Goal: Contribute content: Contribute content

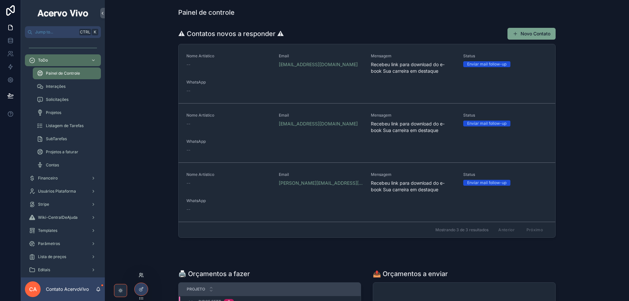
click at [142, 276] on icon at bounding box center [141, 275] width 5 height 5
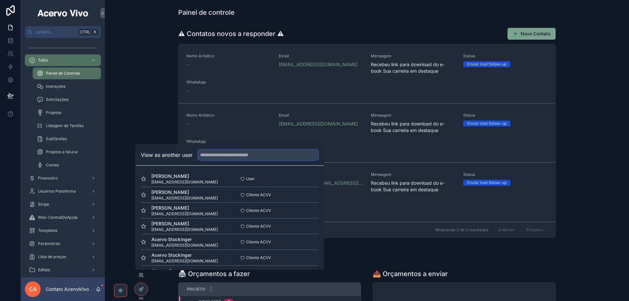
click at [215, 154] on input "text" at bounding box center [258, 155] width 121 height 10
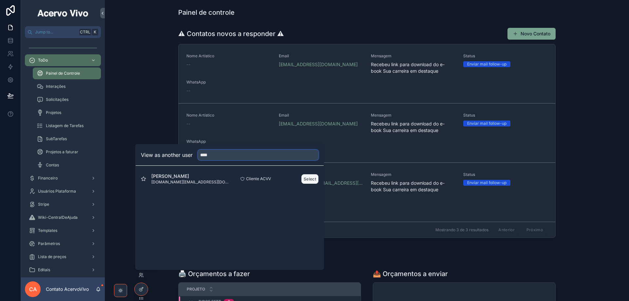
type input "****"
click at [313, 180] on button "Select" at bounding box center [309, 179] width 17 height 10
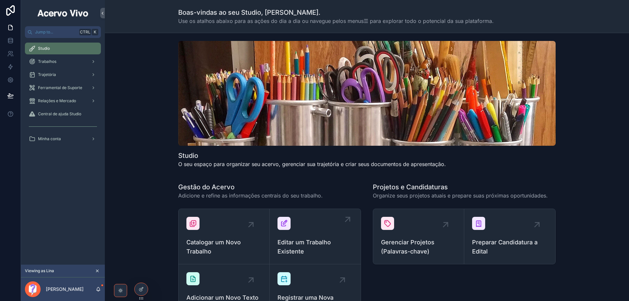
click at [326, 247] on span "Editar um Trabalho Existente" at bounding box center [315, 247] width 75 height 18
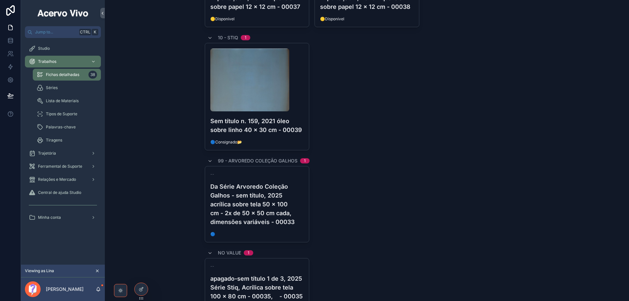
scroll to position [1532, 0]
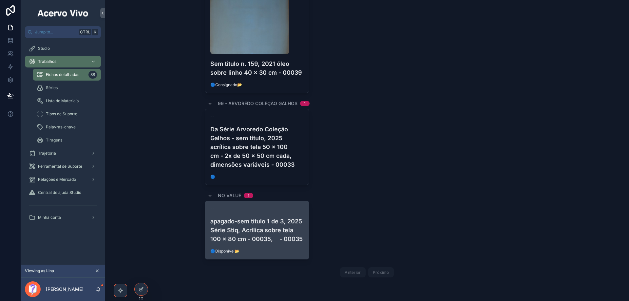
click at [265, 231] on h4 "apagado-sem título 1 de 3, 2025 Série Stiq, Acrílica sobre tela 100 x 80 cm - 0…" at bounding box center [257, 230] width 94 height 27
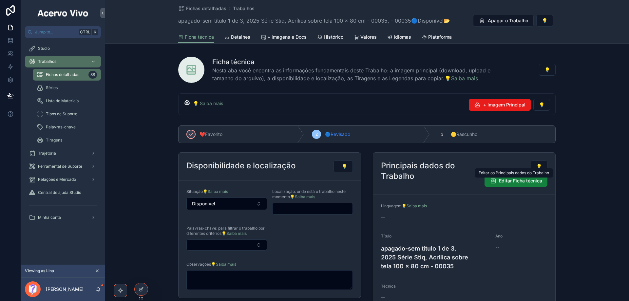
click at [516, 182] on span "Editar Ficha técnica" at bounding box center [520, 181] width 43 height 7
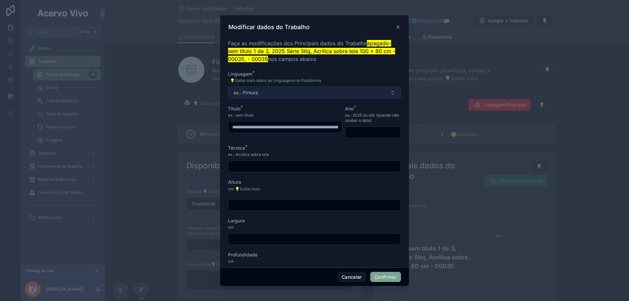
click at [279, 96] on button "ex.: Pintura" at bounding box center [314, 93] width 173 height 12
click at [353, 276] on button "Cancelar" at bounding box center [352, 277] width 29 height 10
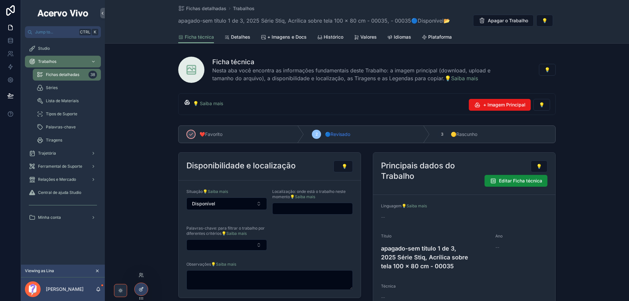
click at [141, 288] on icon at bounding box center [140, 289] width 3 height 3
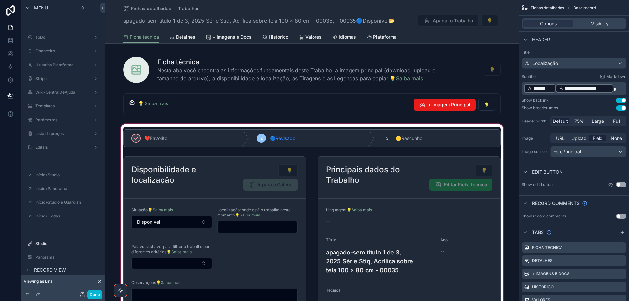
click at [463, 222] on div "scrollable content" at bounding box center [312, 253] width 414 height 260
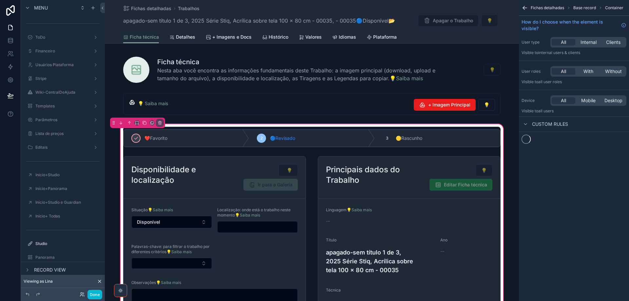
click at [463, 222] on div "scrollable content" at bounding box center [409, 266] width 191 height 225
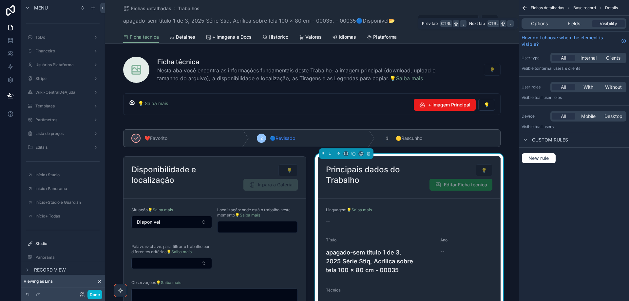
click at [528, 20] on div "Options Fields Visibility" at bounding box center [574, 23] width 105 height 10
click at [529, 22] on div "Options" at bounding box center [539, 23] width 33 height 7
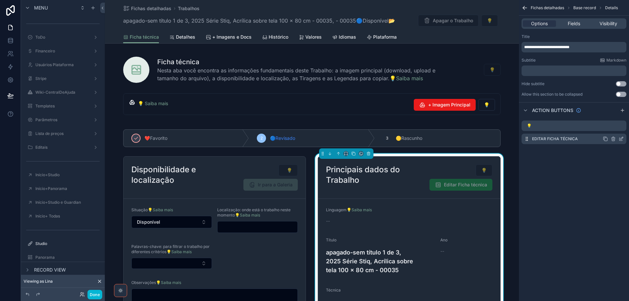
click at [622, 139] on icon "scrollable content" at bounding box center [621, 138] width 5 height 5
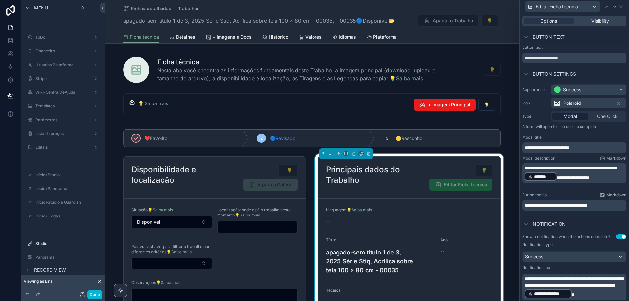
scroll to position [98, 0]
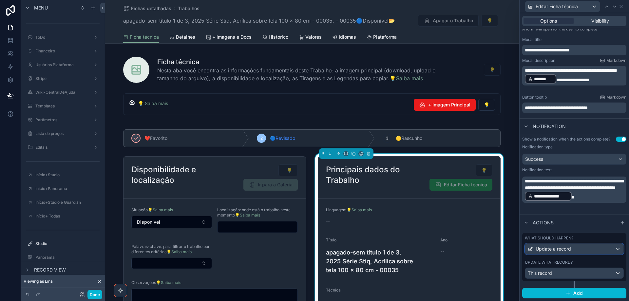
click at [572, 249] on div "Update a record" at bounding box center [574, 249] width 98 height 10
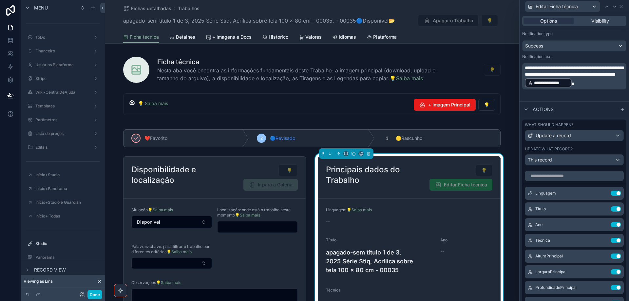
scroll to position [229, 0]
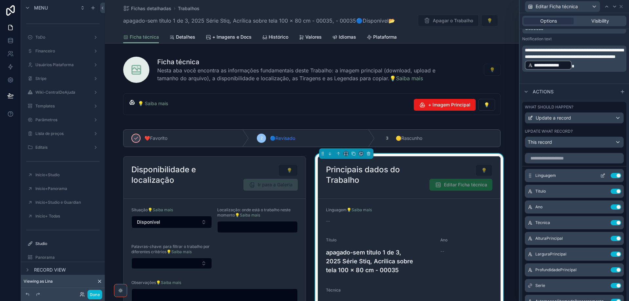
click at [600, 176] on icon at bounding box center [602, 175] width 5 height 5
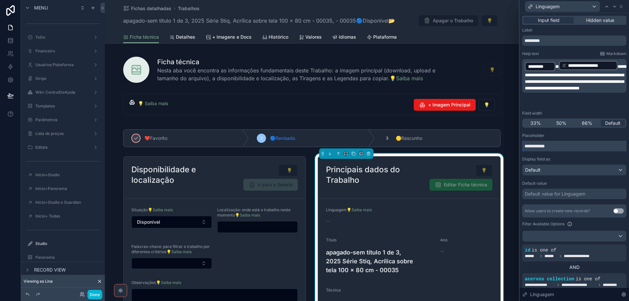
drag, startPoint x: 562, startPoint y: 150, endPoint x: 524, endPoint y: 150, distance: 38.7
click at [524, 150] on input "**********" at bounding box center [574, 146] width 104 height 10
click at [613, 8] on icon at bounding box center [614, 6] width 5 height 5
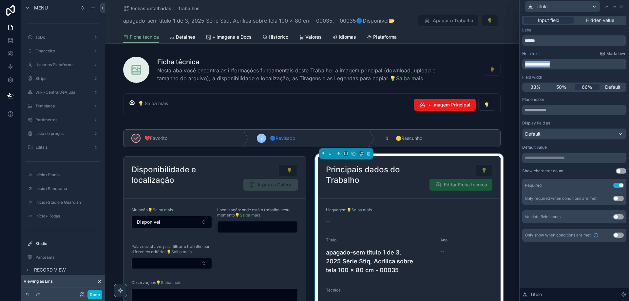
drag, startPoint x: 564, startPoint y: 67, endPoint x: 522, endPoint y: 60, distance: 42.2
click at [614, 8] on icon at bounding box center [614, 6] width 5 height 5
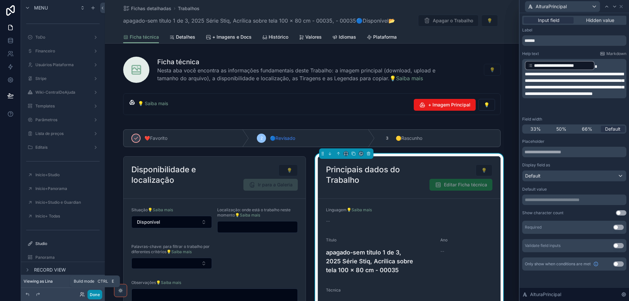
click at [91, 296] on button "Done" at bounding box center [94, 295] width 15 height 10
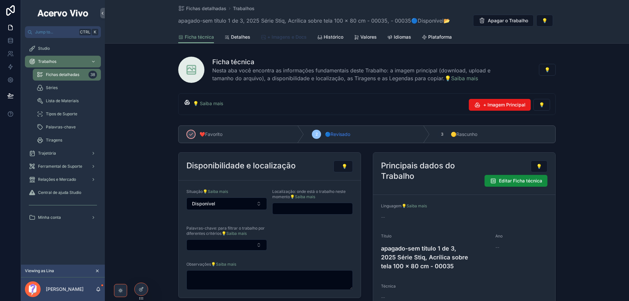
click at [283, 40] on link "+ Imagens e Docs" at bounding box center [284, 37] width 46 height 13
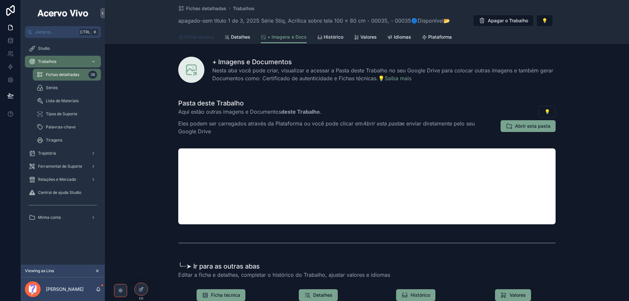
click at [201, 40] on span "Ficha técnica" at bounding box center [199, 37] width 29 height 7
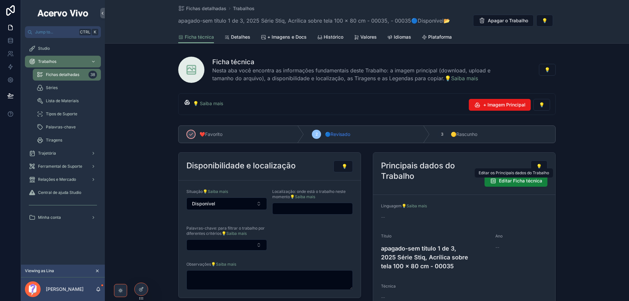
click at [520, 181] on span "Editar Ficha técnica" at bounding box center [520, 181] width 43 height 7
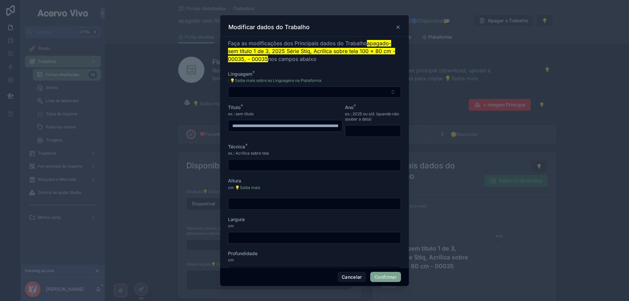
drag, startPoint x: 254, startPoint y: 127, endPoint x: 232, endPoint y: 131, distance: 23.0
click at [232, 131] on div "**********" at bounding box center [285, 126] width 114 height 12
drag, startPoint x: 267, startPoint y: 126, endPoint x: 347, endPoint y: 134, distance: 80.3
click at [347, 134] on form "**********" at bounding box center [314, 191] width 173 height 241
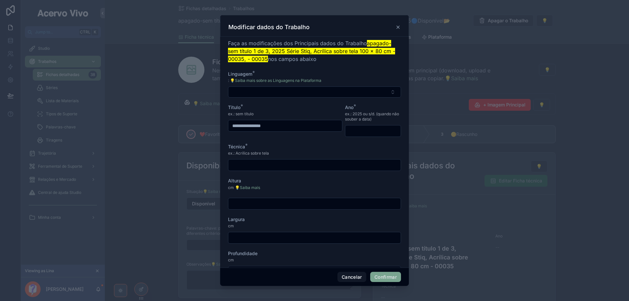
scroll to position [0, 0]
type input "**********"
paste input "**********"
type input "****"
click at [273, 165] on input "text" at bounding box center [314, 165] width 172 height 9
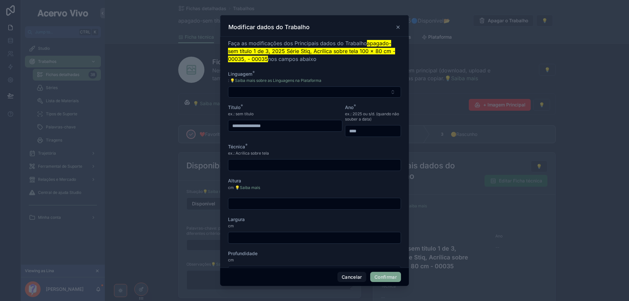
paste input "**********"
type input "**********"
click at [393, 278] on button "Confirmar" at bounding box center [385, 277] width 31 height 10
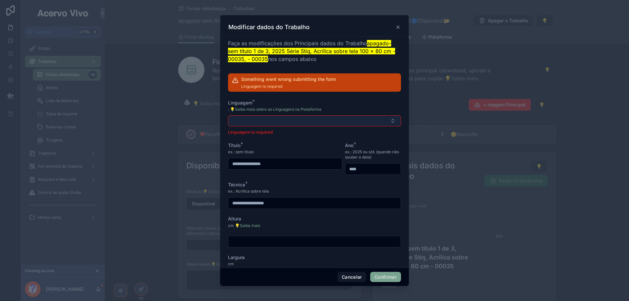
click at [331, 121] on button "Select Button" at bounding box center [314, 120] width 173 height 11
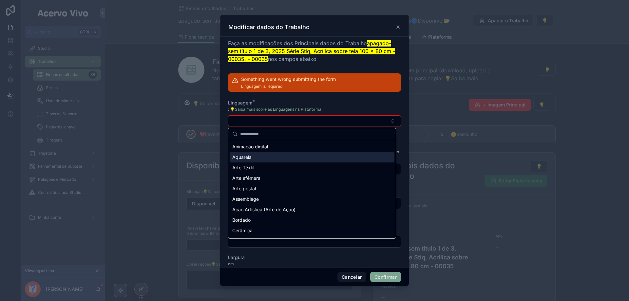
click at [319, 158] on div "Aquarela" at bounding box center [312, 157] width 165 height 10
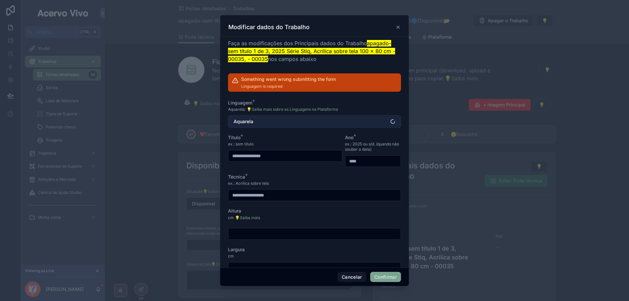
click at [316, 121] on button "Aquarela" at bounding box center [314, 121] width 173 height 12
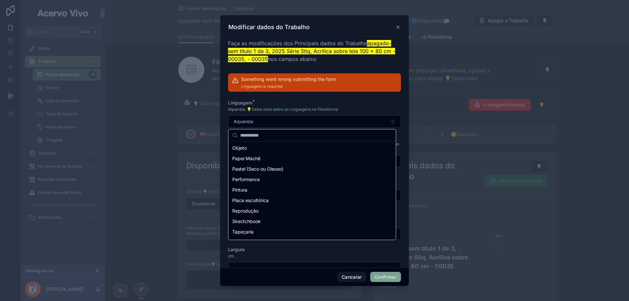
scroll to position [355, 0]
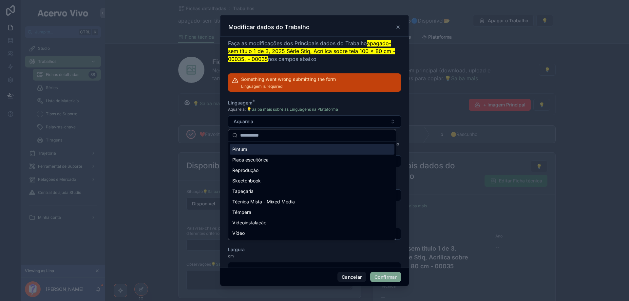
click at [307, 149] on div "Pintura" at bounding box center [312, 149] width 165 height 10
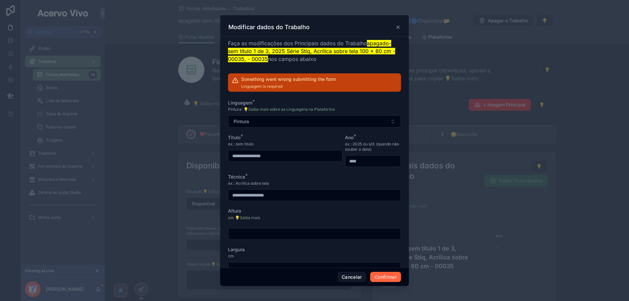
click at [382, 280] on button "Confirmar" at bounding box center [385, 277] width 31 height 10
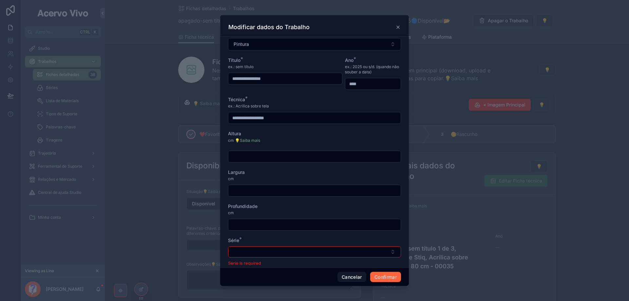
scroll to position [88, 0]
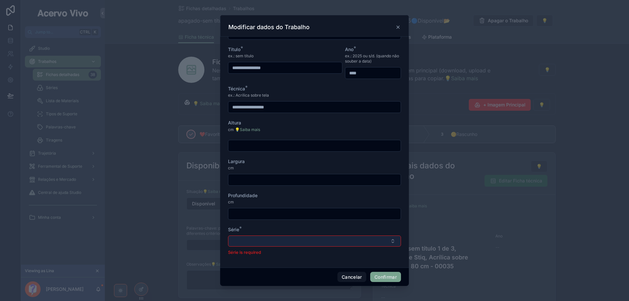
click at [369, 240] on button "Select Button" at bounding box center [314, 241] width 173 height 11
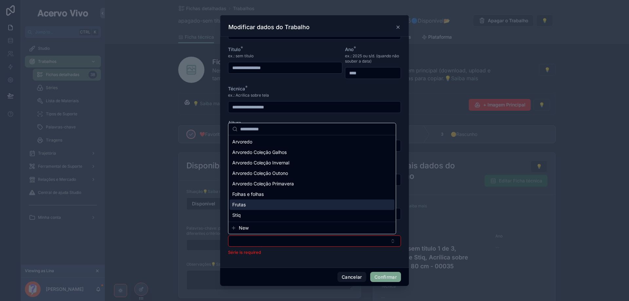
click at [336, 209] on div "Frutas" at bounding box center [312, 205] width 165 height 10
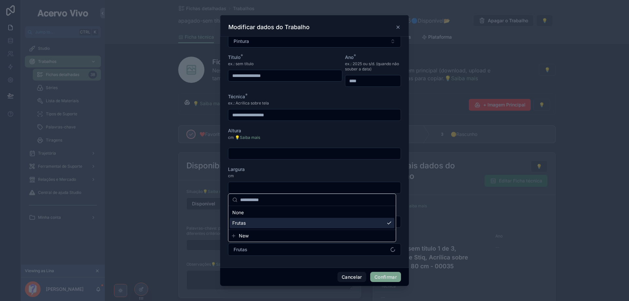
scroll to position [80, 0]
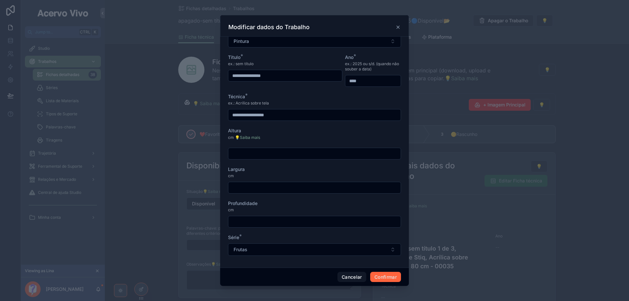
click at [388, 280] on button "Confirmar" at bounding box center [385, 277] width 31 height 10
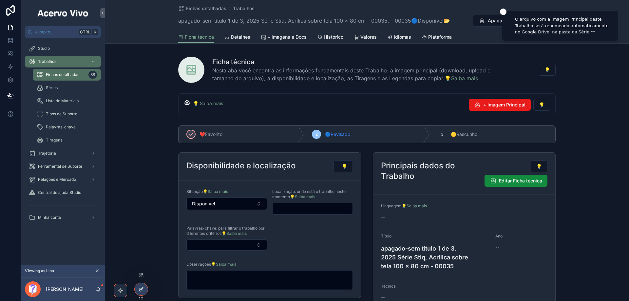
click at [139, 292] on icon at bounding box center [141, 289] width 5 height 5
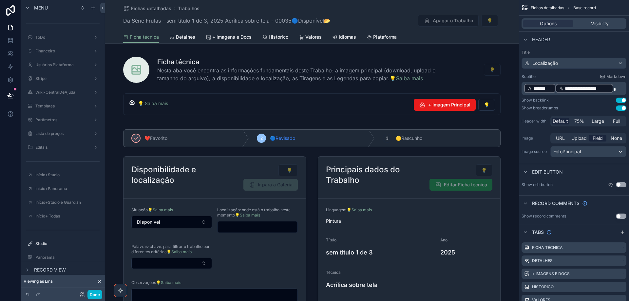
click at [477, 223] on div "scrollable content" at bounding box center [312, 245] width 414 height 245
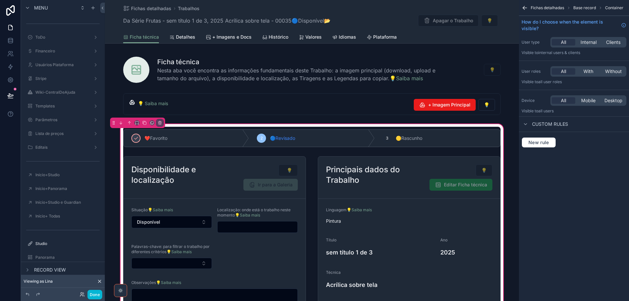
click at [477, 223] on div "scrollable content" at bounding box center [409, 259] width 191 height 210
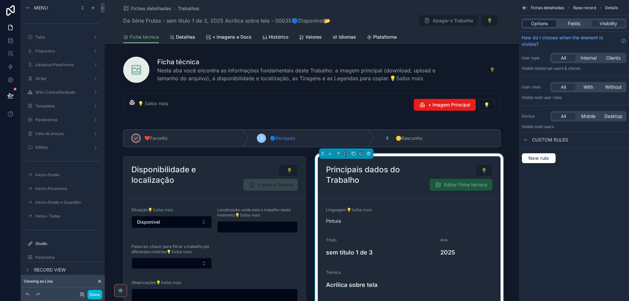
click at [542, 22] on span "Options" at bounding box center [539, 23] width 17 height 7
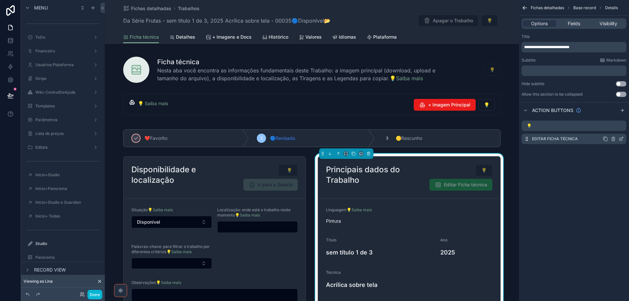
click at [622, 139] on icon "scrollable content" at bounding box center [621, 138] width 5 height 5
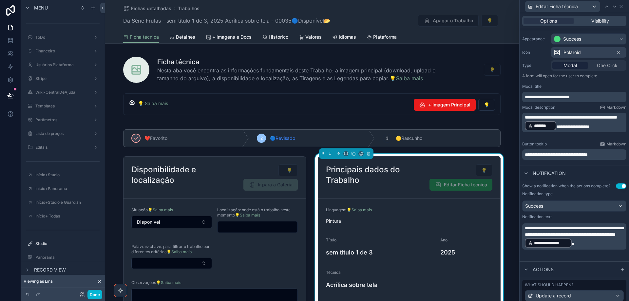
scroll to position [98, 0]
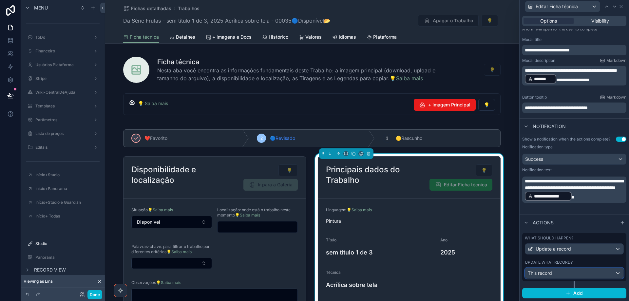
click at [572, 275] on div "This record" at bounding box center [574, 273] width 98 height 10
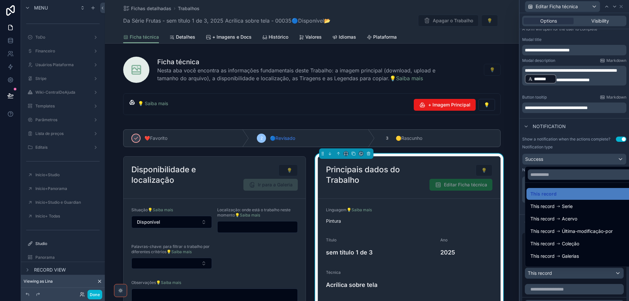
click at [572, 275] on div at bounding box center [574, 150] width 109 height 301
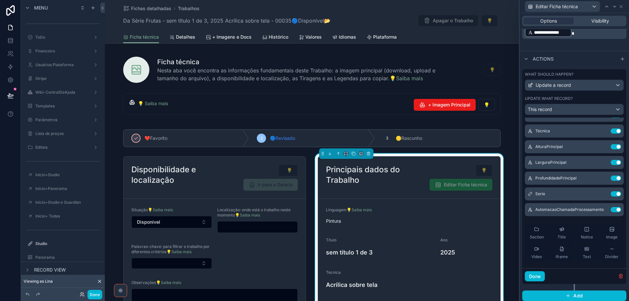
scroll to position [66, 0]
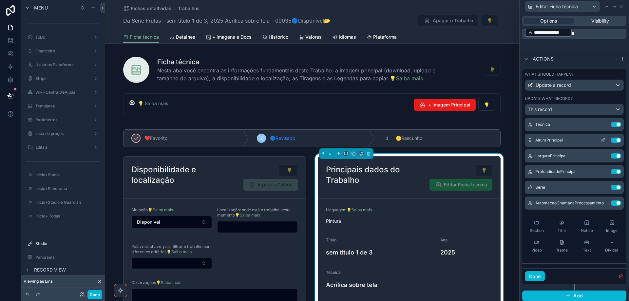
drag, startPoint x: 603, startPoint y: 243, endPoint x: 577, endPoint y: 139, distance: 107.4
click at [577, 139] on div "Linguagem Use setting Título Use setting Ano Use setting Técnica Use setting Al…" at bounding box center [574, 166] width 104 height 190
click at [610, 242] on icon at bounding box center [612, 242] width 5 height 5
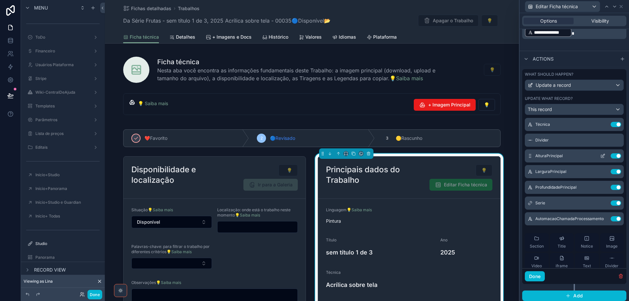
click at [600, 154] on icon at bounding box center [602, 155] width 5 height 5
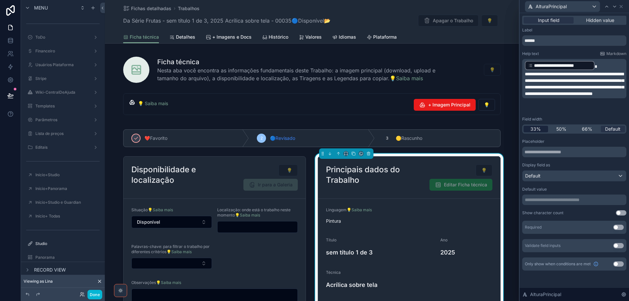
click at [532, 129] on span "33%" at bounding box center [536, 129] width 10 height 7
click at [614, 5] on icon at bounding box center [614, 6] width 5 height 5
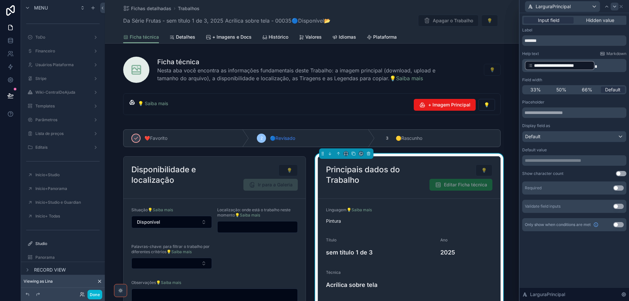
click at [532, 93] on span "33%" at bounding box center [536, 90] width 10 height 7
click at [616, 6] on icon at bounding box center [614, 6] width 5 height 5
click at [536, 89] on span "33%" at bounding box center [536, 90] width 10 height 7
click at [621, 7] on icon at bounding box center [621, 6] width 3 height 3
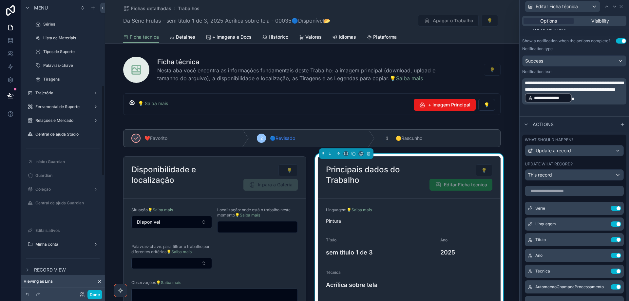
scroll to position [328, 0]
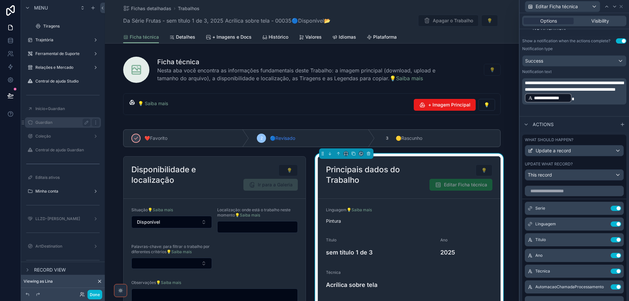
click at [54, 121] on label "Guardian" at bounding box center [61, 122] width 52 height 5
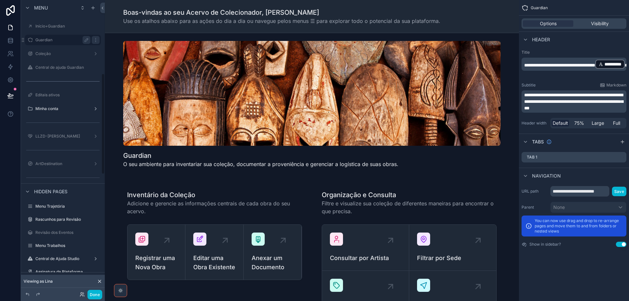
scroll to position [214, 0]
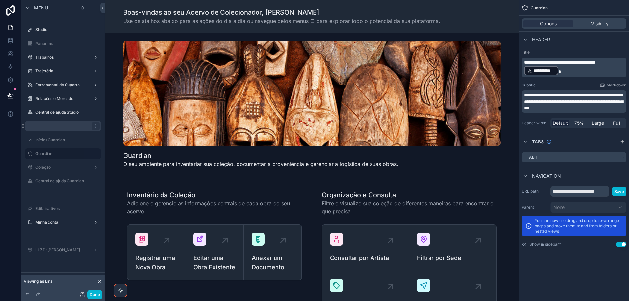
click at [218, 256] on div "scrollable content" at bounding box center [312, 258] width 404 height 157
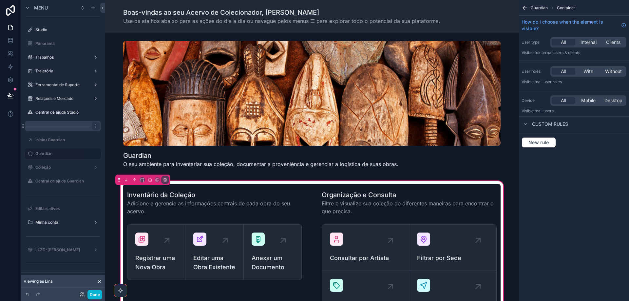
click at [218, 260] on div "scrollable content" at bounding box center [214, 258] width 191 height 149
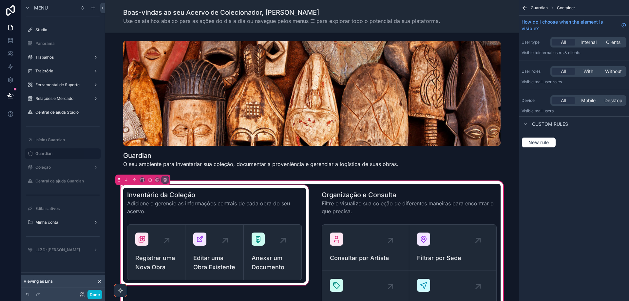
click at [224, 238] on div "scrollable content" at bounding box center [214, 258] width 191 height 149
click at [203, 268] on div "scrollable content" at bounding box center [214, 258] width 191 height 149
click at [203, 259] on div "scrollable content" at bounding box center [214, 258] width 191 height 149
click at [200, 238] on div "scrollable content" at bounding box center [214, 258] width 191 height 149
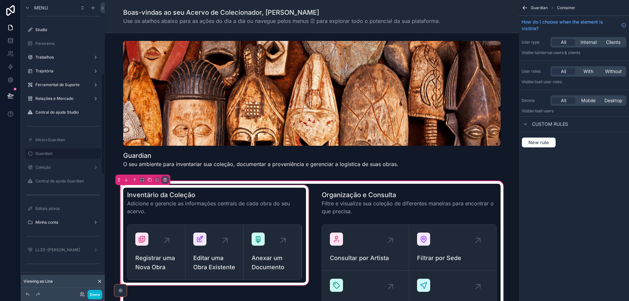
click at [225, 239] on div "scrollable content" at bounding box center [214, 258] width 191 height 149
click at [217, 266] on div "scrollable content" at bounding box center [214, 258] width 191 height 149
click at [216, 266] on div "scrollable content" at bounding box center [214, 258] width 191 height 149
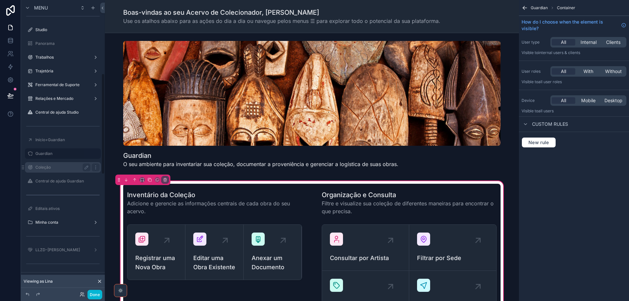
click at [56, 170] on div "Coleção" at bounding box center [62, 168] width 55 height 8
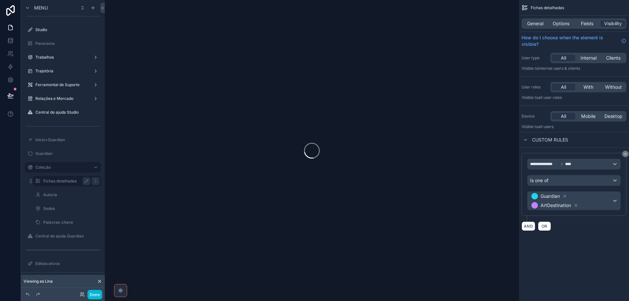
click at [65, 181] on label "Fichas detalhadas" at bounding box center [65, 181] width 45 height 5
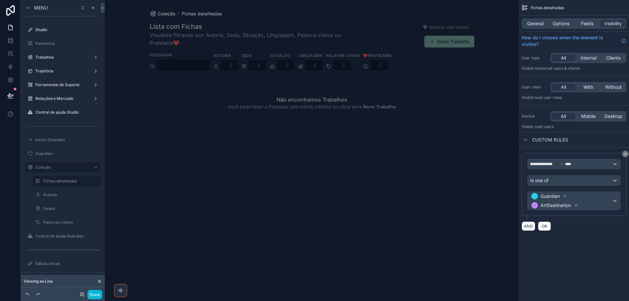
click at [449, 44] on div "scrollable content" at bounding box center [312, 76] width 335 height 152
click at [452, 43] on button "Novo Trabalho" at bounding box center [449, 42] width 50 height 12
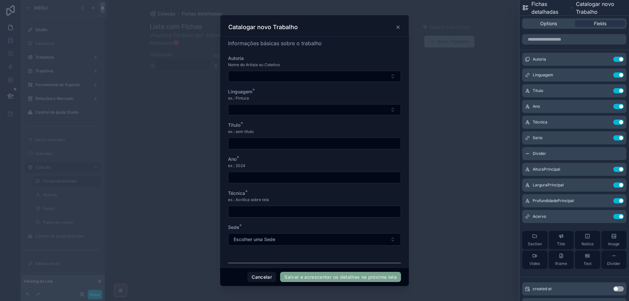
click at [398, 29] on icon "scrollable content" at bounding box center [398, 27] width 5 height 5
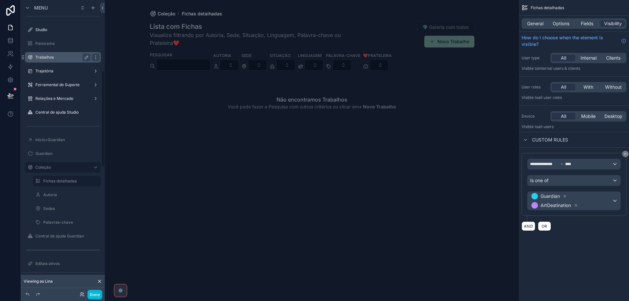
click at [71, 61] on div "Trabalhos" at bounding box center [62, 57] width 55 height 8
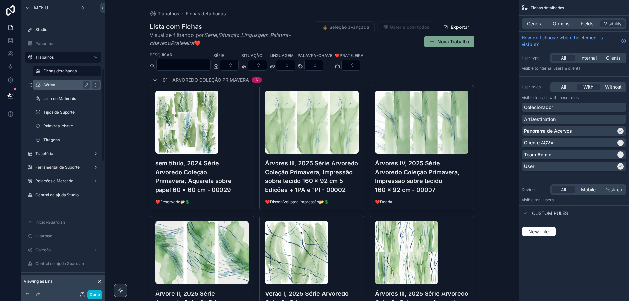
click at [57, 73] on label "Fichas detalhadas" at bounding box center [70, 70] width 54 height 5
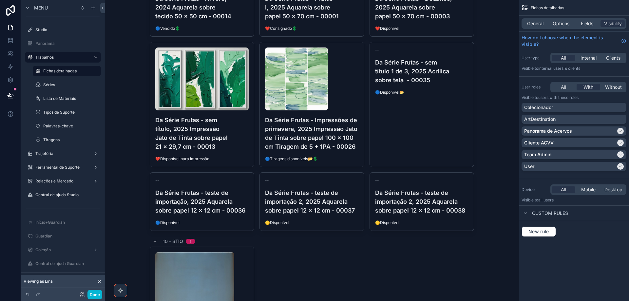
scroll to position [1261, 0]
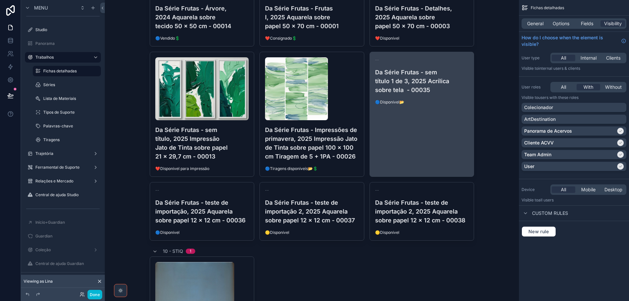
click at [414, 125] on link "-- Da Série Frutas - sem título 1 de 3, 2025 Acrílica sobre tela - 00035 🔵Dispo…" at bounding box center [422, 114] width 105 height 125
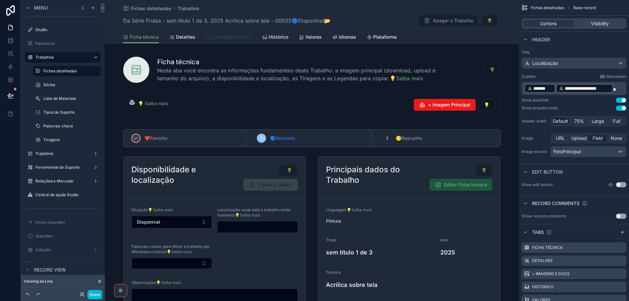
click at [237, 40] on span "+ Imagens e Docs" at bounding box center [231, 37] width 39 height 7
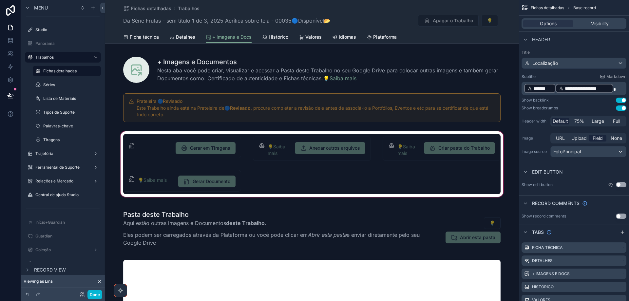
click at [283, 186] on div "scrollable content" at bounding box center [312, 164] width 414 height 68
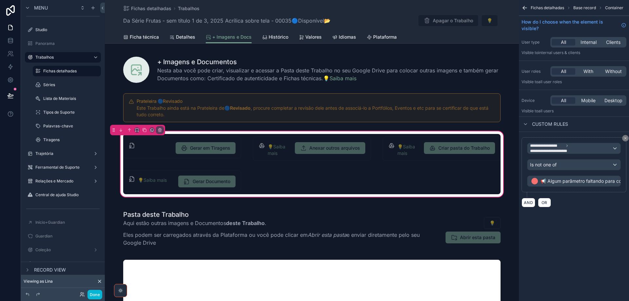
click at [301, 186] on div "Gerar em Tiragens 💡Saiba mais Anexar outros arquivos 💡Saiba mais Criar pasta do…" at bounding box center [311, 164] width 385 height 60
click at [302, 181] on div "Gerar em Tiragens 💡Saiba mais Anexar outros arquivos 💡Saiba mais Criar pasta do…" at bounding box center [311, 164] width 385 height 60
click at [28, 269] on icon "scrollable content" at bounding box center [27, 270] width 1 height 3
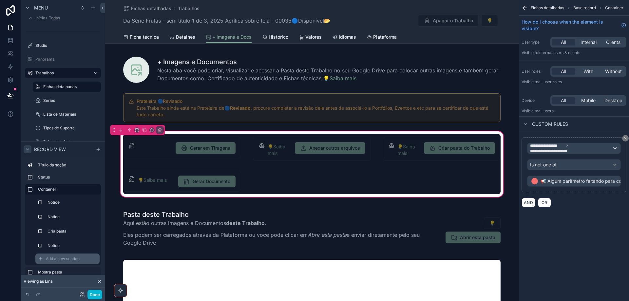
click at [55, 257] on span "Add a new section" at bounding box center [63, 258] width 34 height 5
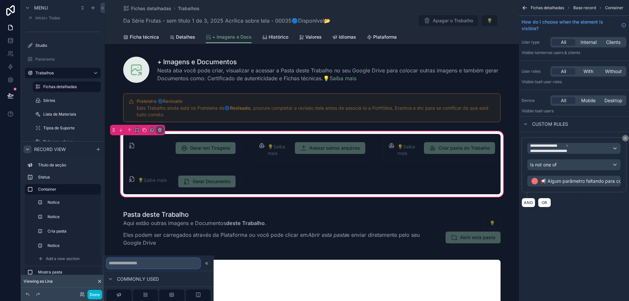
click at [128, 266] on input "text" at bounding box center [154, 263] width 94 height 10
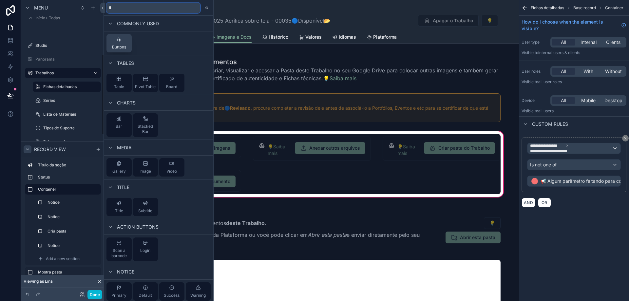
type input "*"
click at [116, 44] on div "Buttons" at bounding box center [119, 43] width 14 height 13
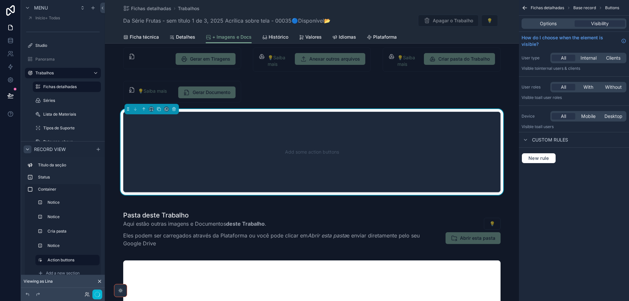
scroll to position [91, 0]
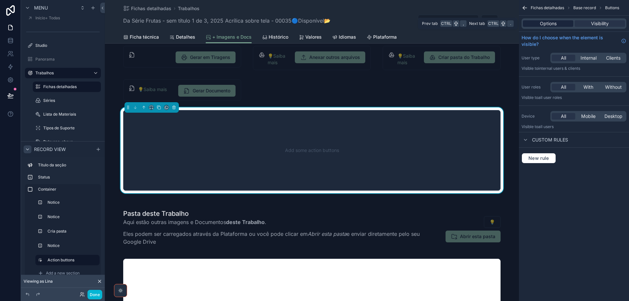
click at [552, 25] on span "Options" at bounding box center [548, 23] width 17 height 7
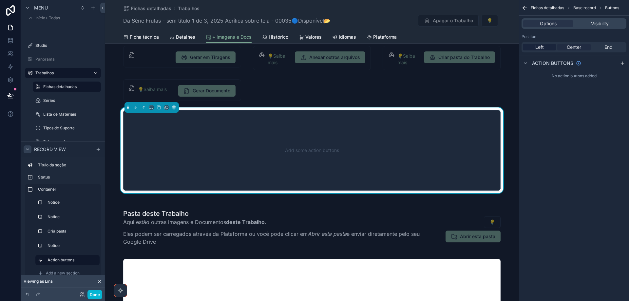
click at [575, 47] on span "Center" at bounding box center [574, 47] width 14 height 7
click at [619, 66] on div "scrollable content" at bounding box center [623, 63] width 8 height 8
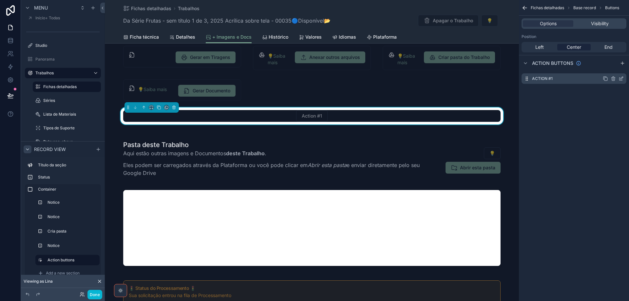
click at [623, 79] on icon "scrollable content" at bounding box center [621, 78] width 5 height 5
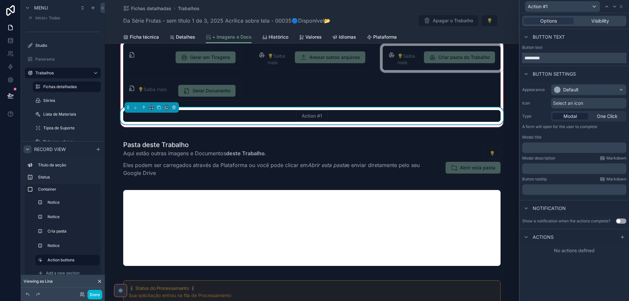
drag, startPoint x: 551, startPoint y: 60, endPoint x: 445, endPoint y: 63, distance: 105.6
click at [516, 54] on div "Action #1 Options Visibility Button text Button text ********* Button settings …" at bounding box center [314, 150] width 629 height 301
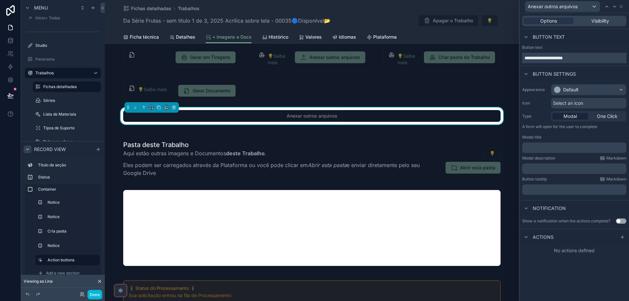
type input "**********"
click at [595, 103] on div "Select an icon" at bounding box center [588, 103] width 75 height 10
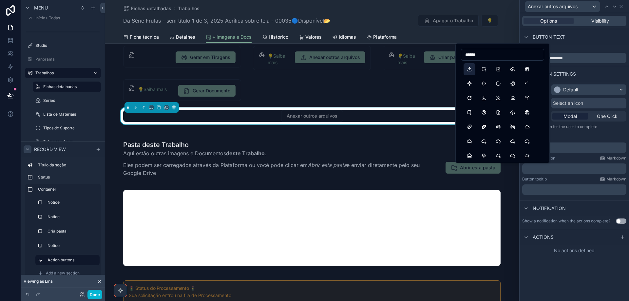
type input "******"
click at [470, 68] on button "Upload" at bounding box center [470, 69] width 12 height 12
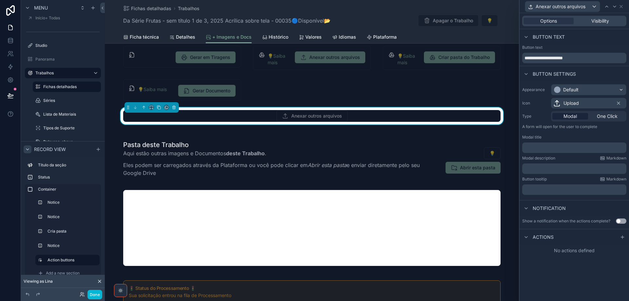
click at [566, 148] on p "﻿" at bounding box center [575, 148] width 100 height 7
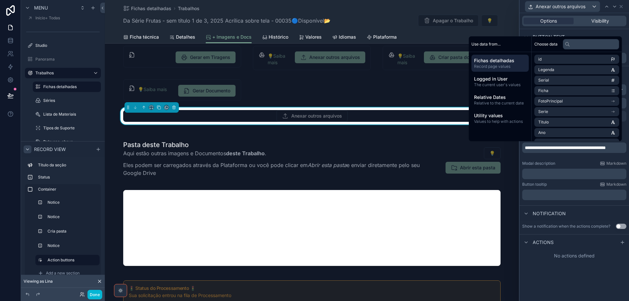
scroll to position [0, 0]
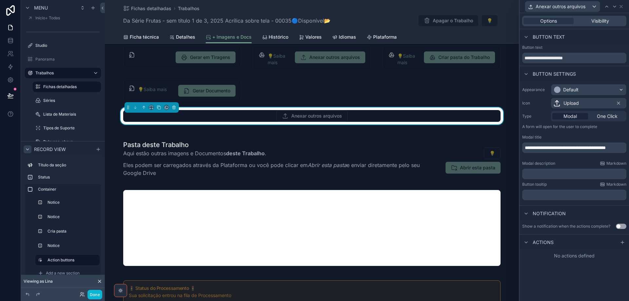
click at [606, 146] on span "**********" at bounding box center [565, 147] width 81 height 5
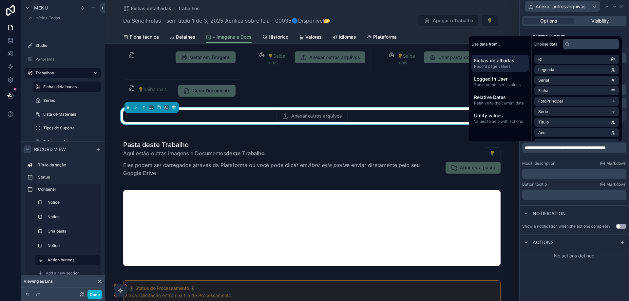
click at [570, 172] on p "﻿" at bounding box center [575, 174] width 100 height 7
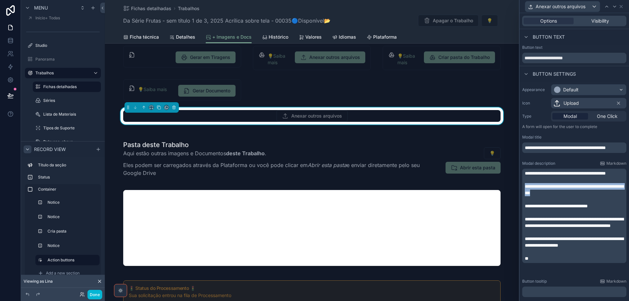
drag, startPoint x: 526, startPoint y: 192, endPoint x: 572, endPoint y: 198, distance: 46.9
click at [572, 196] on p "**********" at bounding box center [575, 189] width 100 height 13
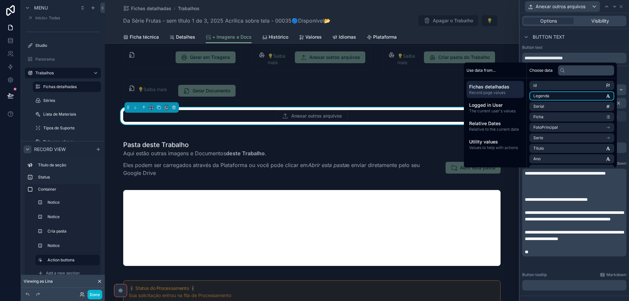
click at [579, 97] on li "Legenda" at bounding box center [572, 95] width 85 height 9
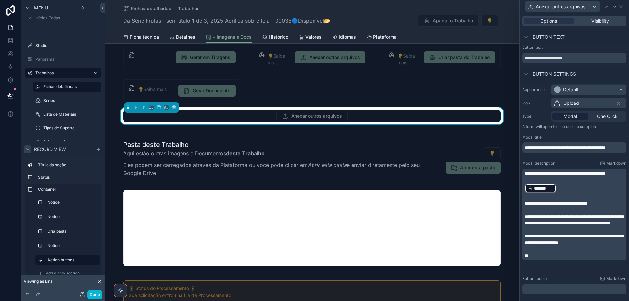
click at [563, 194] on p "﻿ ******* ﻿ ﻿" at bounding box center [575, 188] width 100 height 10
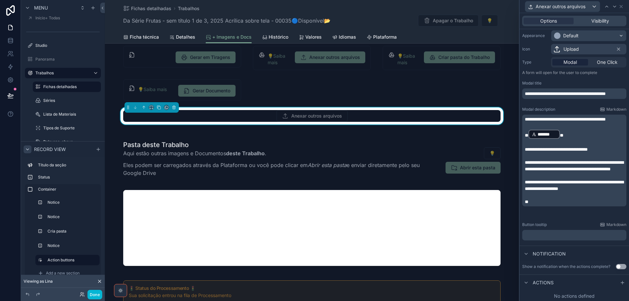
scroll to position [55, 0]
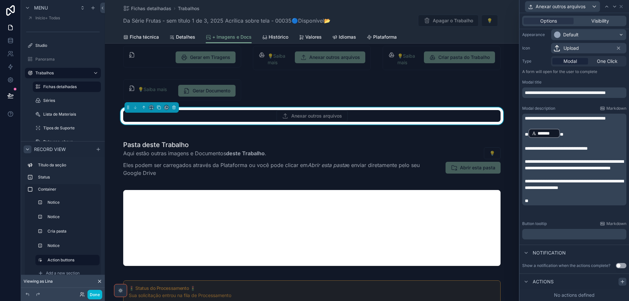
click at [620, 282] on icon at bounding box center [622, 281] width 5 height 5
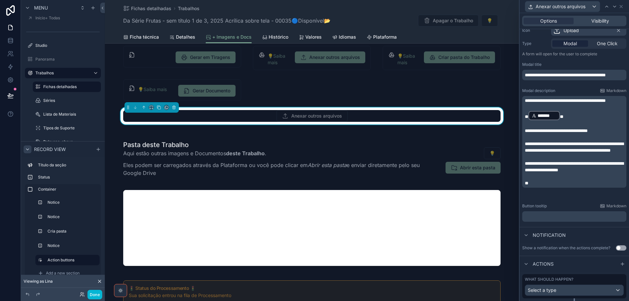
scroll to position [90, 0]
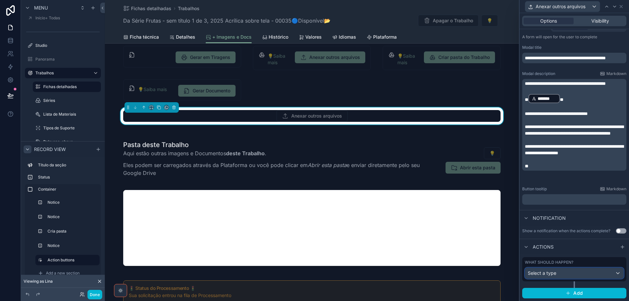
click at [582, 274] on div "Select a type" at bounding box center [574, 273] width 98 height 10
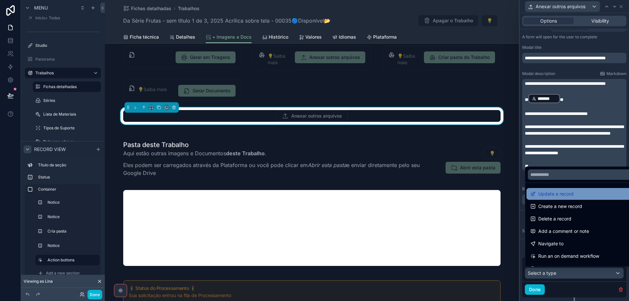
click at [575, 197] on div "Update a record" at bounding box center [580, 194] width 98 height 8
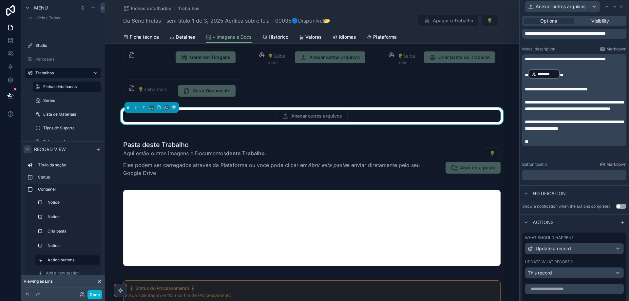
scroll to position [221, 0]
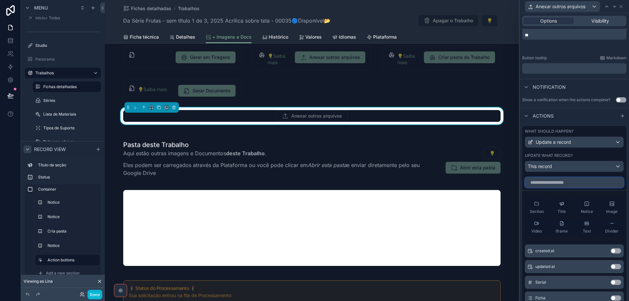
click at [570, 185] on input "text" at bounding box center [574, 182] width 99 height 10
type input "*"
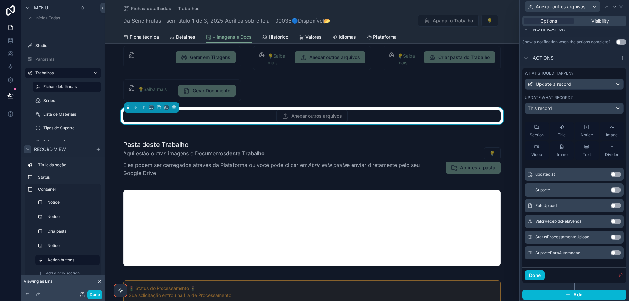
scroll to position [281, 0]
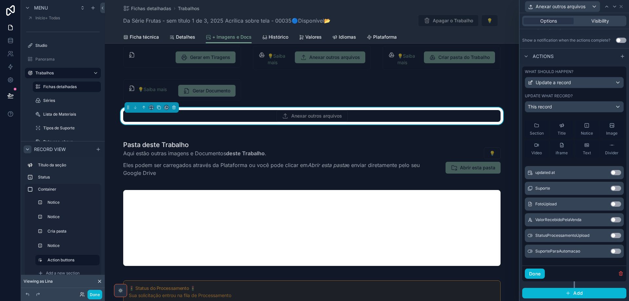
type input "*"
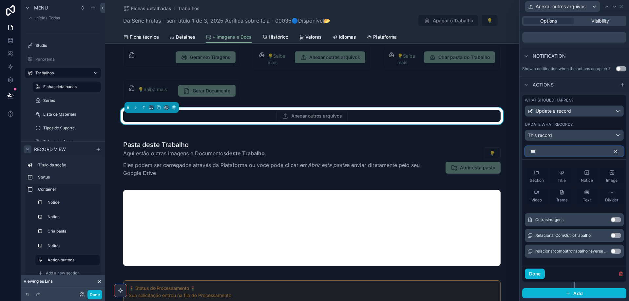
scroll to position [252, 0]
type input "***"
click at [615, 220] on button "Use setting" at bounding box center [616, 219] width 10 height 5
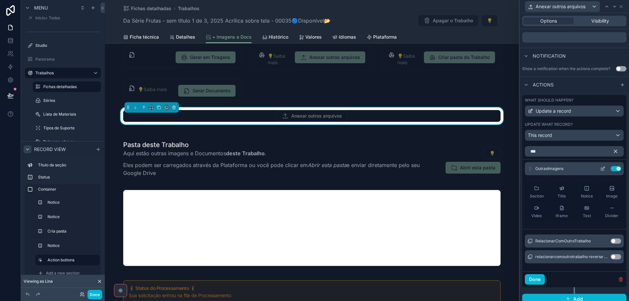
click at [600, 170] on icon at bounding box center [602, 168] width 5 height 5
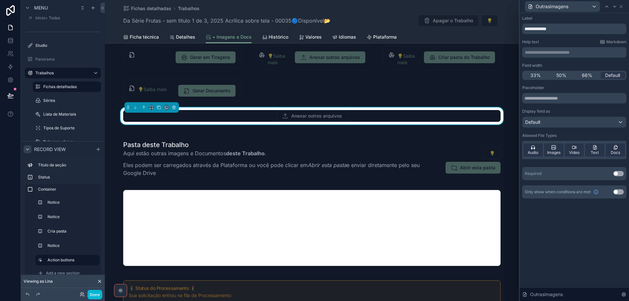
click at [556, 54] on p "**********" at bounding box center [575, 52] width 100 height 7
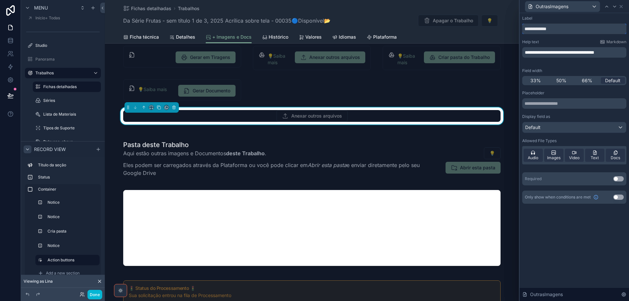
drag, startPoint x: 560, startPoint y: 29, endPoint x: 510, endPoint y: 26, distance: 50.2
click at [510, 26] on div "**********" at bounding box center [314, 150] width 629 height 301
type input "******"
click at [531, 157] on span "Audio" at bounding box center [533, 157] width 10 height 5
click at [576, 156] on span "Video" at bounding box center [574, 157] width 10 height 5
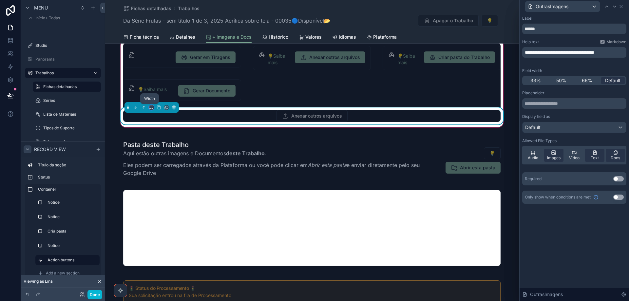
click at [150, 108] on icon "scrollable content" at bounding box center [151, 107] width 5 height 5
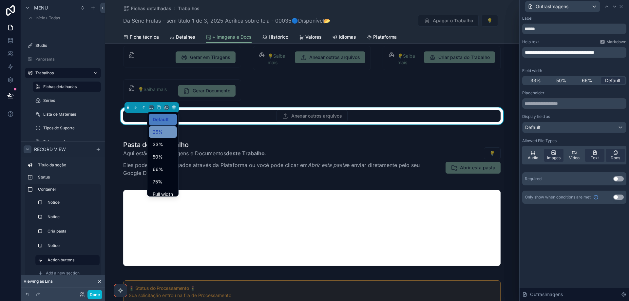
click at [154, 132] on span "25%" at bounding box center [158, 132] width 10 height 8
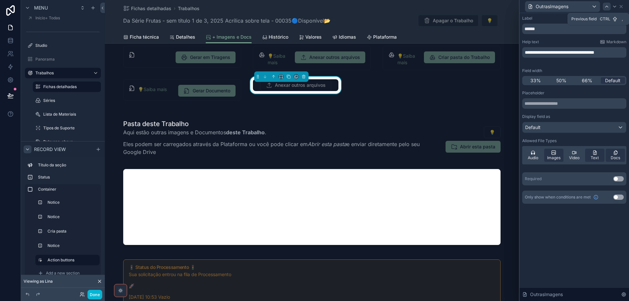
click at [607, 8] on icon at bounding box center [606, 6] width 5 height 5
click at [620, 8] on icon at bounding box center [621, 6] width 5 height 5
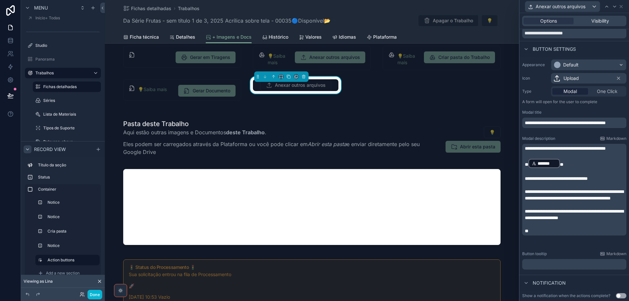
scroll to position [23, 0]
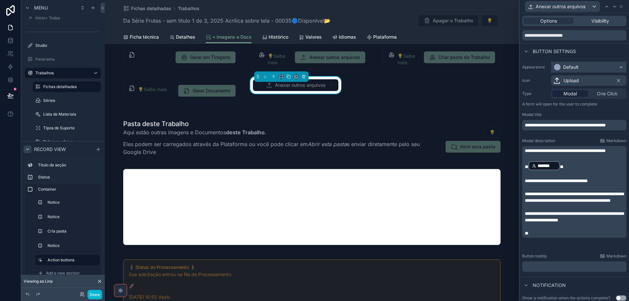
click at [586, 66] on div "Default" at bounding box center [589, 67] width 75 height 10
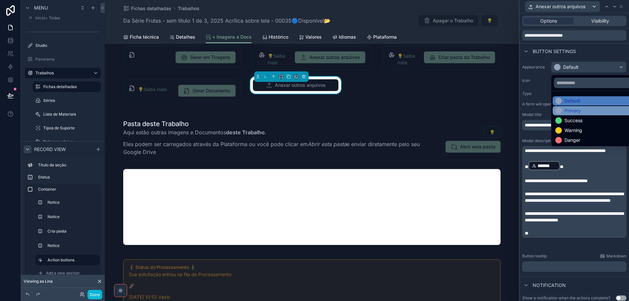
click at [581, 112] on div "Primary" at bounding box center [573, 110] width 16 height 7
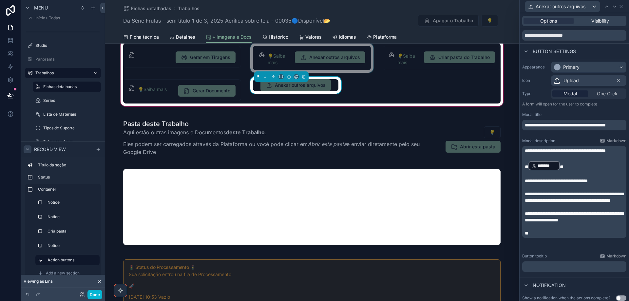
click at [317, 56] on div "scrollable content" at bounding box center [312, 57] width 126 height 29
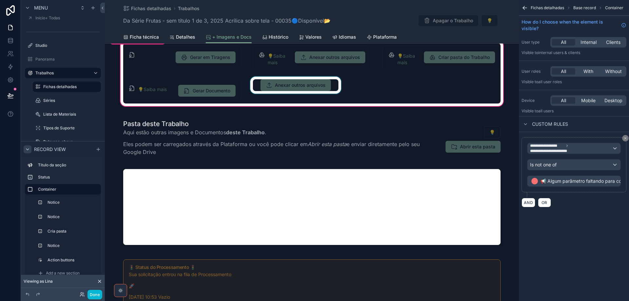
click at [323, 91] on div "scrollable content" at bounding box center [295, 90] width 93 height 27
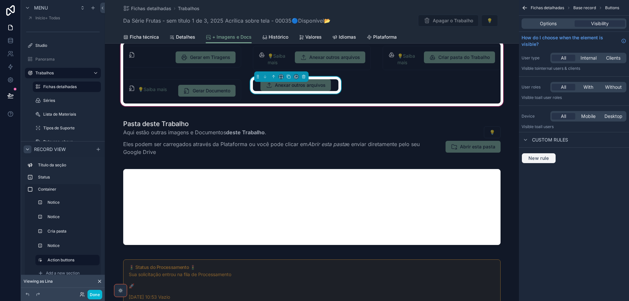
click at [533, 160] on span "New rule" at bounding box center [539, 158] width 26 height 6
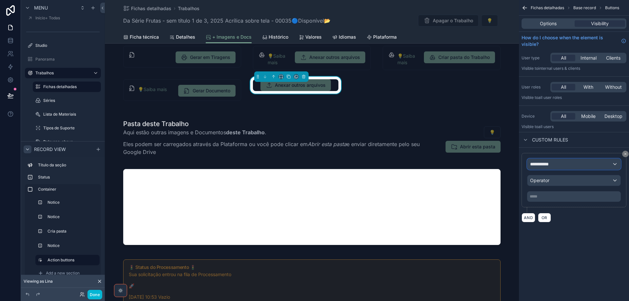
click at [541, 167] on span "**********" at bounding box center [542, 164] width 24 height 7
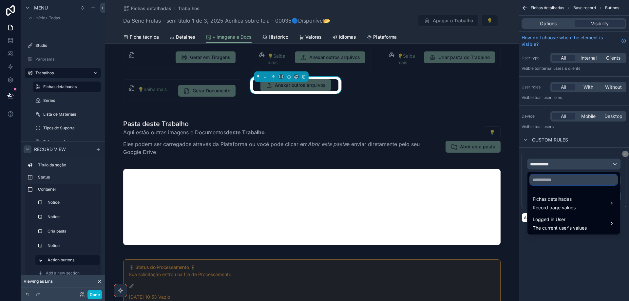
click at [557, 181] on input "text" at bounding box center [573, 180] width 87 height 10
type input "********"
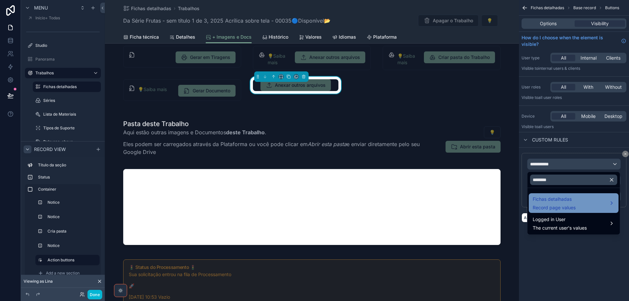
click at [561, 200] on span "Fichas detalhadas" at bounding box center [554, 199] width 43 height 8
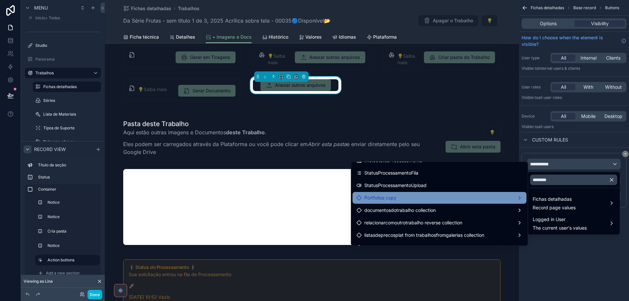
scroll to position [97, 0]
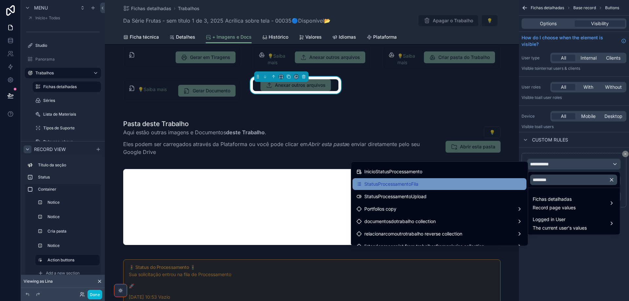
click at [482, 184] on div "StatusProcessamentoFila" at bounding box center [440, 184] width 166 height 8
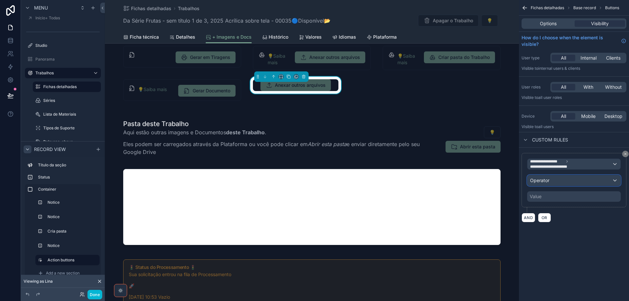
click at [560, 180] on div "Operator" at bounding box center [574, 180] width 93 height 10
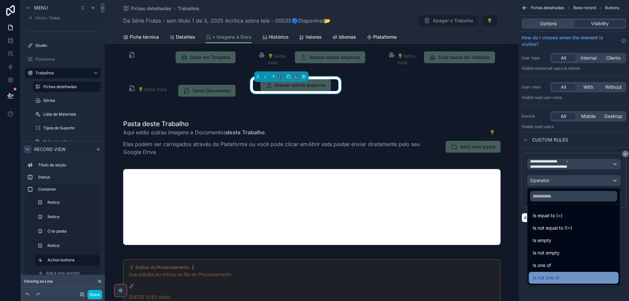
click at [556, 280] on span "Is not one of" at bounding box center [546, 278] width 27 height 8
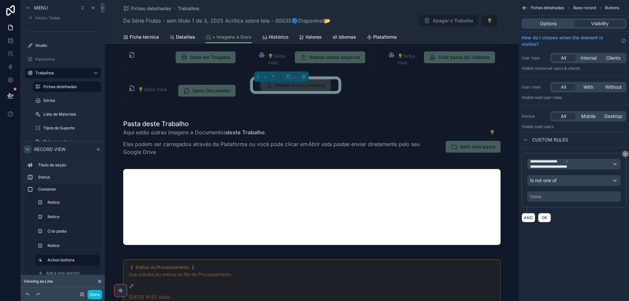
click at [556, 201] on div "Value" at bounding box center [574, 196] width 94 height 10
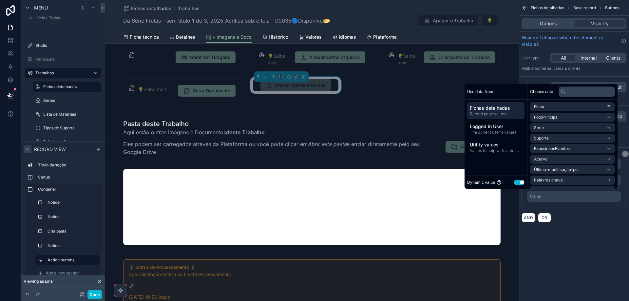
click at [514, 183] on button "Use setting" at bounding box center [519, 182] width 10 height 5
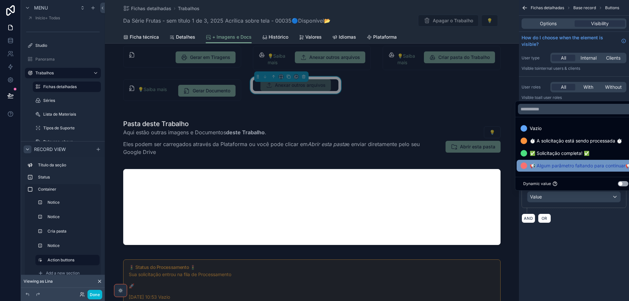
click at [543, 169] on span "📢 Algum parâmetro faltando para continuar📢" at bounding box center [580, 166] width 101 height 8
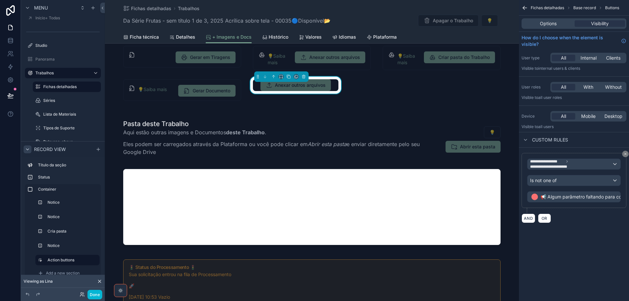
click at [572, 248] on div "**********" at bounding box center [574, 150] width 110 height 301
click at [547, 25] on span "Options" at bounding box center [548, 23] width 17 height 7
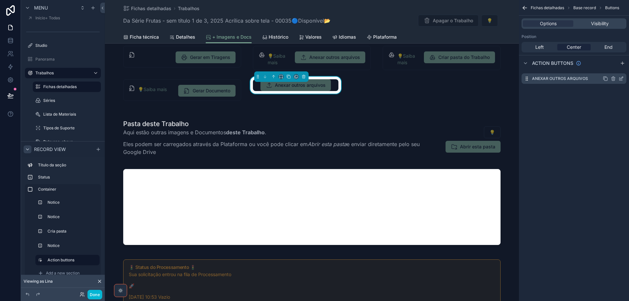
click at [623, 80] on icon "scrollable content" at bounding box center [621, 78] width 5 height 5
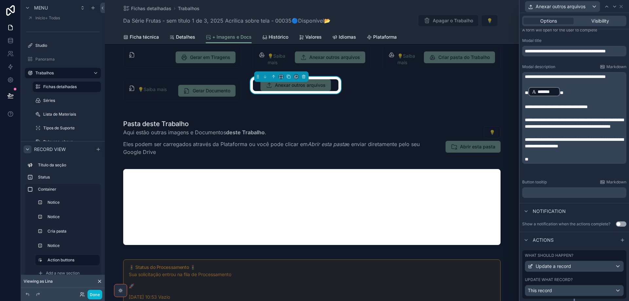
scroll to position [114, 0]
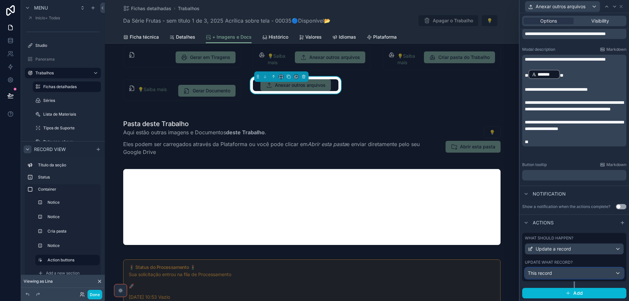
click at [583, 272] on div "This record" at bounding box center [574, 273] width 98 height 10
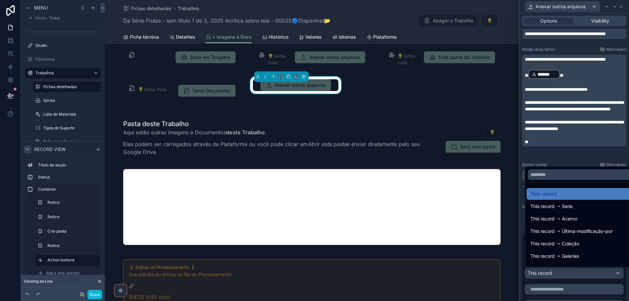
click at [583, 272] on div at bounding box center [574, 150] width 109 height 301
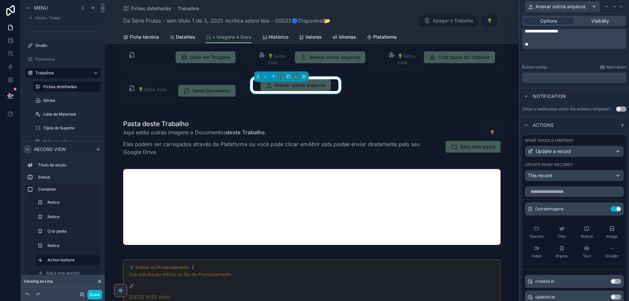
scroll to position [212, 0]
click at [560, 191] on input "text" at bounding box center [574, 191] width 99 height 10
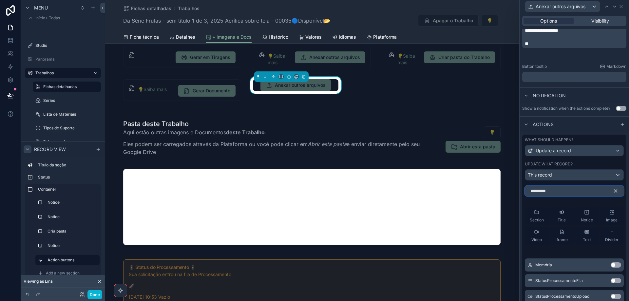
type input "*********"
click at [614, 281] on button "Use setting" at bounding box center [616, 280] width 10 height 5
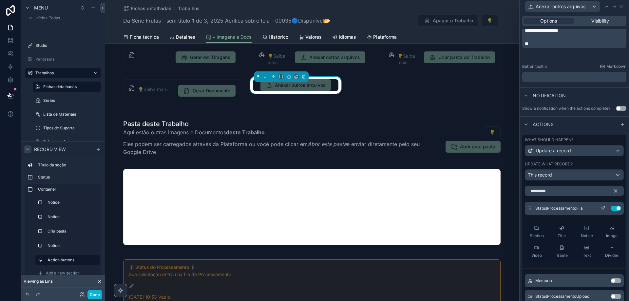
click at [601, 210] on icon at bounding box center [602, 208] width 3 height 3
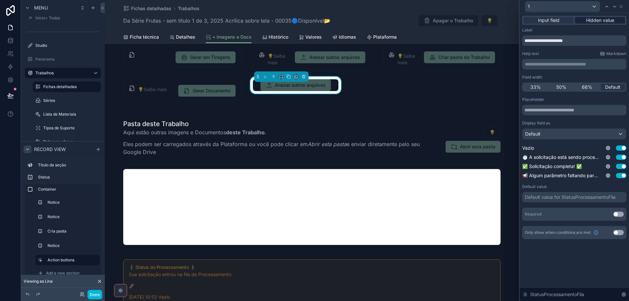
click at [600, 18] on span "Hidden value" at bounding box center [600, 20] width 28 height 7
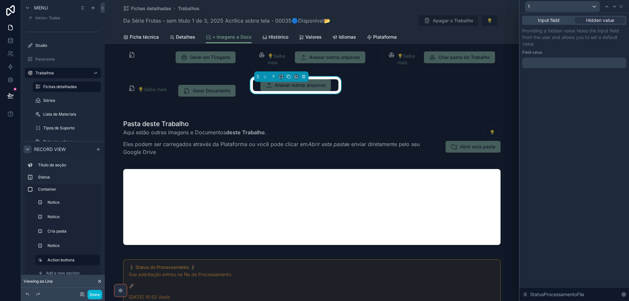
click at [566, 63] on div at bounding box center [574, 63] width 104 height 10
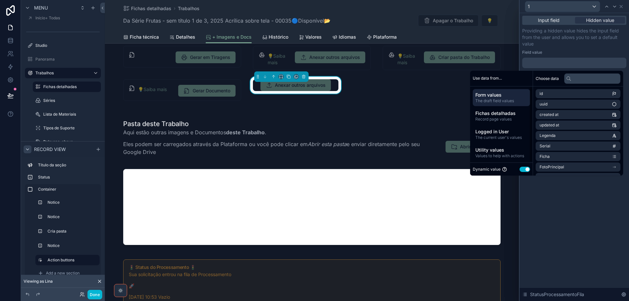
click at [520, 169] on button "Use setting" at bounding box center [525, 169] width 10 height 5
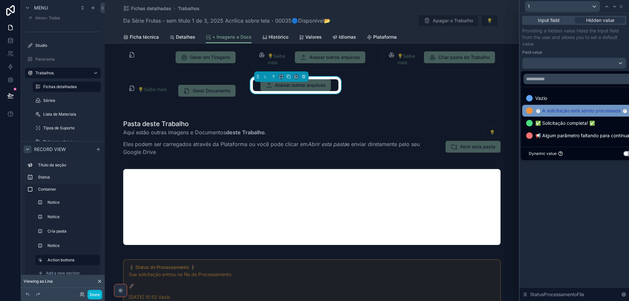
click at [549, 111] on span "⏱️ A solicitação está sendo processada ⏱️" at bounding box center [581, 111] width 92 height 8
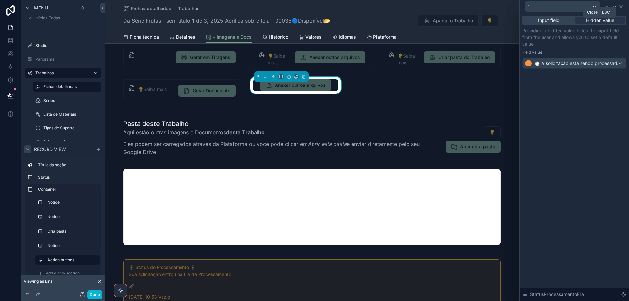
click at [622, 6] on icon at bounding box center [621, 6] width 5 height 5
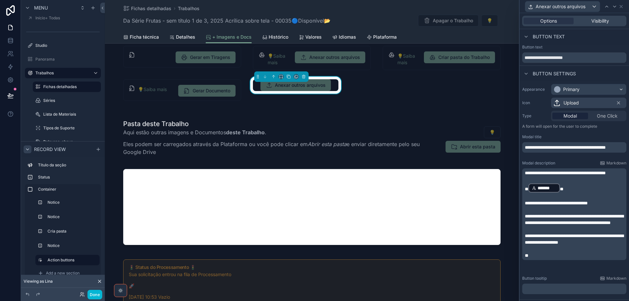
scroll to position [0, 0]
click at [622, 7] on icon at bounding box center [621, 6] width 5 height 5
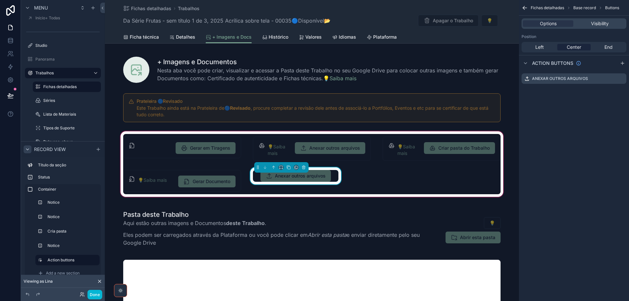
click at [396, 187] on div "Gerar em Tiragens 💡Saiba mais Anexar outros arquivos 💡Saiba mais Criar pasta do…" at bounding box center [311, 164] width 385 height 60
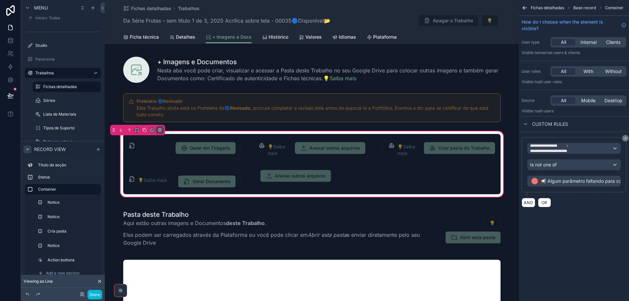
click at [374, 175] on div "Gerar em Tiragens 💡Saiba mais Anexar outros arquivos 💡Saiba mais Criar pasta do…" at bounding box center [311, 164] width 385 height 60
click at [383, 171] on div "Gerar em Tiragens 💡Saiba mais Anexar outros arquivos 💡Saiba mais Criar pasta do…" at bounding box center [311, 164] width 385 height 60
click at [63, 259] on label "Action buttons" at bounding box center [71, 260] width 46 height 5
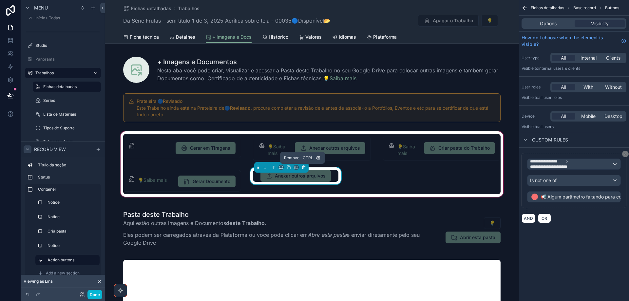
click at [302, 165] on icon "scrollable content" at bounding box center [303, 167] width 5 height 5
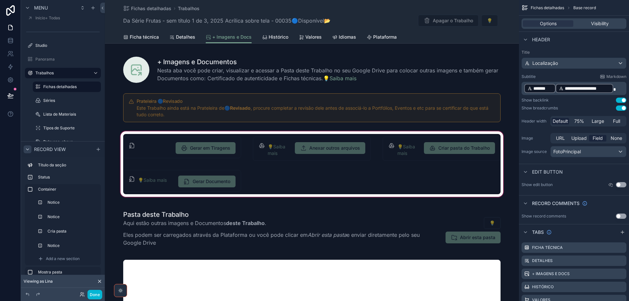
click at [299, 184] on div "scrollable content" at bounding box center [312, 164] width 414 height 68
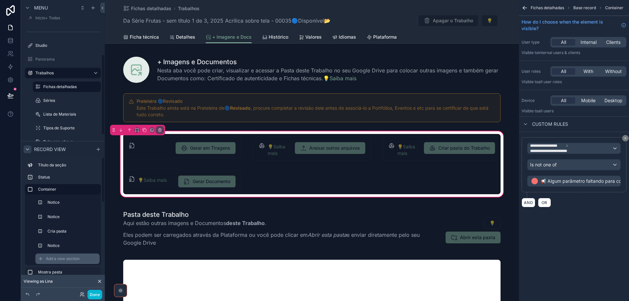
click at [61, 262] on div "Add a new section" at bounding box center [67, 259] width 64 height 10
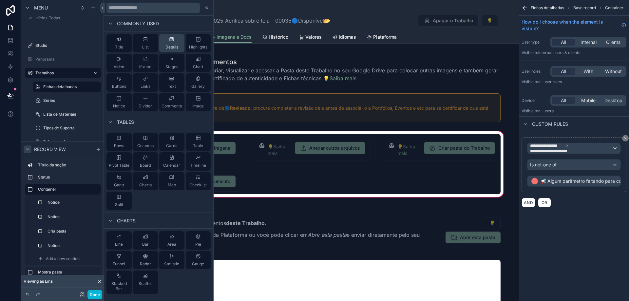
click at [169, 46] on span "Details" at bounding box center [171, 47] width 13 height 5
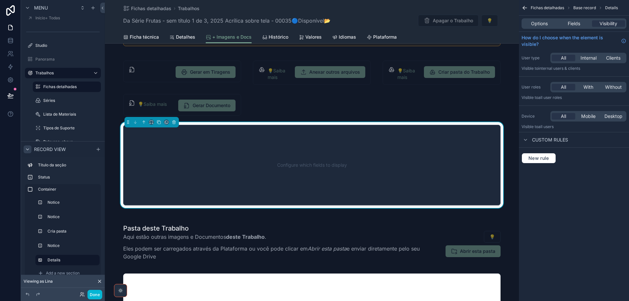
scroll to position [91, 0]
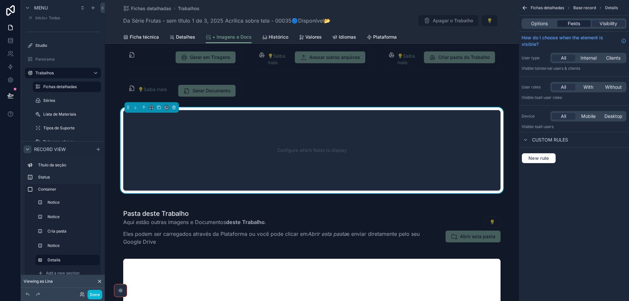
click at [576, 25] on span "Fields" at bounding box center [574, 23] width 12 height 7
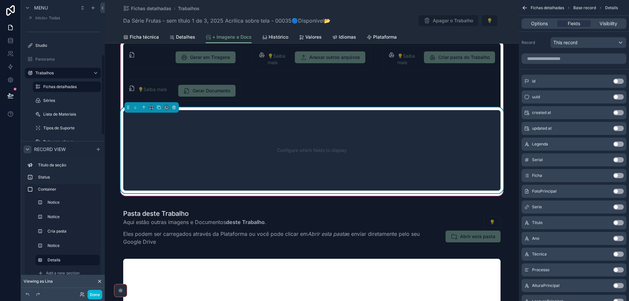
click at [186, 153] on div "Configure which fields to display" at bounding box center [312, 150] width 356 height 59
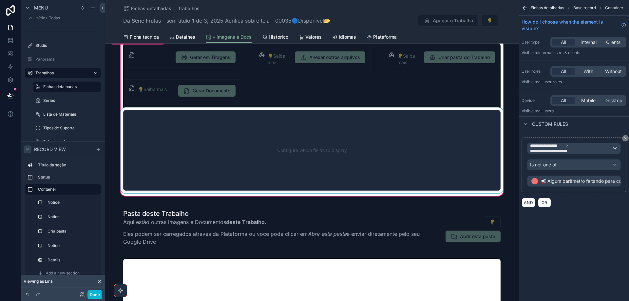
click at [439, 140] on div "scrollable content" at bounding box center [311, 150] width 385 height 86
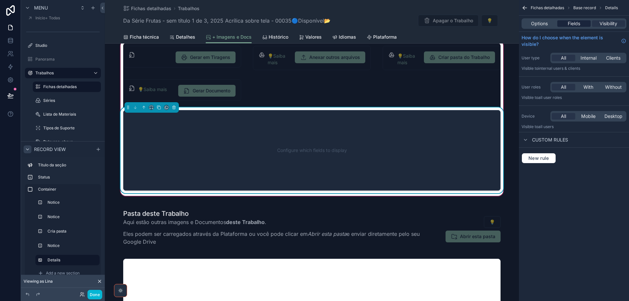
click at [572, 23] on span "Fields" at bounding box center [574, 23] width 12 height 7
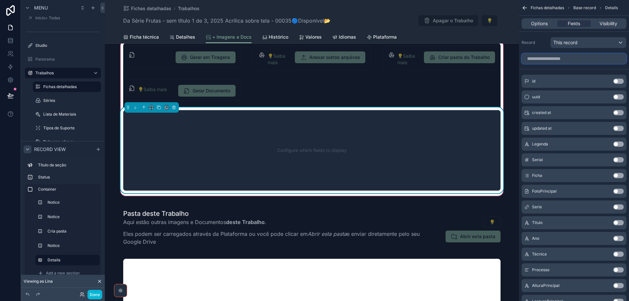
click at [580, 60] on input "scrollable content" at bounding box center [574, 58] width 105 height 10
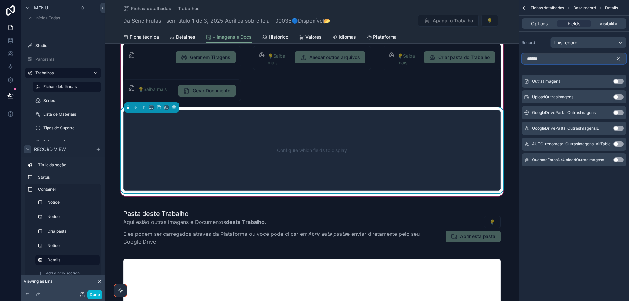
type input "******"
click at [621, 81] on button "Use setting" at bounding box center [618, 81] width 10 height 5
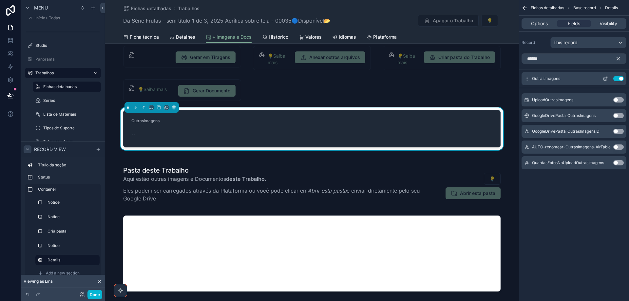
click at [606, 78] on icon "scrollable content" at bounding box center [605, 78] width 5 height 5
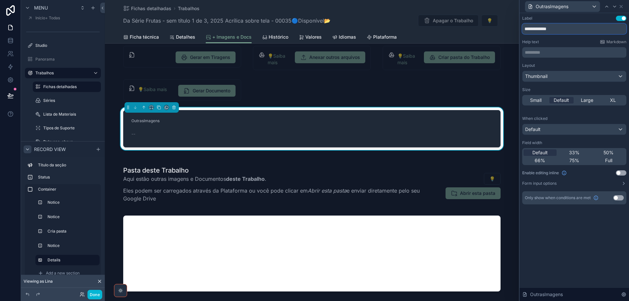
drag, startPoint x: 566, startPoint y: 29, endPoint x: 513, endPoint y: 29, distance: 53.7
click at [513, 29] on div "**********" at bounding box center [314, 150] width 629 height 301
click at [576, 70] on div "Layout Thumbnail" at bounding box center [574, 72] width 104 height 19
click at [580, 81] on div "Thumbnail" at bounding box center [575, 76] width 104 height 10
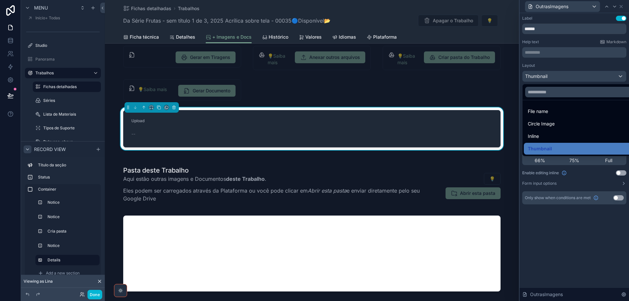
click at [580, 78] on div at bounding box center [574, 150] width 109 height 301
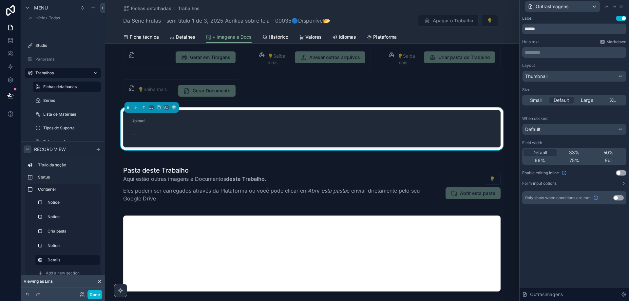
click at [625, 174] on button "Use setting" at bounding box center [621, 172] width 10 height 5
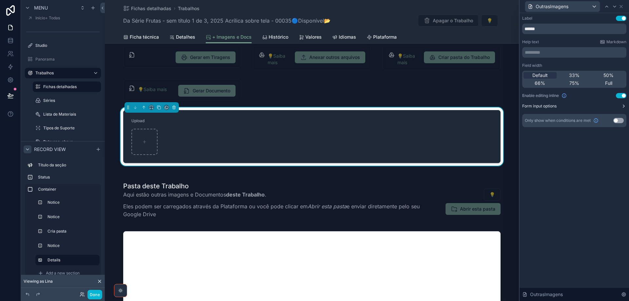
click at [598, 105] on button "Form input options" at bounding box center [574, 106] width 104 height 5
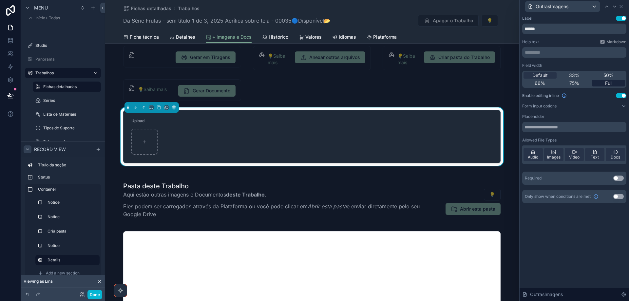
click at [609, 84] on span "Full" at bounding box center [608, 83] width 7 height 7
click at [539, 73] on span "Default" at bounding box center [540, 75] width 15 height 7
drag, startPoint x: 540, startPoint y: 157, endPoint x: 577, endPoint y: 159, distance: 37.4
click at [539, 157] on div "Audio" at bounding box center [533, 154] width 19 height 13
click at [577, 157] on span "Video" at bounding box center [574, 157] width 10 height 5
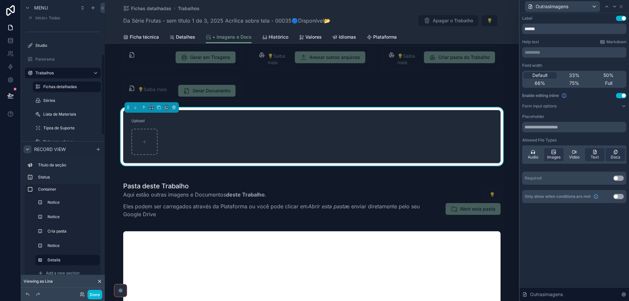
click at [551, 49] on div "********* ﻿" at bounding box center [574, 52] width 104 height 10
click at [550, 53] on p "********* ﻿" at bounding box center [575, 52] width 100 height 7
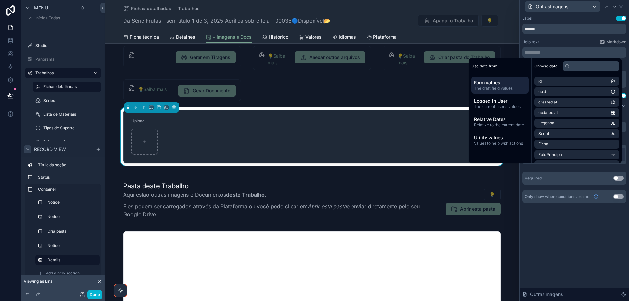
scroll to position [0, 0]
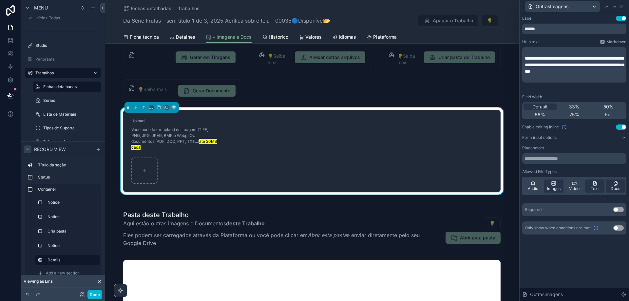
click at [606, 74] on p "**********" at bounding box center [575, 65] width 100 height 20
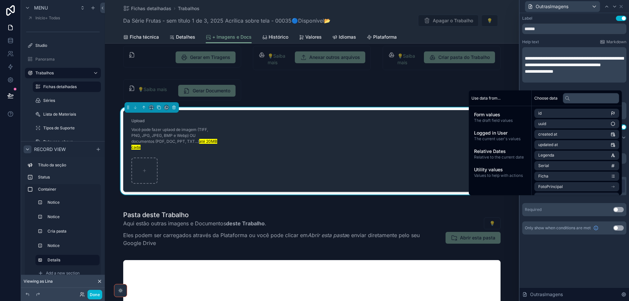
click at [568, 37] on div "**********" at bounding box center [574, 125] width 104 height 219
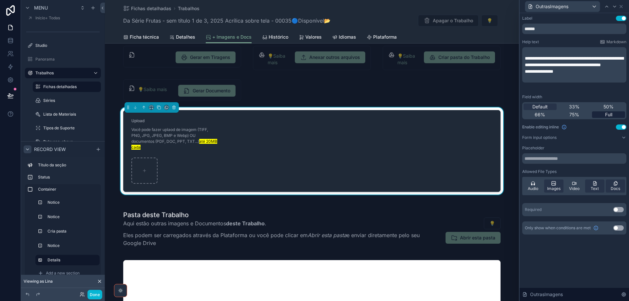
click at [609, 114] on span "Full" at bounding box center [608, 114] width 7 height 7
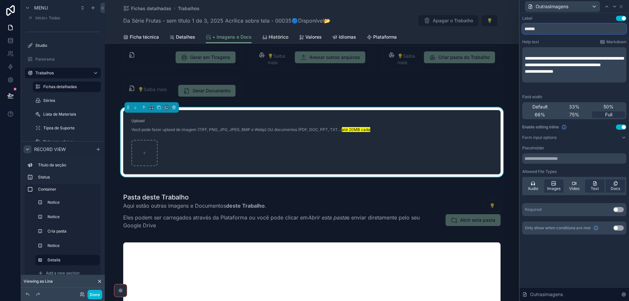
drag, startPoint x: 545, startPoint y: 30, endPoint x: 514, endPoint y: 23, distance: 31.7
click at [514, 23] on div "**********" at bounding box center [314, 150] width 629 height 301
paste input "**********"
type input "**********"
click at [584, 138] on button "Form input options" at bounding box center [574, 137] width 104 height 5
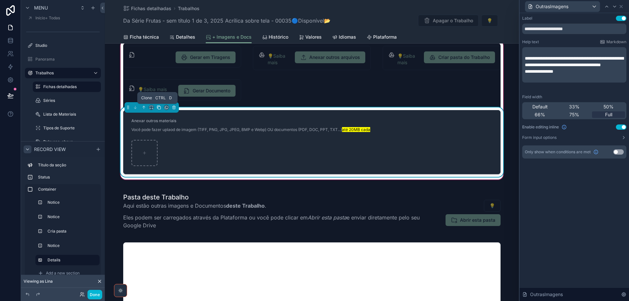
click at [158, 109] on icon "scrollable content" at bounding box center [159, 108] width 3 height 3
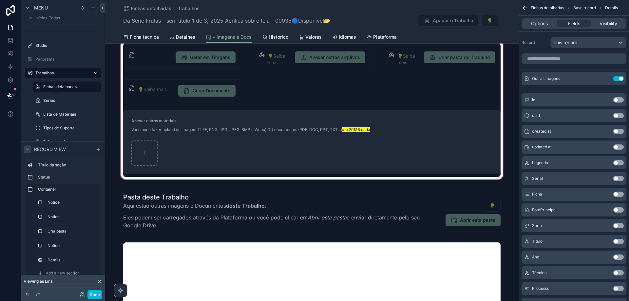
click at [159, 114] on div "scrollable content" at bounding box center [312, 110] width 414 height 142
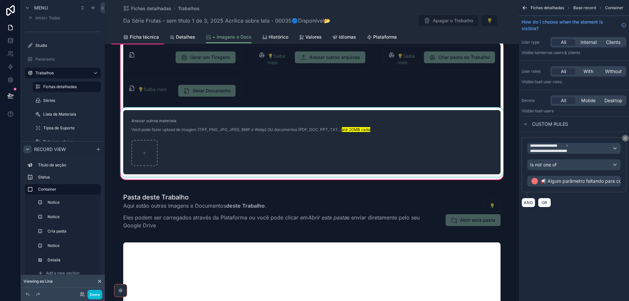
click at [161, 119] on div "scrollable content" at bounding box center [311, 141] width 385 height 69
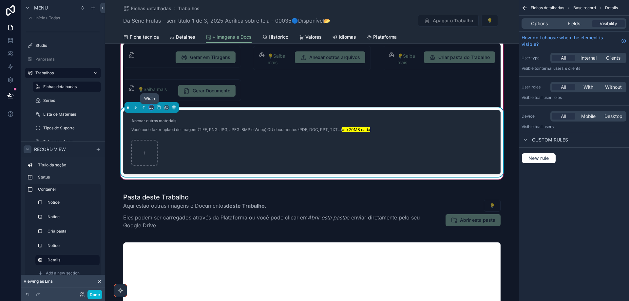
click at [149, 106] on icon "scrollable content" at bounding box center [151, 107] width 5 height 5
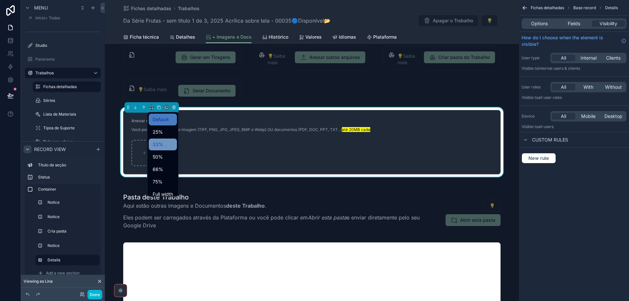
click at [161, 142] on span "33%" at bounding box center [158, 145] width 10 height 8
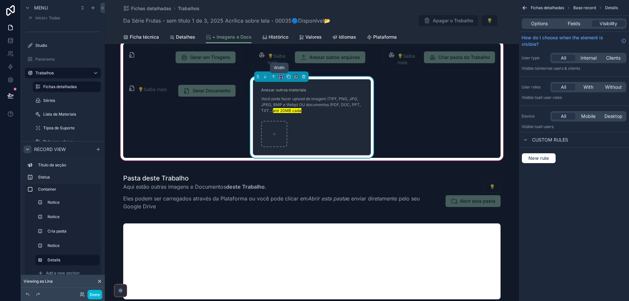
click at [282, 78] on icon "scrollable content" at bounding box center [282, 77] width 1 height 1
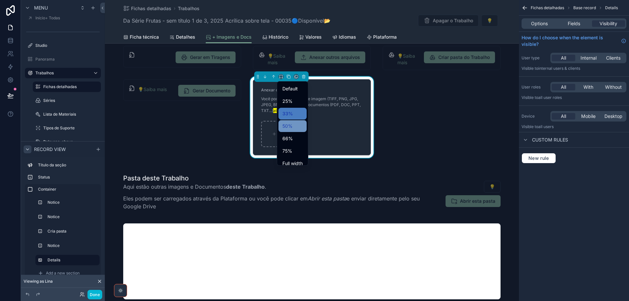
click at [286, 126] on span "50%" at bounding box center [287, 126] width 10 height 8
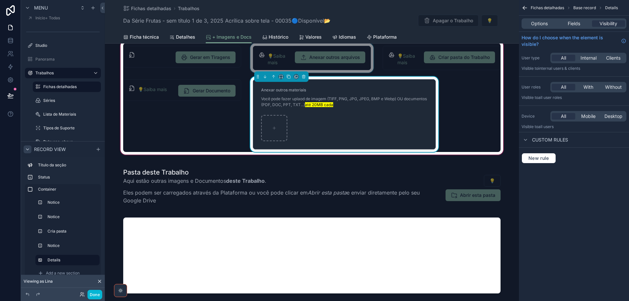
drag, startPoint x: 277, startPoint y: 64, endPoint x: 268, endPoint y: 55, distance: 12.1
click at [268, 55] on div "scrollable content" at bounding box center [312, 57] width 126 height 29
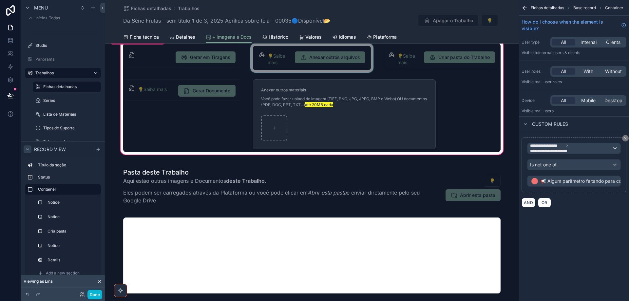
click at [282, 63] on div "scrollable content" at bounding box center [312, 57] width 126 height 29
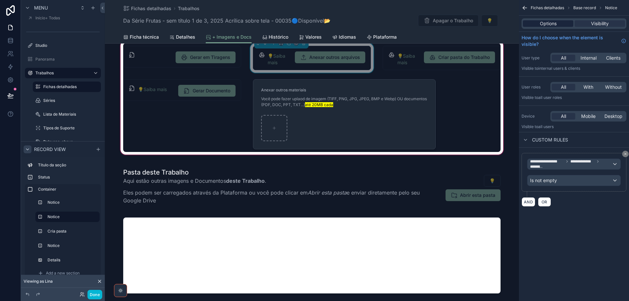
click at [553, 21] on span "Options" at bounding box center [548, 23] width 17 height 7
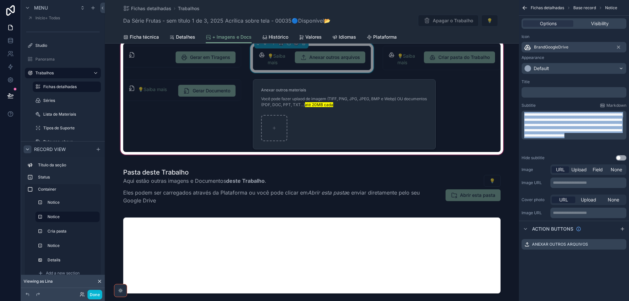
drag, startPoint x: 581, startPoint y: 146, endPoint x: 524, endPoint y: 110, distance: 66.7
click at [524, 110] on div "**********" at bounding box center [574, 126] width 105 height 47
copy span "**********"
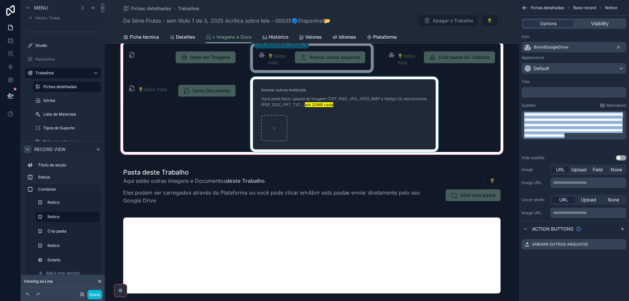
click at [384, 140] on div "scrollable content" at bounding box center [344, 114] width 191 height 75
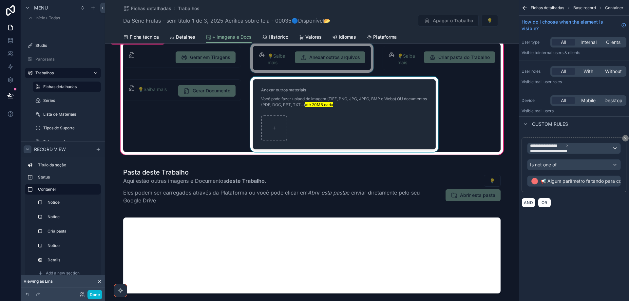
click at [389, 118] on div "scrollable content" at bounding box center [344, 114] width 191 height 75
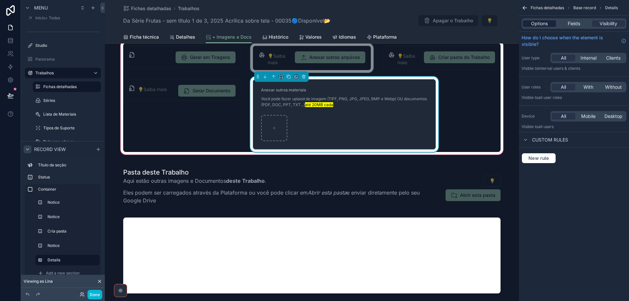
click at [536, 25] on span "Options" at bounding box center [539, 23] width 17 height 7
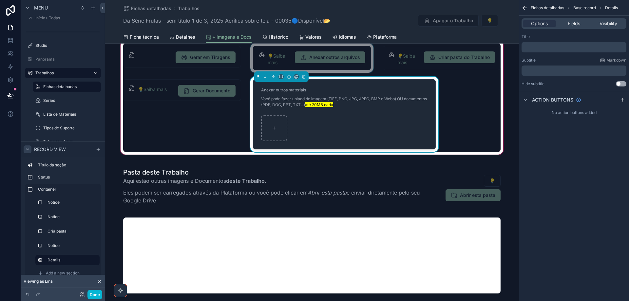
click at [552, 47] on p "﻿" at bounding box center [574, 47] width 101 height 5
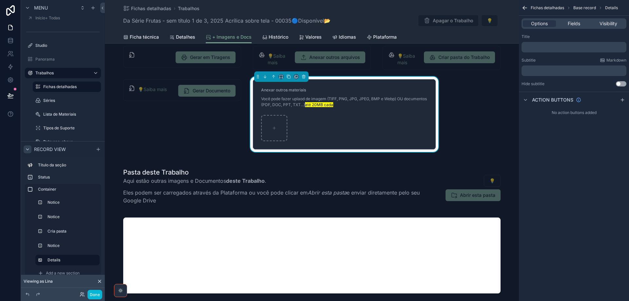
click at [550, 37] on div "Title" at bounding box center [574, 36] width 105 height 5
click at [553, 72] on p "﻿" at bounding box center [574, 70] width 101 height 5
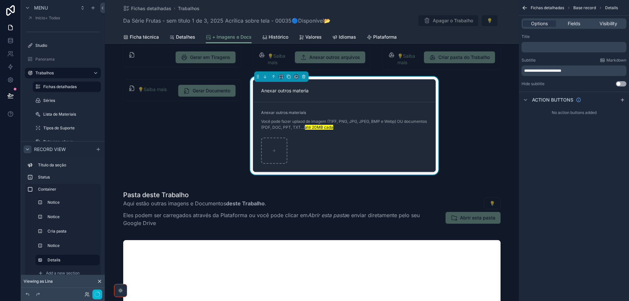
click at [571, 196] on div "**********" at bounding box center [574, 150] width 110 height 301
click at [575, 25] on span "Fields" at bounding box center [574, 23] width 12 height 7
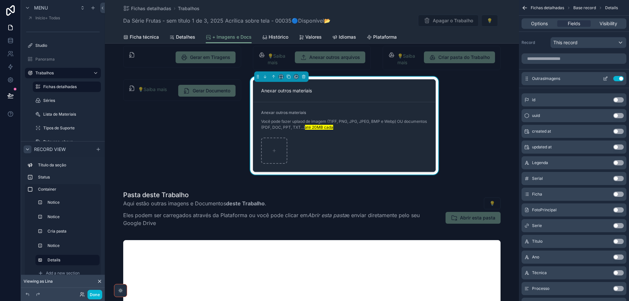
click at [606, 81] on div "OutrasImagens Use setting" at bounding box center [574, 78] width 105 height 13
click at [606, 78] on icon "scrollable content" at bounding box center [605, 78] width 5 height 5
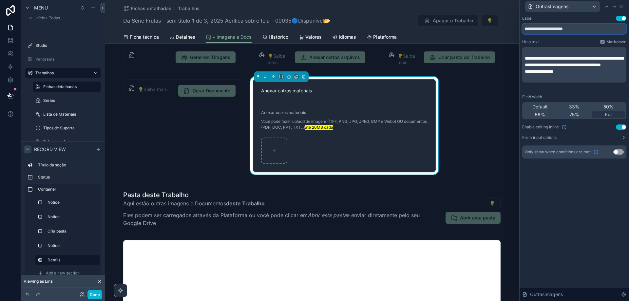
drag, startPoint x: 580, startPoint y: 29, endPoint x: 514, endPoint y: 27, distance: 65.9
click at [514, 27] on div "**********" at bounding box center [314, 150] width 629 height 301
paste input "**********"
click at [560, 81] on p "﻿" at bounding box center [575, 78] width 100 height 7
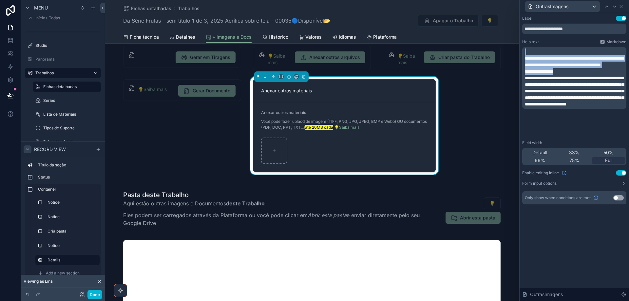
drag, startPoint x: 573, startPoint y: 78, endPoint x: 522, endPoint y: 54, distance: 56.3
click at [522, 54] on div "**********" at bounding box center [574, 116] width 109 height 207
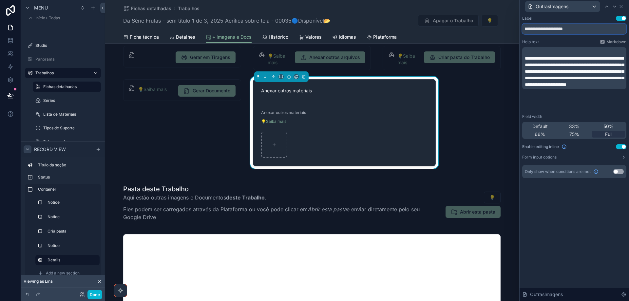
drag, startPoint x: 580, startPoint y: 28, endPoint x: 518, endPoint y: 24, distance: 61.7
click at [518, 24] on div "**********" at bounding box center [314, 150] width 629 height 301
paste input "**********"
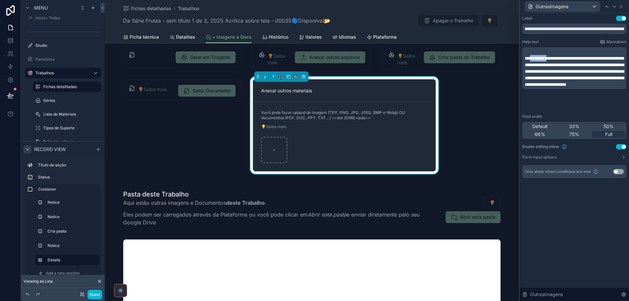
drag, startPoint x: 531, startPoint y: 59, endPoint x: 554, endPoint y: 58, distance: 22.9
click at [554, 58] on span "**********" at bounding box center [574, 71] width 99 height 31
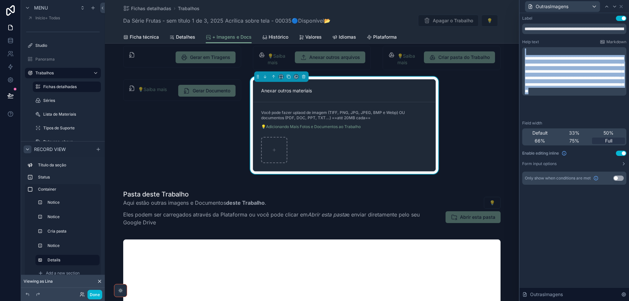
drag, startPoint x: 591, startPoint y: 109, endPoint x: 527, endPoint y: 54, distance: 84.6
click at [527, 54] on div "**********" at bounding box center [575, 71] width 100 height 46
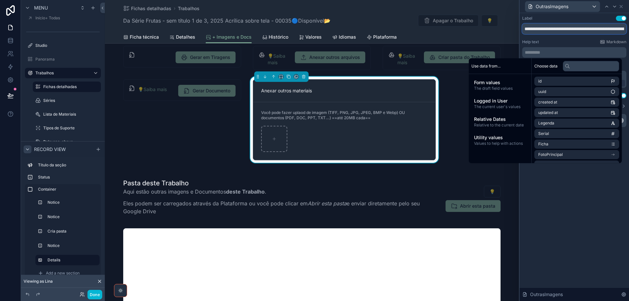
click at [526, 29] on input "**********" at bounding box center [574, 29] width 104 height 10
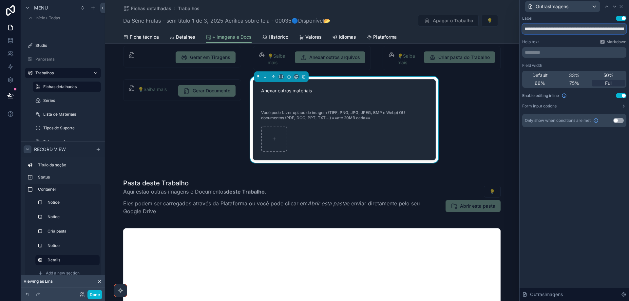
paste input "**********"
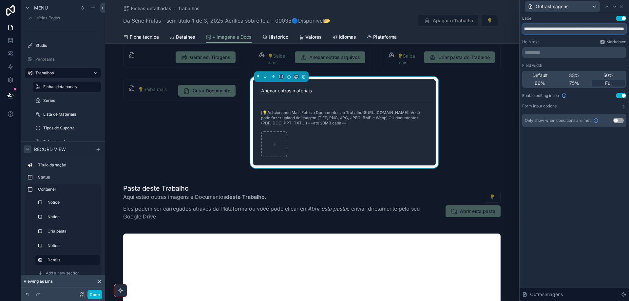
type input "**********"
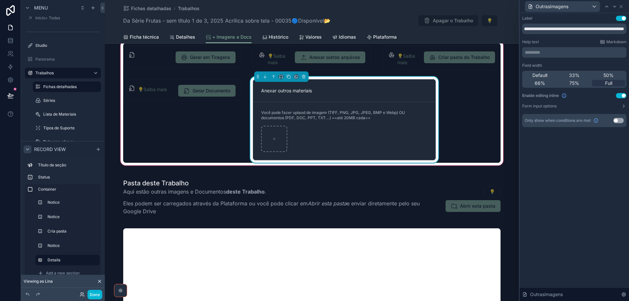
click at [364, 92] on div "Anexar outros materiais" at bounding box center [344, 90] width 166 height 7
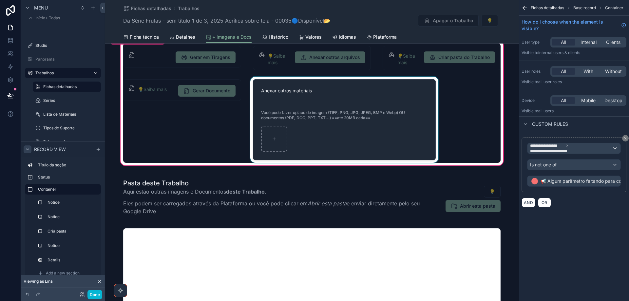
click at [387, 95] on div "scrollable content" at bounding box center [344, 120] width 191 height 86
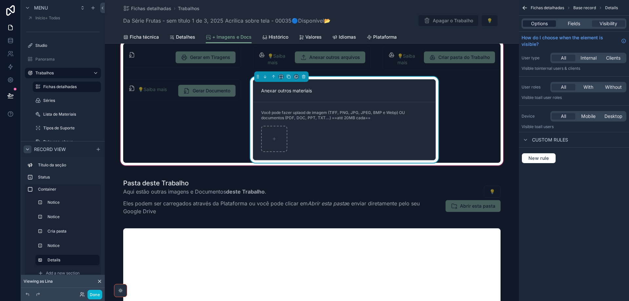
click at [547, 23] on span "Options" at bounding box center [539, 23] width 17 height 7
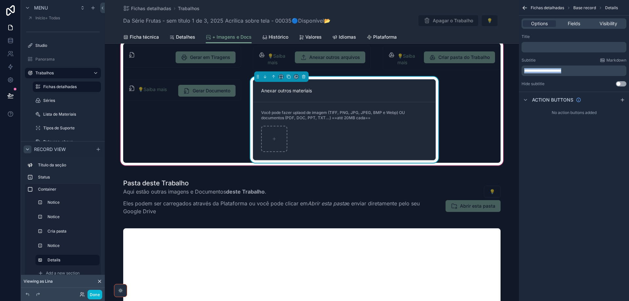
drag, startPoint x: 592, startPoint y: 71, endPoint x: 523, endPoint y: 66, distance: 69.6
click at [523, 66] on div "**********" at bounding box center [574, 71] width 105 height 10
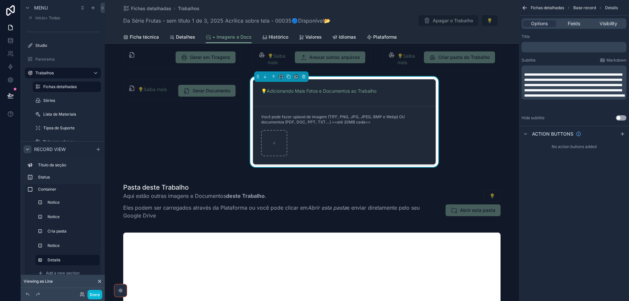
click at [564, 185] on div "**********" at bounding box center [574, 150] width 110 height 301
click at [533, 70] on p "﻿" at bounding box center [574, 69] width 101 height 5
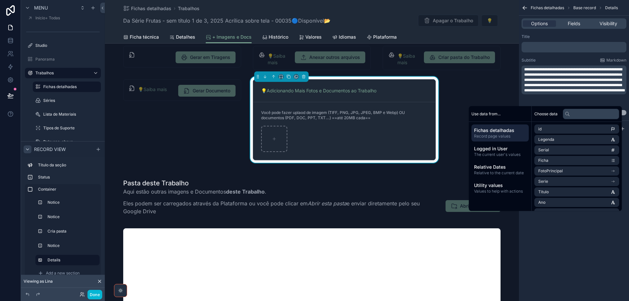
click at [566, 250] on div "**********" at bounding box center [574, 150] width 110 height 301
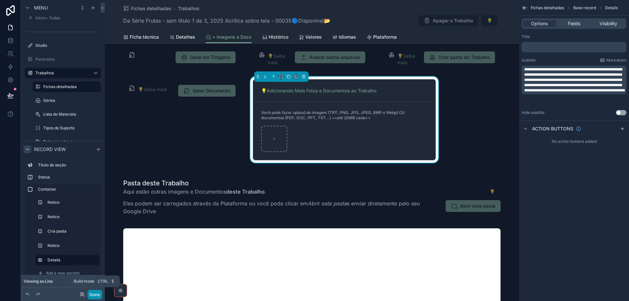
click at [90, 297] on button "Done" at bounding box center [94, 295] width 15 height 10
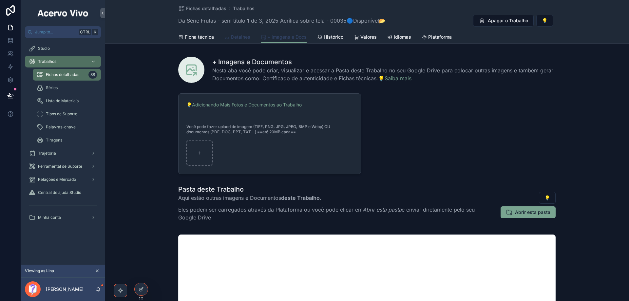
drag, startPoint x: 242, startPoint y: 33, endPoint x: 266, endPoint y: 40, distance: 24.9
click at [242, 34] on link "Detalhes" at bounding box center [237, 37] width 26 height 13
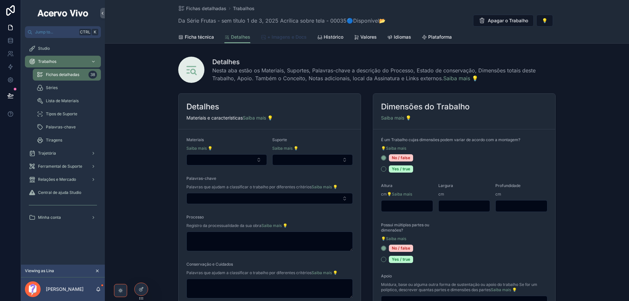
click at [288, 40] on span "+ Imagens e Docs" at bounding box center [286, 37] width 39 height 7
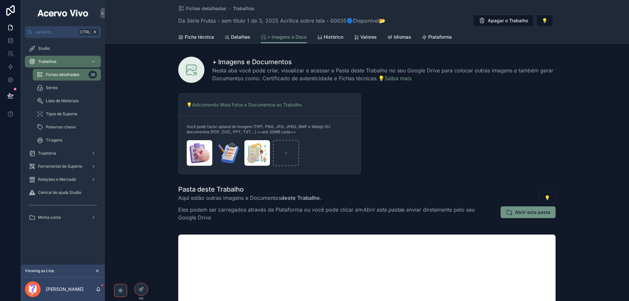
click at [530, 214] on span "Abrir esta pasta" at bounding box center [532, 212] width 35 height 7
click at [69, 155] on div "Trajetória" at bounding box center [63, 153] width 68 height 10
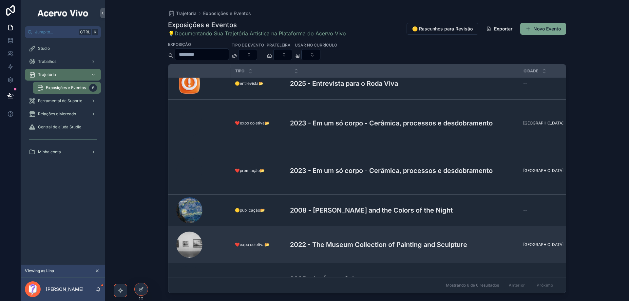
scroll to position [16, 0]
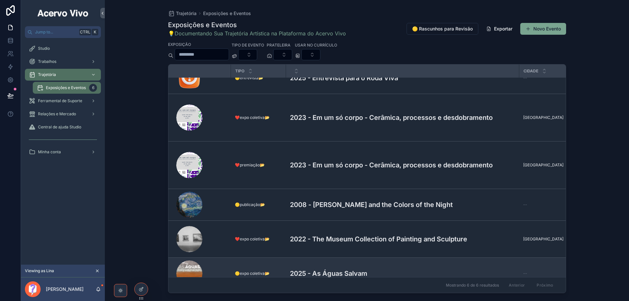
click at [324, 269] on h3 "2025 - As Águas Salvam" at bounding box center [328, 274] width 77 height 10
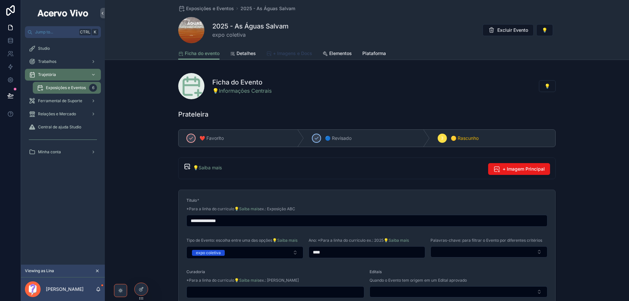
click at [296, 51] on span "+ Imagens e Docs" at bounding box center [292, 53] width 39 height 7
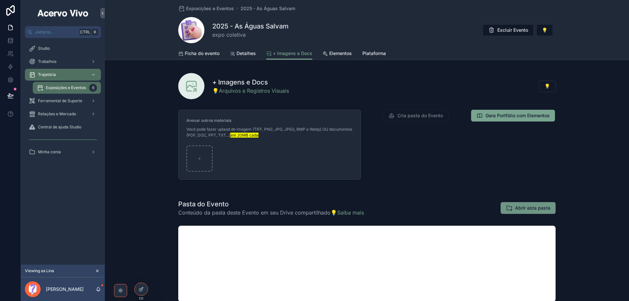
click at [533, 207] on span "Abrir esta pasta" at bounding box center [532, 208] width 35 height 7
click at [141, 291] on icon at bounding box center [140, 289] width 3 height 3
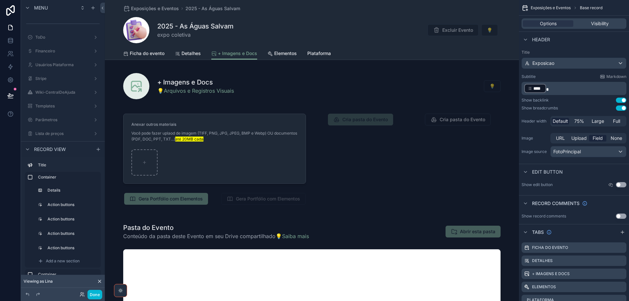
drag, startPoint x: 284, startPoint y: 165, endPoint x: 590, endPoint y: 59, distance: 324.1
click at [284, 165] on div "scrollable content" at bounding box center [312, 159] width 414 height 104
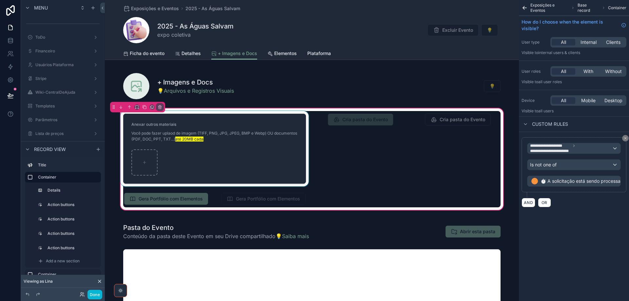
drag, startPoint x: 271, startPoint y: 165, endPoint x: 281, endPoint y: 161, distance: 10.7
click at [271, 165] on div "scrollable content" at bounding box center [214, 148] width 191 height 75
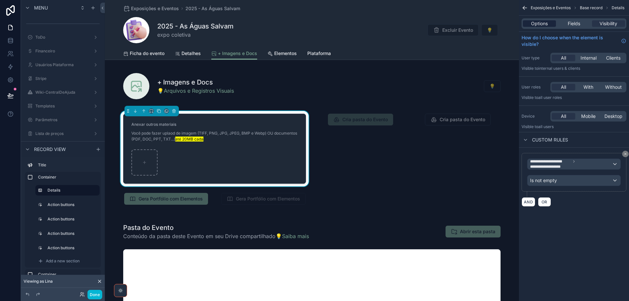
click at [544, 25] on span "Options" at bounding box center [539, 23] width 17 height 7
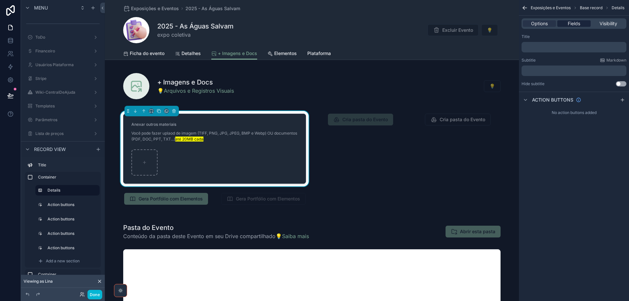
click at [585, 23] on div "Fields" at bounding box center [573, 23] width 33 height 7
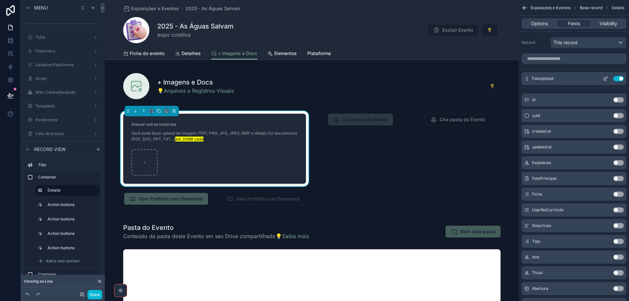
click at [606, 79] on icon "scrollable content" at bounding box center [605, 78] width 5 height 5
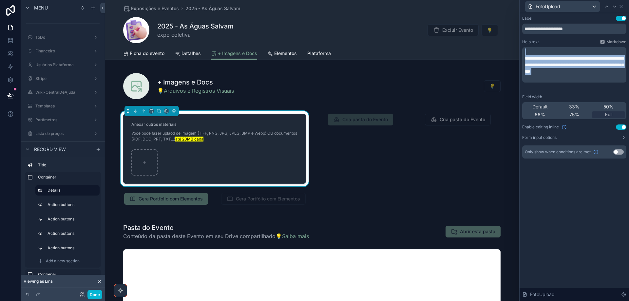
drag, startPoint x: 552, startPoint y: 86, endPoint x: 525, endPoint y: 50, distance: 44.7
click at [525, 50] on div "**********" at bounding box center [575, 64] width 100 height 33
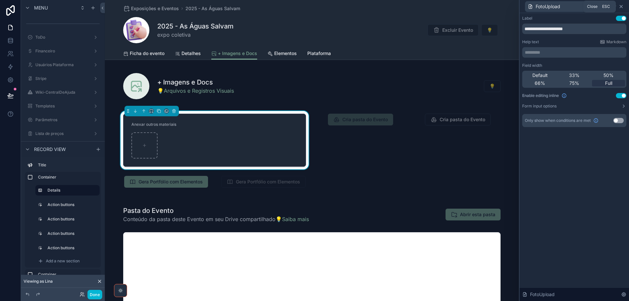
click at [621, 6] on icon at bounding box center [621, 6] width 3 height 3
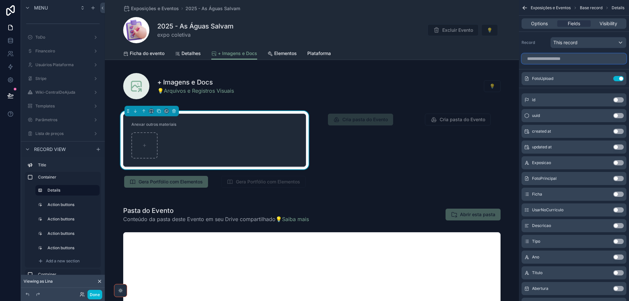
click at [549, 58] on input "scrollable content" at bounding box center [574, 58] width 105 height 10
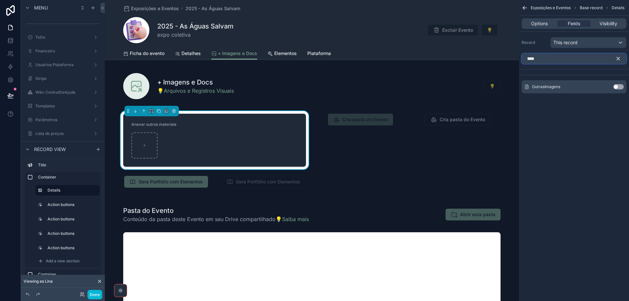
type input "****"
click at [619, 86] on button "Use setting" at bounding box center [618, 86] width 10 height 5
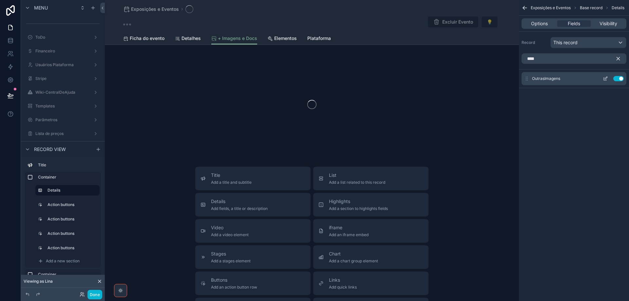
click at [605, 79] on icon "scrollable content" at bounding box center [606, 78] width 3 height 3
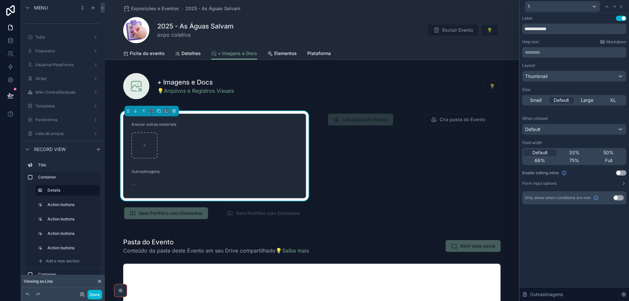
click at [562, 50] on p "********* ﻿" at bounding box center [575, 52] width 100 height 7
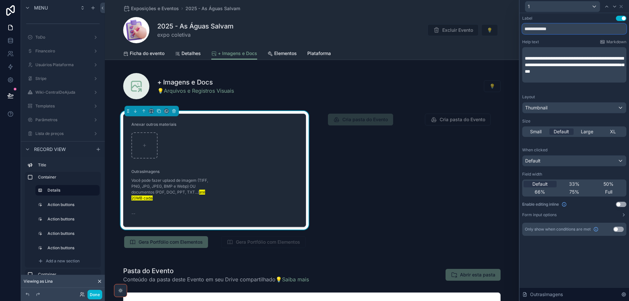
drag, startPoint x: 565, startPoint y: 29, endPoint x: 523, endPoint y: 33, distance: 42.1
click at [523, 33] on input "**********" at bounding box center [574, 29] width 104 height 10
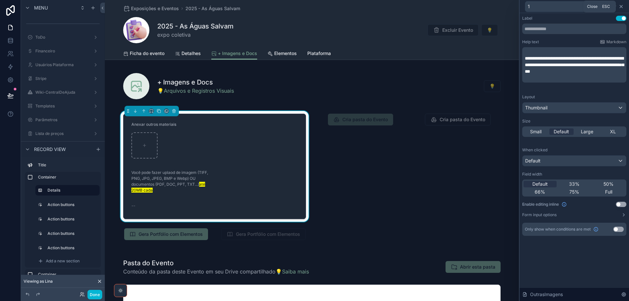
click at [623, 6] on icon at bounding box center [621, 6] width 5 height 5
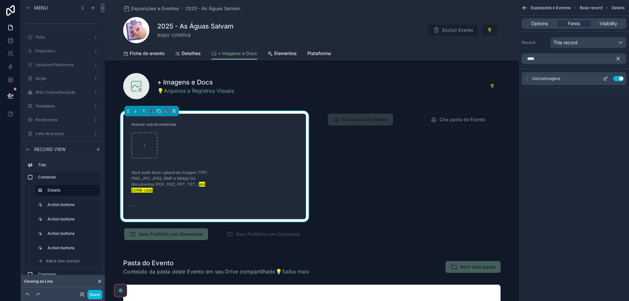
drag, startPoint x: 618, startPoint y: 59, endPoint x: 604, endPoint y: 92, distance: 35.5
click at [618, 59] on icon "scrollable content" at bounding box center [618, 59] width 6 height 6
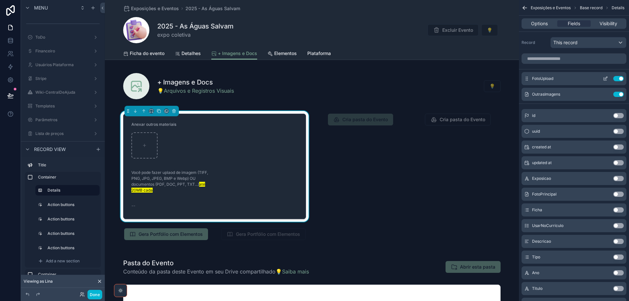
click at [606, 79] on icon "scrollable content" at bounding box center [605, 78] width 5 height 5
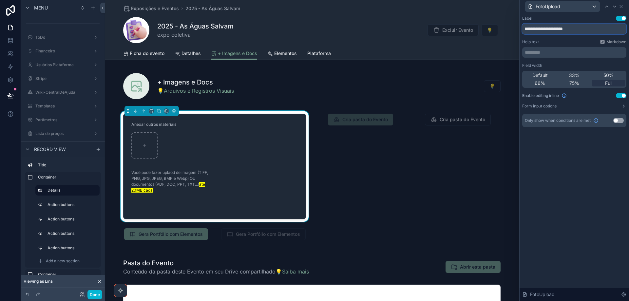
drag, startPoint x: 581, startPoint y: 27, endPoint x: 515, endPoint y: 28, distance: 65.9
click at [514, 28] on div "**********" at bounding box center [314, 150] width 629 height 301
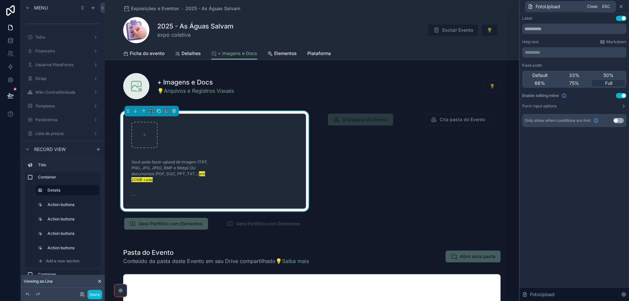
click at [622, 6] on icon at bounding box center [621, 6] width 3 height 3
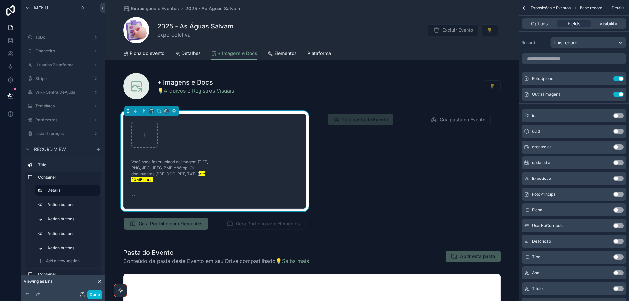
drag, startPoint x: 616, startPoint y: 78, endPoint x: 547, endPoint y: 30, distance: 83.8
click at [615, 78] on button "Use setting" at bounding box center [618, 78] width 10 height 5
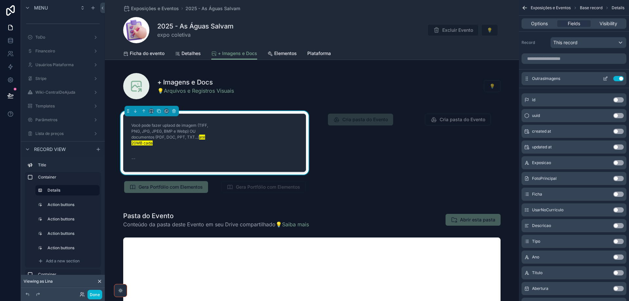
drag, startPoint x: 606, startPoint y: 78, endPoint x: 600, endPoint y: 76, distance: 6.0
click at [605, 78] on icon "scrollable content" at bounding box center [605, 78] width 5 height 5
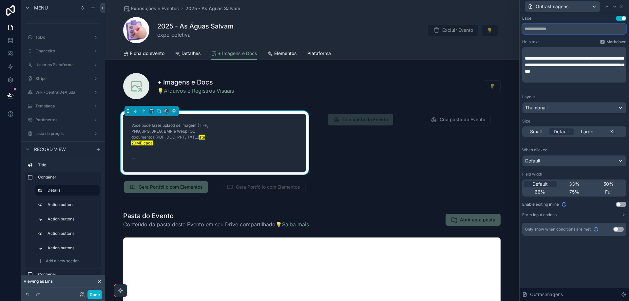
click at [559, 29] on input "text" at bounding box center [574, 29] width 104 height 10
paste input "**********"
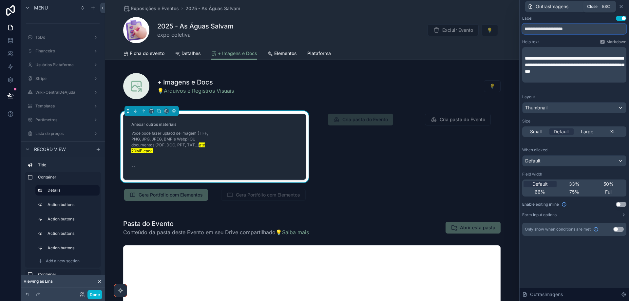
type input "**********"
click at [621, 8] on icon at bounding box center [621, 6] width 5 height 5
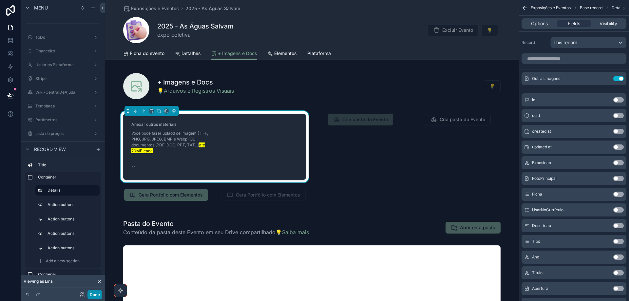
click at [94, 294] on button "Done" at bounding box center [94, 295] width 15 height 10
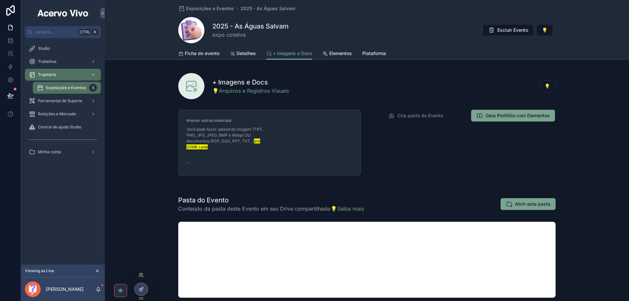
click at [139, 291] on icon at bounding box center [141, 289] width 5 height 5
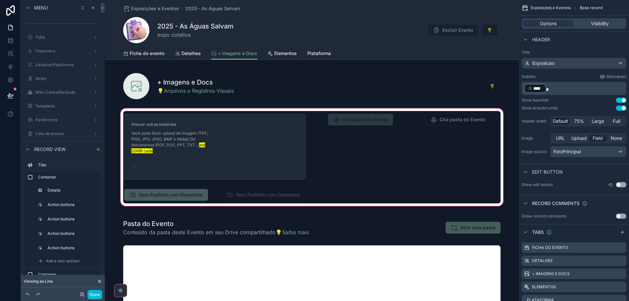
click at [262, 164] on div "scrollable content" at bounding box center [312, 157] width 414 height 100
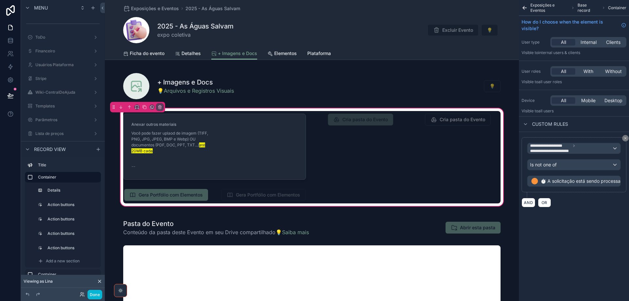
click at [262, 148] on div "scrollable content" at bounding box center [214, 146] width 191 height 71
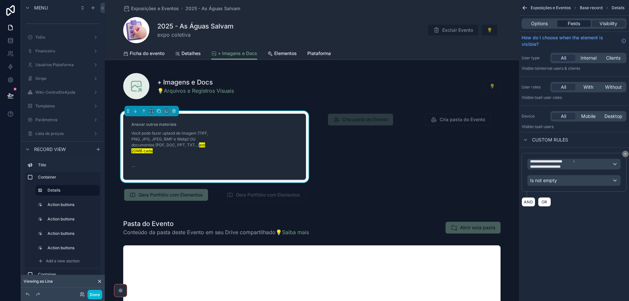
click at [572, 21] on span "Fields" at bounding box center [574, 23] width 12 height 7
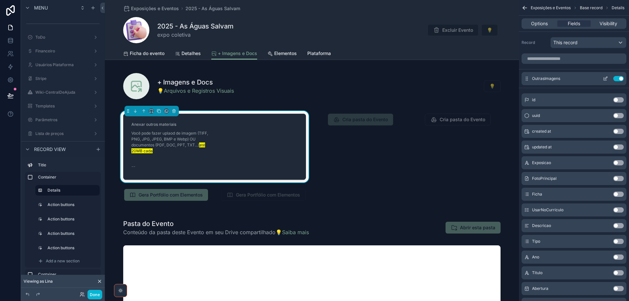
click at [605, 76] on div "OutrasImagens Use setting" at bounding box center [574, 78] width 105 height 13
click at [607, 78] on icon "scrollable content" at bounding box center [605, 78] width 5 height 5
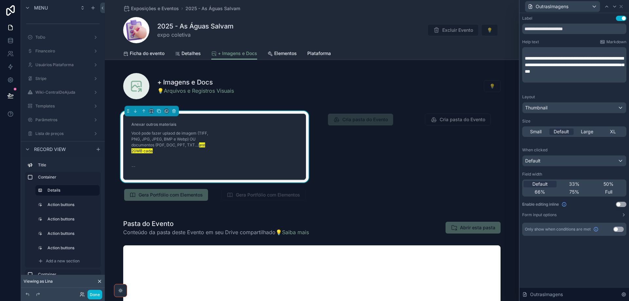
drag, startPoint x: 624, startPoint y: 205, endPoint x: 89, endPoint y: 287, distance: 540.4
click at [623, 204] on button "Use setting" at bounding box center [621, 204] width 10 height 5
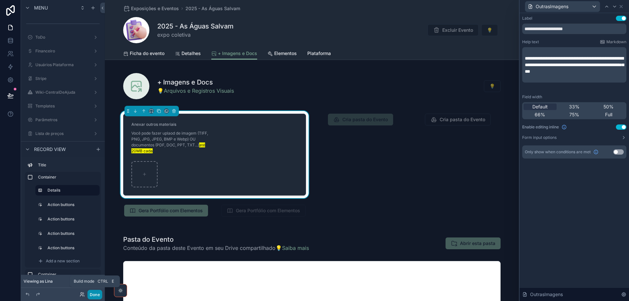
click at [95, 296] on button "Done" at bounding box center [94, 295] width 15 height 10
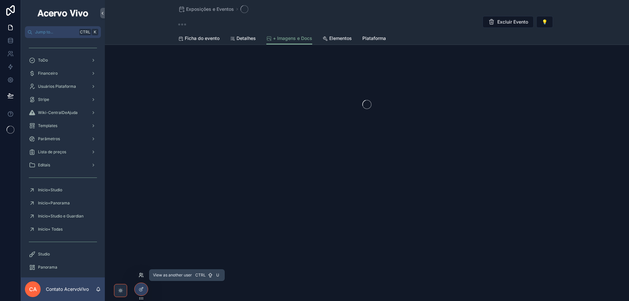
click at [141, 274] on icon at bounding box center [141, 275] width 5 height 5
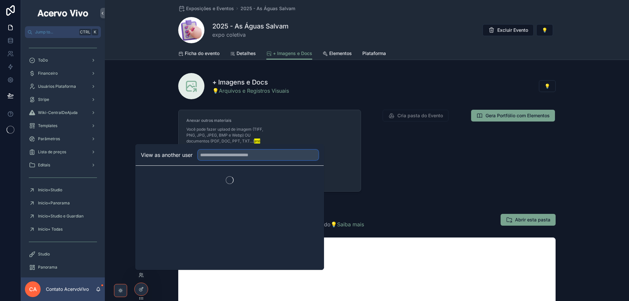
click at [238, 156] on input "text" at bounding box center [258, 155] width 121 height 10
type input "****"
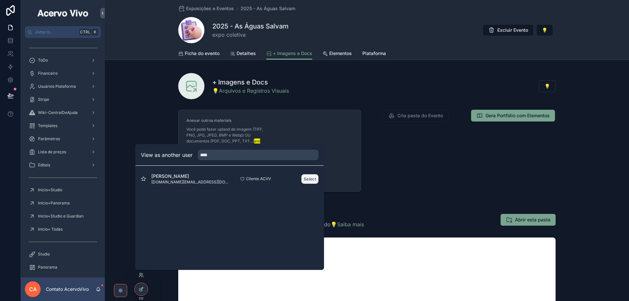
click at [309, 179] on button "Select" at bounding box center [309, 179] width 17 height 10
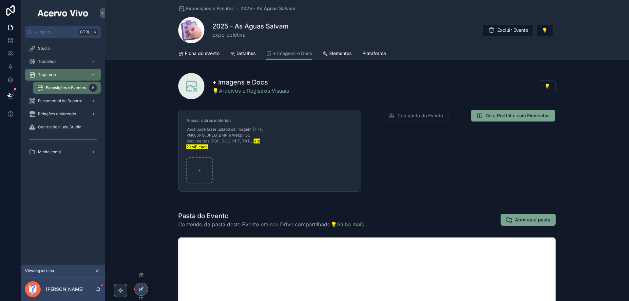
click at [141, 290] on icon at bounding box center [141, 289] width 5 height 5
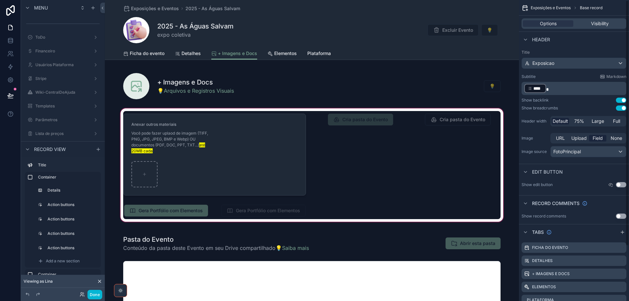
click at [325, 171] on div "scrollable content" at bounding box center [312, 165] width 414 height 116
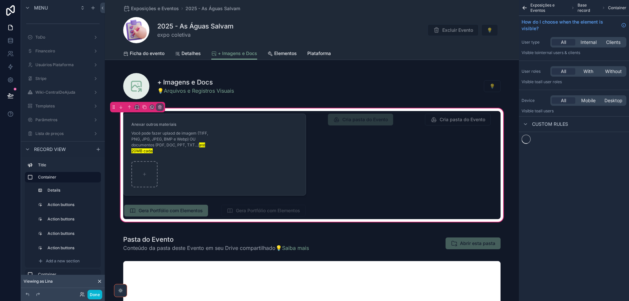
click at [284, 165] on div "scrollable content" at bounding box center [214, 154] width 191 height 87
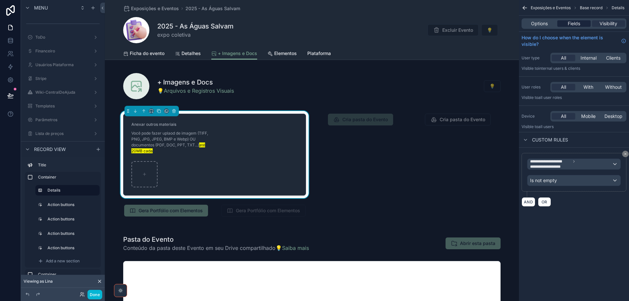
click at [576, 24] on span "Fields" at bounding box center [574, 23] width 12 height 7
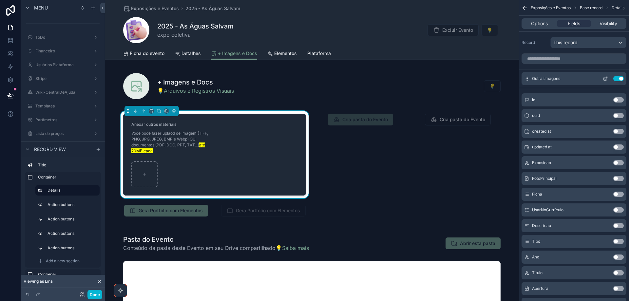
click at [606, 80] on icon "scrollable content" at bounding box center [605, 78] width 5 height 5
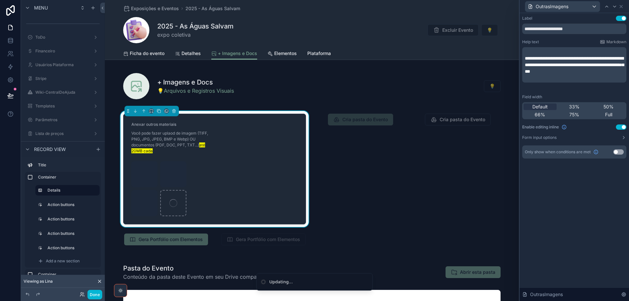
drag, startPoint x: 616, startPoint y: 115, endPoint x: 9, endPoint y: 135, distance: 607.6
click at [615, 115] on div "Full" at bounding box center [608, 114] width 33 height 7
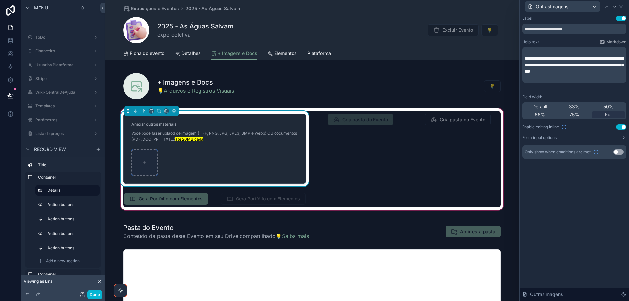
click at [143, 161] on icon "scrollable content" at bounding box center [144, 162] width 5 height 5
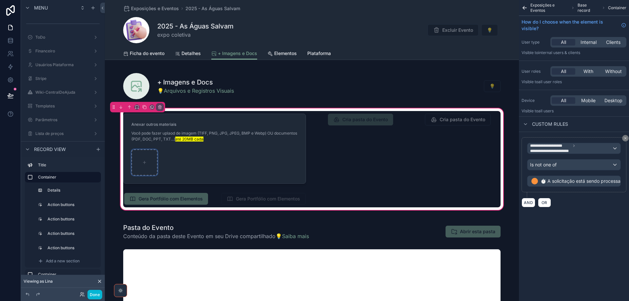
type input "**********"
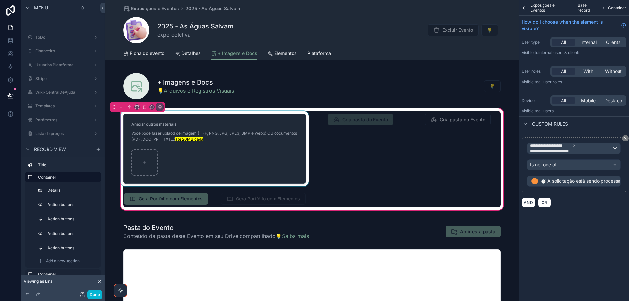
click at [141, 163] on div "scrollable content" at bounding box center [214, 148] width 191 height 75
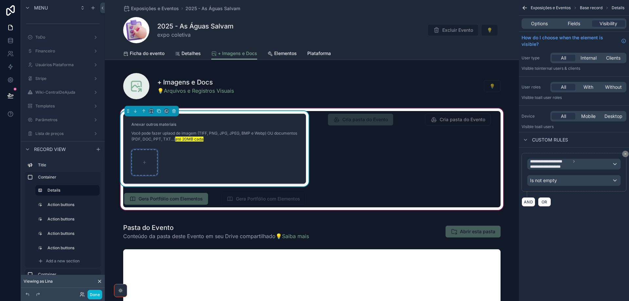
click at [144, 163] on icon "scrollable content" at bounding box center [144, 162] width 5 height 5
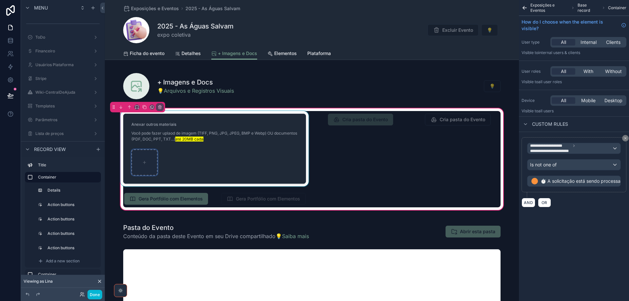
type input "**********"
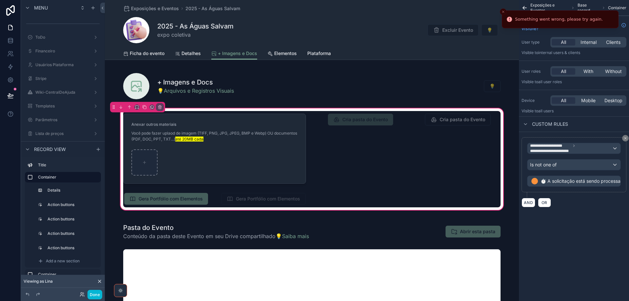
click at [144, 163] on div "scrollable content" at bounding box center [214, 148] width 191 height 75
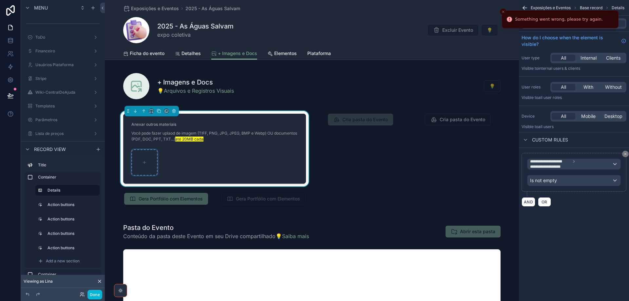
click at [144, 163] on icon "scrollable content" at bounding box center [144, 162] width 5 height 5
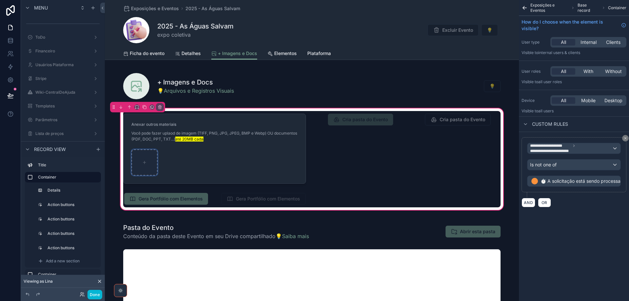
type input "**********"
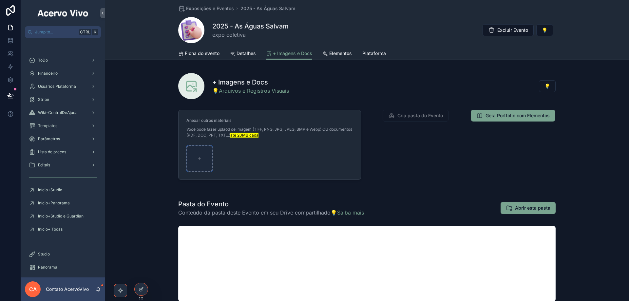
click at [199, 158] on icon "scrollable content" at bounding box center [199, 158] width 5 height 5
type input "**********"
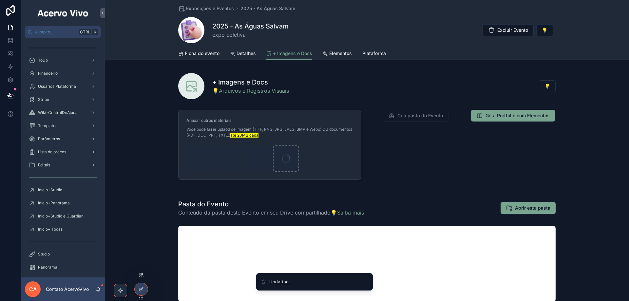
click at [141, 277] on icon at bounding box center [141, 275] width 5 height 5
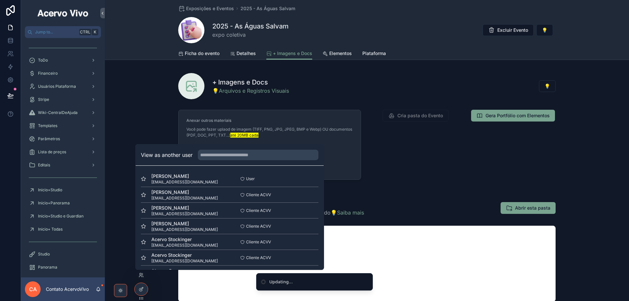
click at [244, 160] on div "View as another user" at bounding box center [230, 155] width 188 height 21
click at [243, 158] on input "text" at bounding box center [258, 155] width 121 height 10
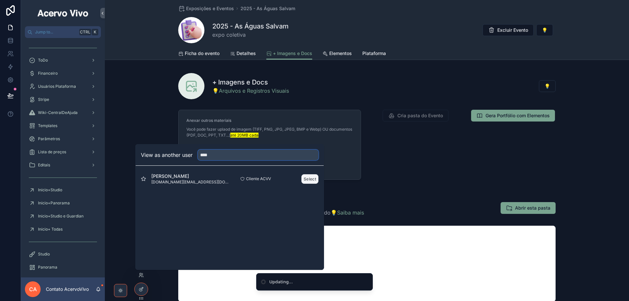
type input "****"
click at [311, 179] on button "Select" at bounding box center [309, 179] width 17 height 10
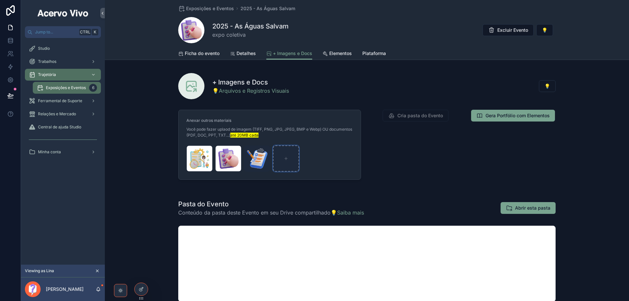
click at [284, 157] on icon "scrollable content" at bounding box center [286, 158] width 5 height 5
type input "**********"
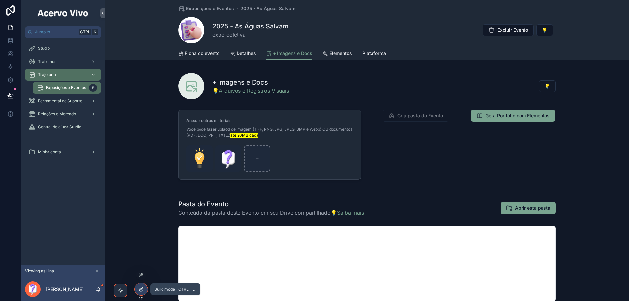
click at [143, 290] on icon at bounding box center [141, 289] width 5 height 5
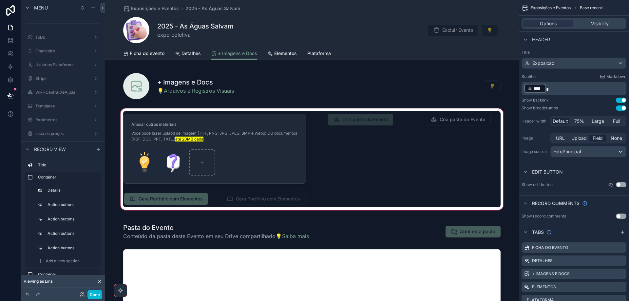
click at [292, 156] on div "scrollable content" at bounding box center [312, 159] width 414 height 104
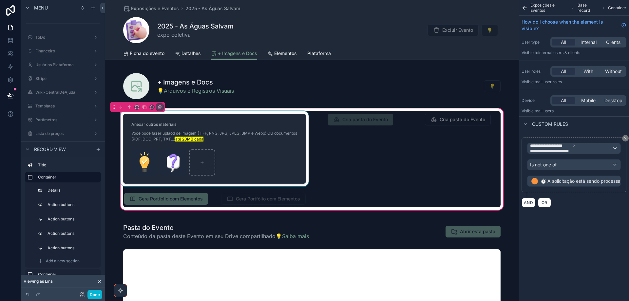
click at [271, 155] on div "scrollable content" at bounding box center [214, 148] width 191 height 75
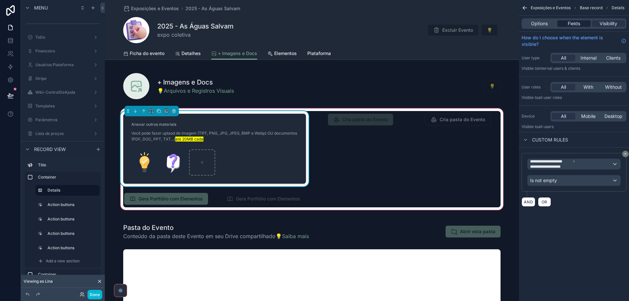
click at [578, 25] on span "Fields" at bounding box center [574, 23] width 12 height 7
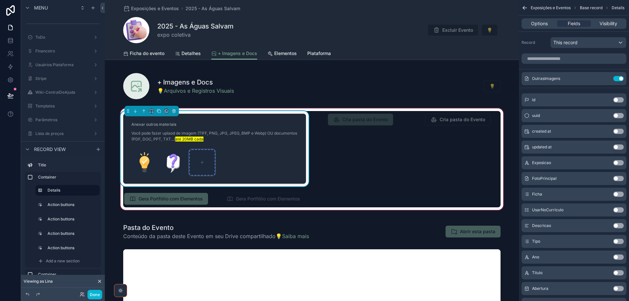
click at [200, 163] on icon "scrollable content" at bounding box center [202, 162] width 5 height 5
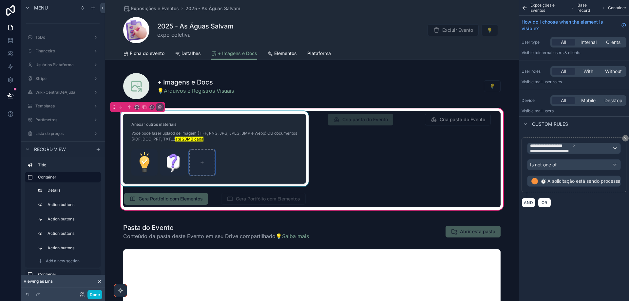
type input "**********"
click at [145, 165] on div "scrollable content" at bounding box center [214, 148] width 191 height 75
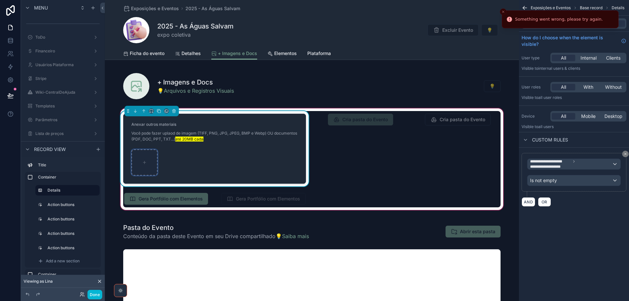
click at [144, 164] on icon "scrollable content" at bounding box center [144, 162] width 5 height 5
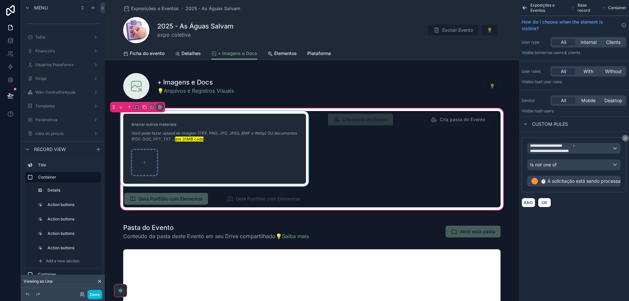
type input "**********"
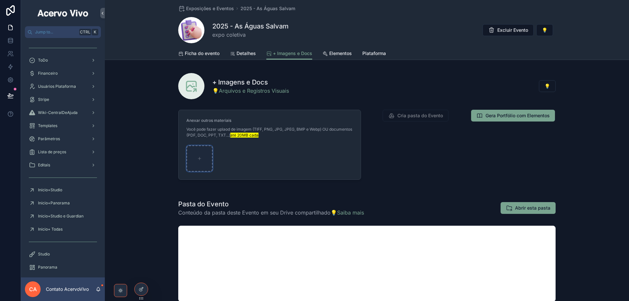
click at [198, 158] on icon "scrollable content" at bounding box center [199, 158] width 5 height 5
click at [198, 157] on icon "scrollable content" at bounding box center [199, 158] width 5 height 5
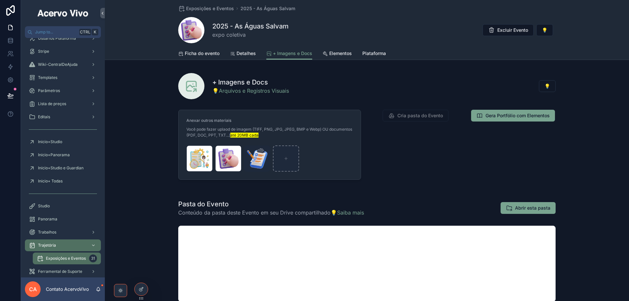
scroll to position [98, 0]
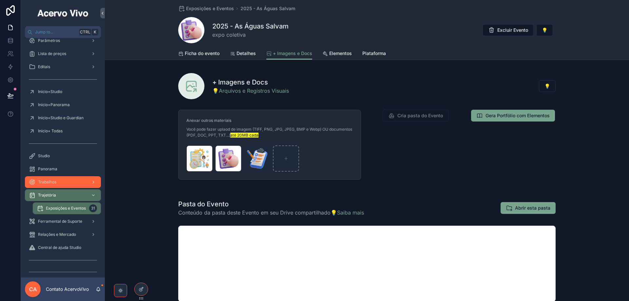
click at [58, 182] on div "Trabalhos" at bounding box center [63, 182] width 68 height 10
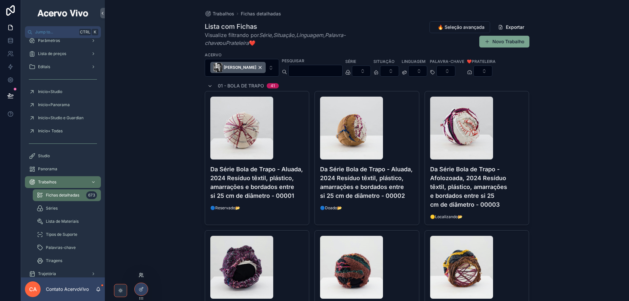
click at [141, 276] on icon at bounding box center [140, 276] width 3 height 1
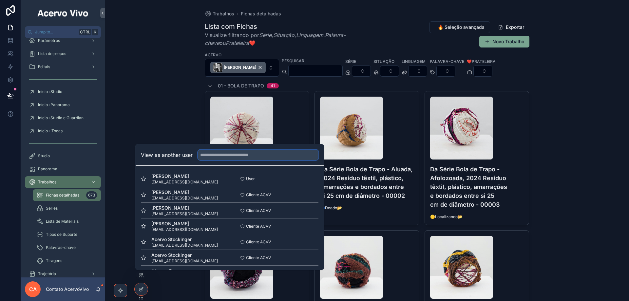
click at [220, 155] on input "text" at bounding box center [258, 155] width 121 height 10
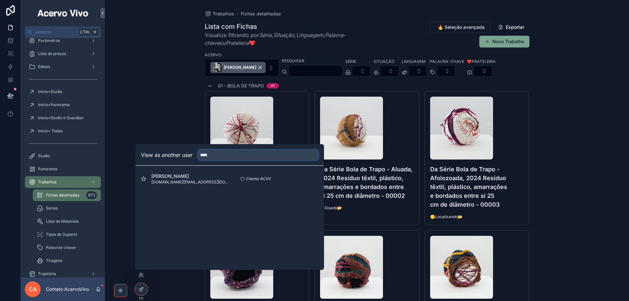
type input "****"
click at [0, 0] on button "Select" at bounding box center [0, 0] width 0 height 0
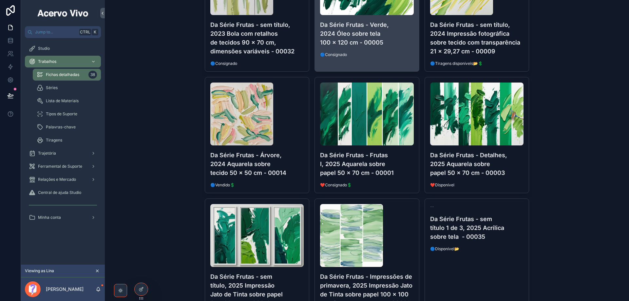
scroll to position [1278, 0]
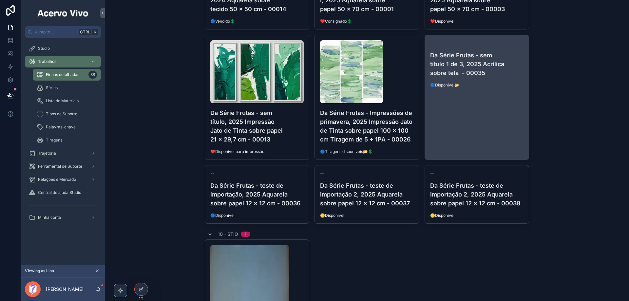
click at [473, 95] on link "-- Da Série Frutas - sem título 1 de 3, 2025 Acrílica sobre tela - 00035 🔵Dispo…" at bounding box center [477, 97] width 105 height 125
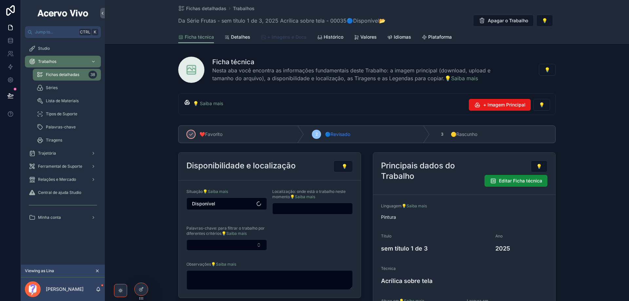
click at [288, 40] on link "+ Imagens e Docs" at bounding box center [284, 37] width 46 height 13
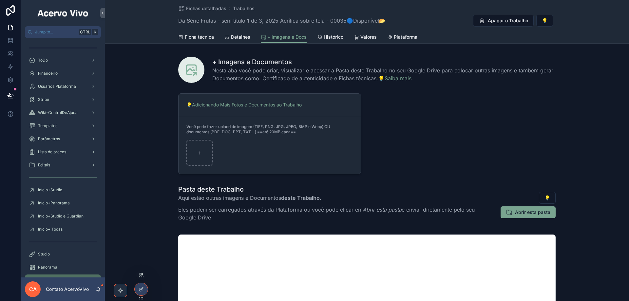
click at [141, 276] on icon at bounding box center [141, 275] width 5 height 5
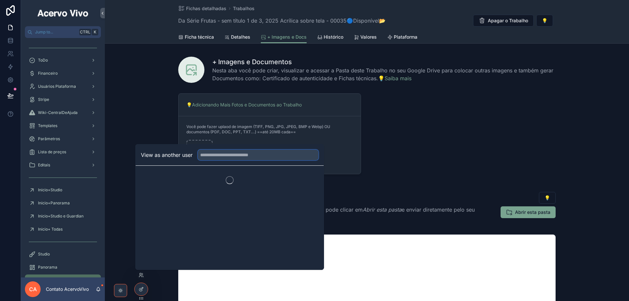
click at [231, 154] on input "text" at bounding box center [258, 155] width 121 height 10
type input "****"
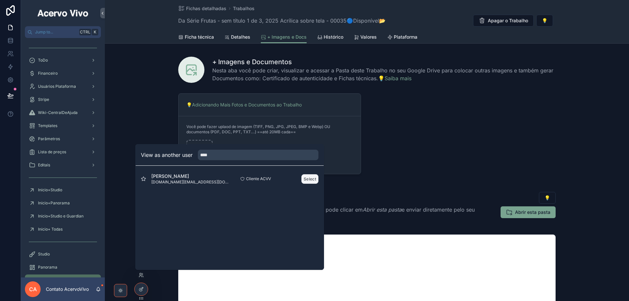
click at [309, 179] on button "Select" at bounding box center [309, 179] width 17 height 10
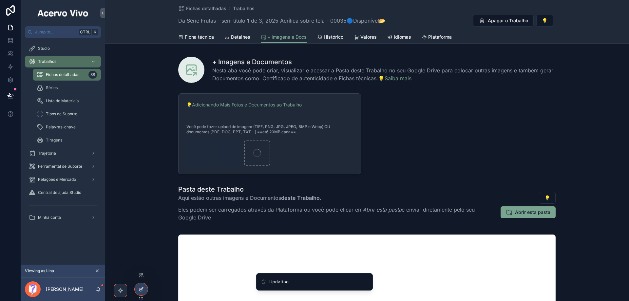
click at [141, 289] on icon at bounding box center [141, 289] width 5 height 5
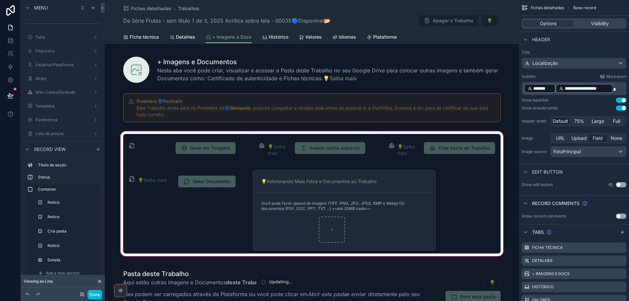
click at [402, 221] on div "scrollable content" at bounding box center [312, 193] width 414 height 127
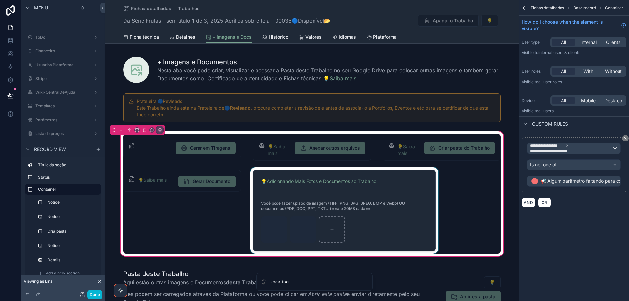
click at [402, 202] on div "scrollable content" at bounding box center [344, 210] width 191 height 86
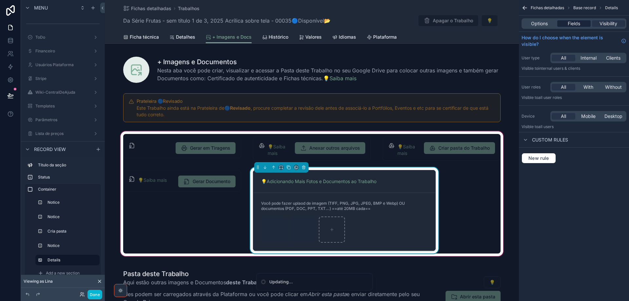
click at [572, 23] on span "Fields" at bounding box center [574, 23] width 12 height 7
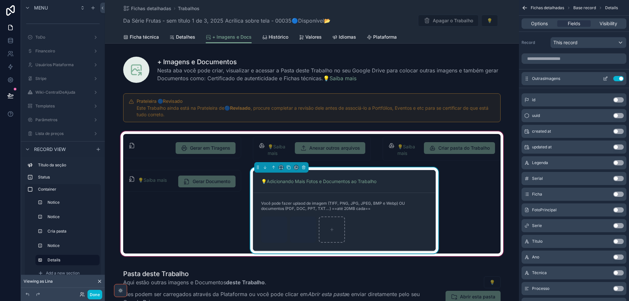
click at [606, 79] on icon "scrollable content" at bounding box center [605, 78] width 5 height 5
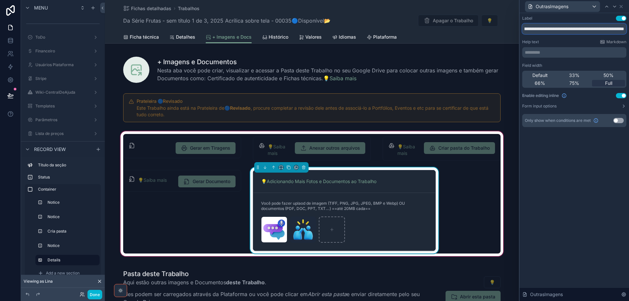
scroll to position [0, 200]
drag, startPoint x: 527, startPoint y: 28, endPoint x: 625, endPoint y: 29, distance: 98.6
click at [625, 29] on input "**********" at bounding box center [574, 29] width 104 height 10
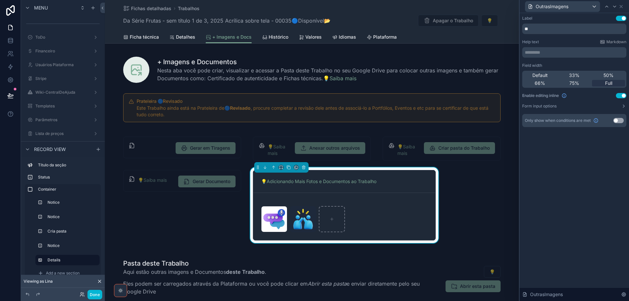
click at [556, 53] on p "********* ﻿" at bounding box center [575, 52] width 100 height 7
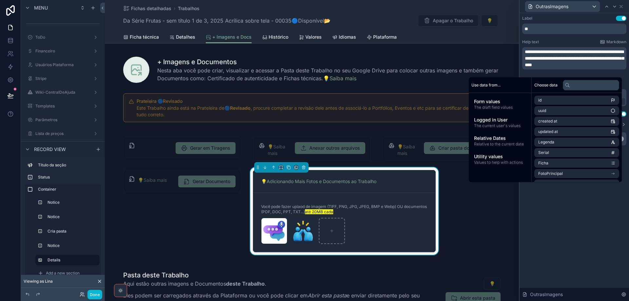
click at [559, 226] on div "**********" at bounding box center [574, 157] width 109 height 288
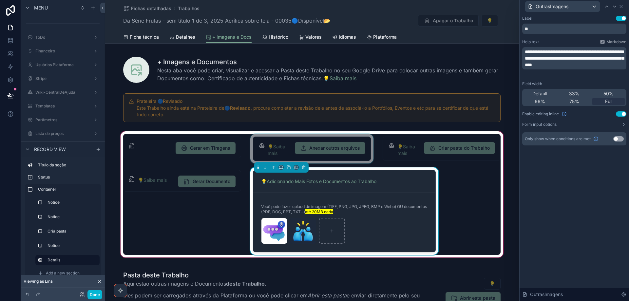
click at [347, 158] on div "scrollable content" at bounding box center [312, 148] width 126 height 29
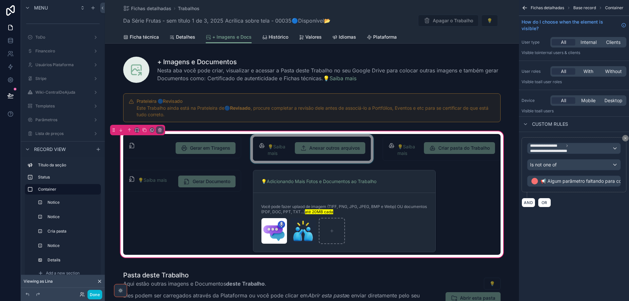
click at [347, 157] on div "scrollable content" at bounding box center [312, 148] width 126 height 29
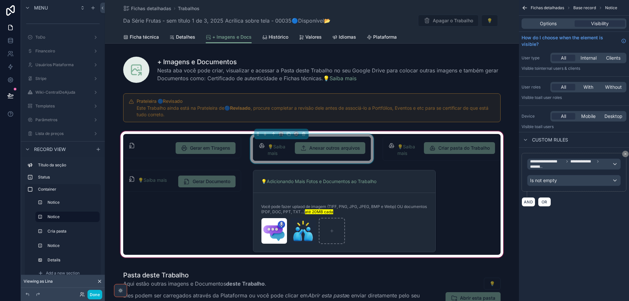
click at [342, 159] on div "💡Saiba mais Anexar outros arquivos" at bounding box center [312, 149] width 118 height 24
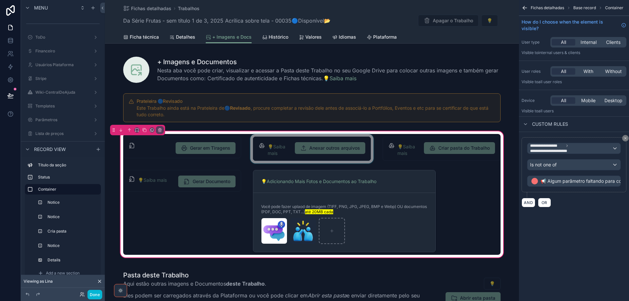
click at [358, 159] on div "scrollable content" at bounding box center [312, 148] width 126 height 29
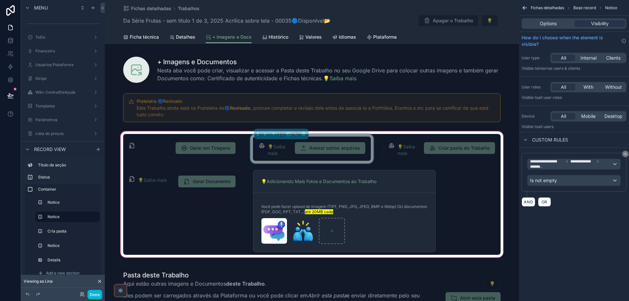
click at [282, 156] on div "💡Saiba mais" at bounding box center [279, 150] width 22 height 13
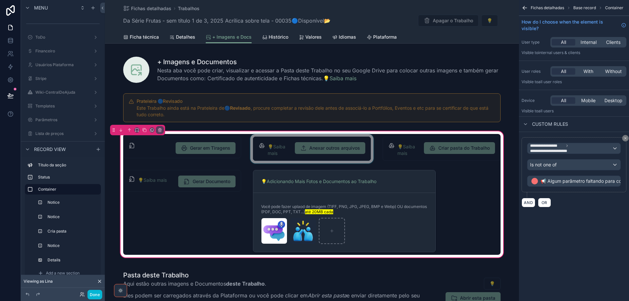
click at [285, 157] on div "scrollable content" at bounding box center [312, 148] width 126 height 29
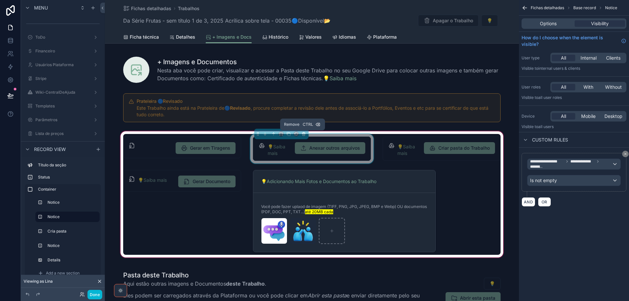
click at [302, 135] on icon "scrollable content" at bounding box center [303, 134] width 5 height 5
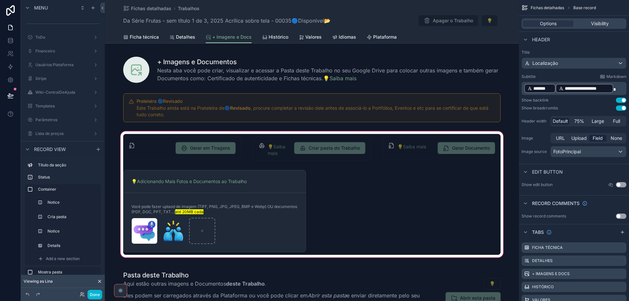
click at [298, 222] on div "scrollable content" at bounding box center [312, 194] width 414 height 129
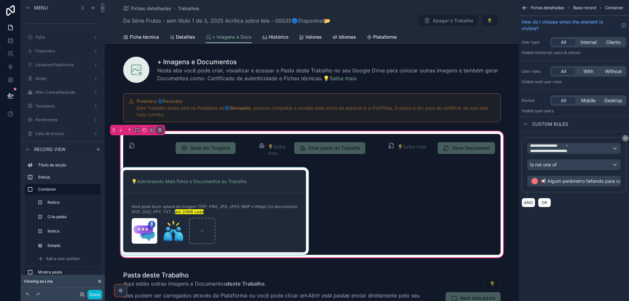
click at [288, 211] on div "scrollable content" at bounding box center [214, 210] width 191 height 87
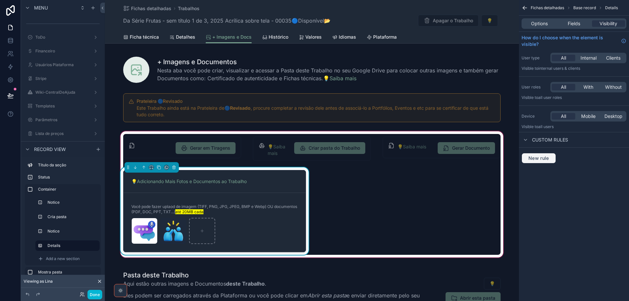
click at [536, 156] on span "New rule" at bounding box center [539, 158] width 26 height 6
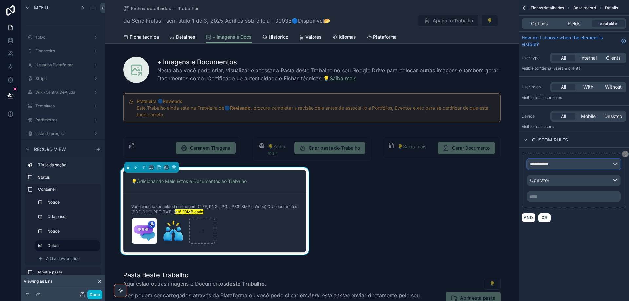
click at [552, 162] on span "**********" at bounding box center [542, 164] width 24 height 7
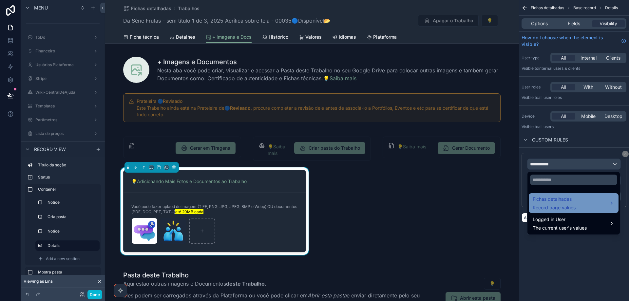
click at [552, 204] on div "Fichas detalhadas Record page values" at bounding box center [554, 203] width 43 height 16
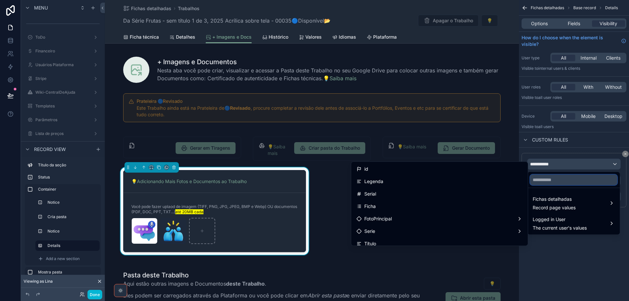
click at [554, 180] on input "text" at bounding box center [573, 180] width 87 height 10
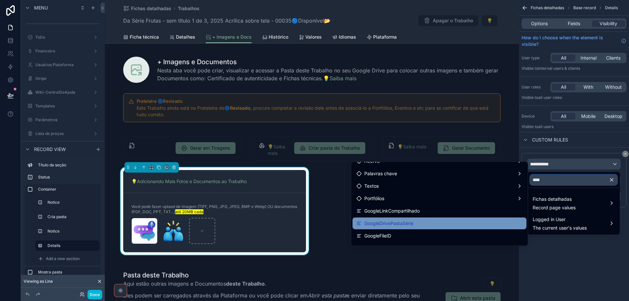
scroll to position [131, 0]
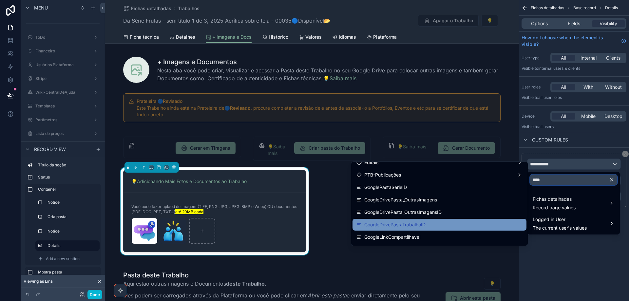
type input "****"
click at [501, 224] on div "GoogleDrivePastaTrabalhoID" at bounding box center [440, 225] width 166 height 8
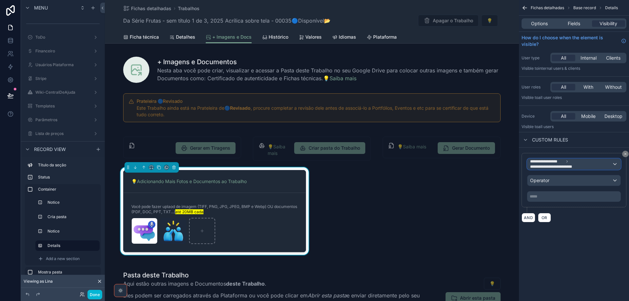
click at [614, 165] on div "**********" at bounding box center [574, 164] width 93 height 10
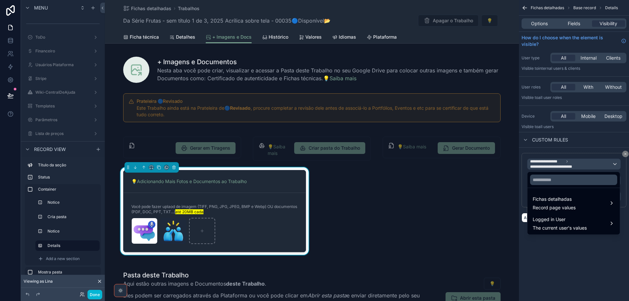
click at [626, 154] on div "scrollable content" at bounding box center [314, 150] width 629 height 301
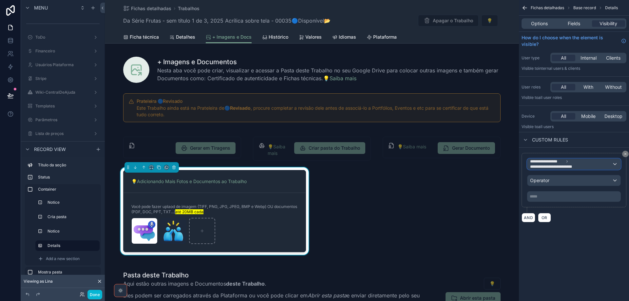
click at [606, 166] on span "**********" at bounding box center [571, 164] width 82 height 10
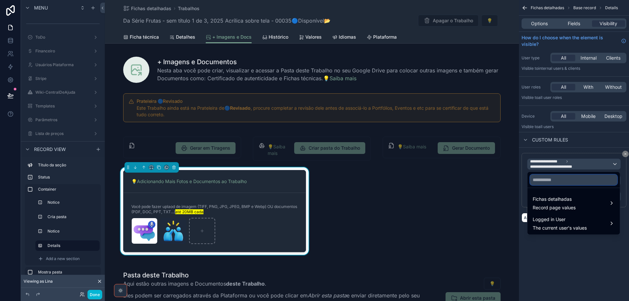
click at [572, 181] on input "text" at bounding box center [573, 180] width 87 height 10
type input "*****"
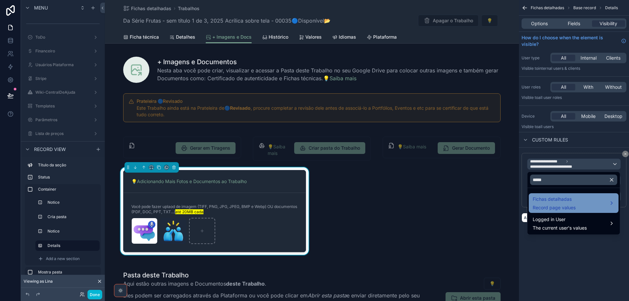
click at [575, 199] on span "Fichas detalhadas" at bounding box center [554, 199] width 43 height 8
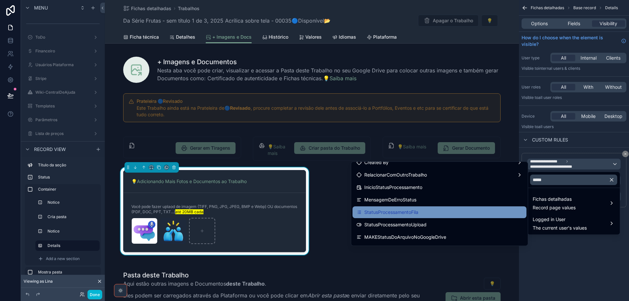
click at [446, 213] on div "StatusProcessamentoFila" at bounding box center [440, 212] width 166 height 8
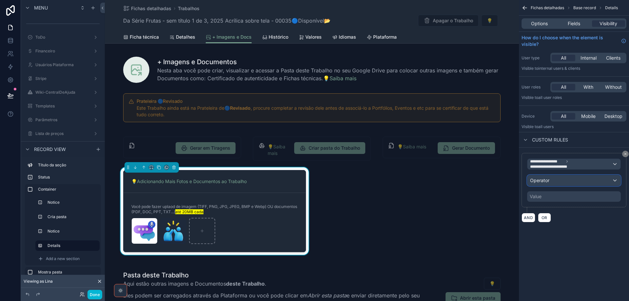
click at [566, 182] on div "Operator" at bounding box center [574, 180] width 93 height 10
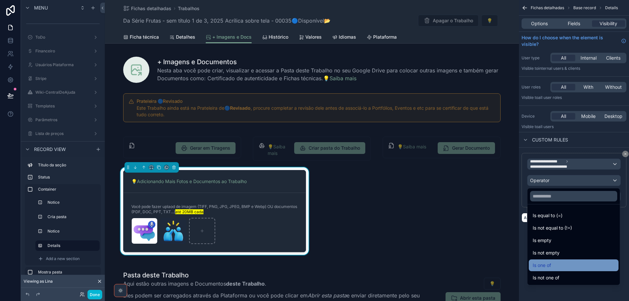
click at [556, 268] on div "Is one of" at bounding box center [574, 266] width 82 height 8
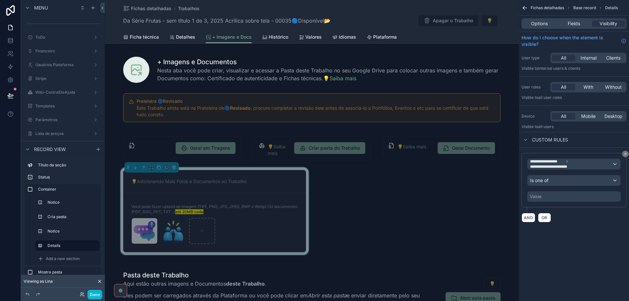
click at [560, 197] on div "Value" at bounding box center [574, 196] width 94 height 10
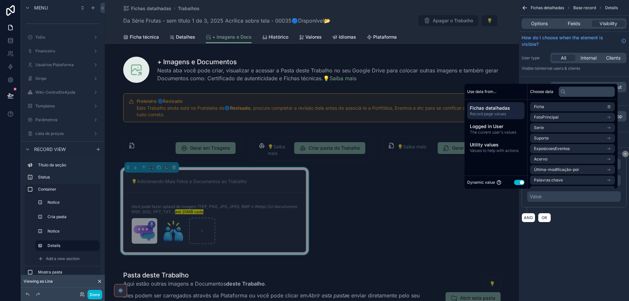
click at [514, 183] on button "Use setting" at bounding box center [519, 182] width 10 height 5
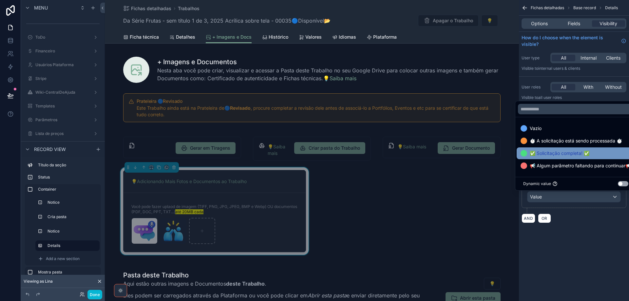
click at [549, 164] on span "📢 Algum parâmetro faltando para continuar📢" at bounding box center [580, 166] width 101 height 8
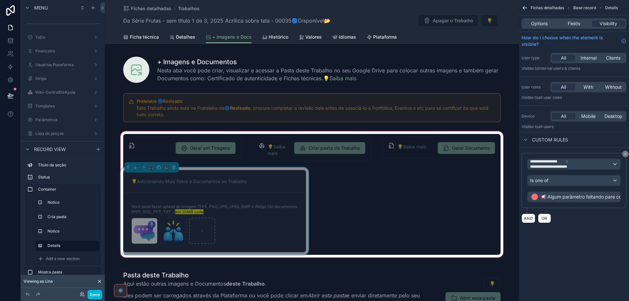
click at [463, 253] on div "Gerar em Tiragens 💡Saiba mais Criar pasta do Trabalho 💡Saiba mais Gerar Documen…" at bounding box center [311, 194] width 385 height 121
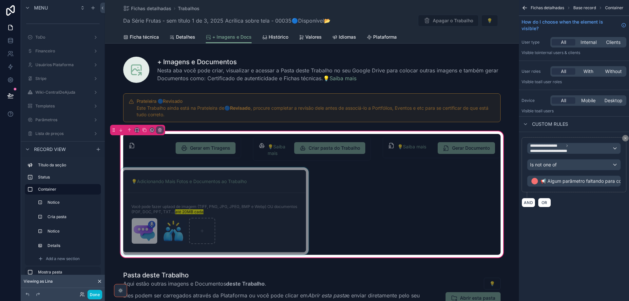
click at [291, 223] on div "scrollable content" at bounding box center [214, 210] width 191 height 87
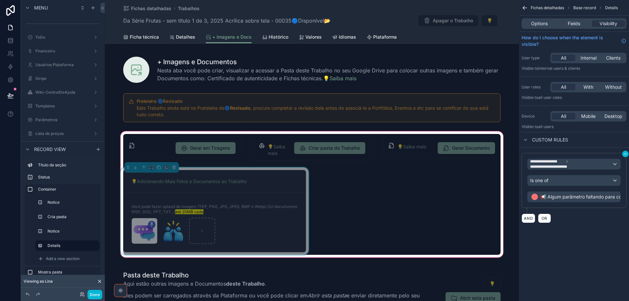
click at [626, 155] on icon "scrollable content" at bounding box center [626, 154] width 4 height 4
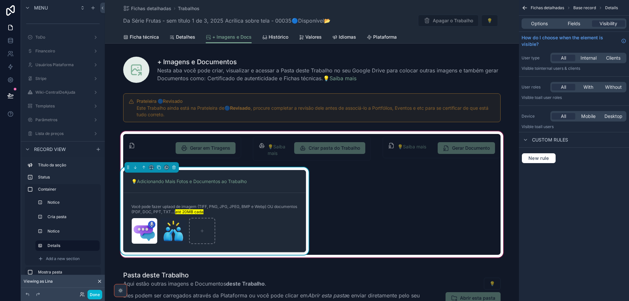
click at [360, 198] on div "Gerar em Tiragens 💡Saiba mais Criar pasta do Trabalho 💡Saiba mais Gerar Documen…" at bounding box center [311, 194] width 385 height 121
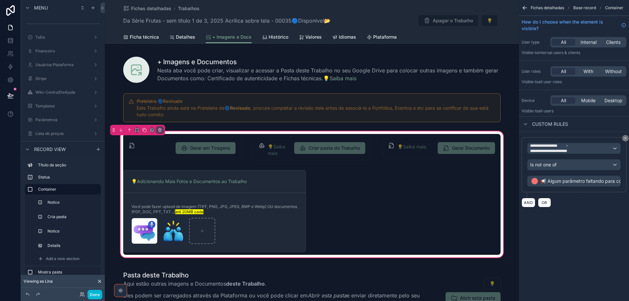
click at [360, 198] on div "Gerar em Tiragens 💡Saiba mais Criar pasta do Trabalho 💡Saiba mais Gerar Documen…" at bounding box center [311, 194] width 385 height 121
click at [429, 198] on div "Gerar em Tiragens 💡Saiba mais Criar pasta do Trabalho 💡Saiba mais Gerar Documen…" at bounding box center [311, 194] width 385 height 121
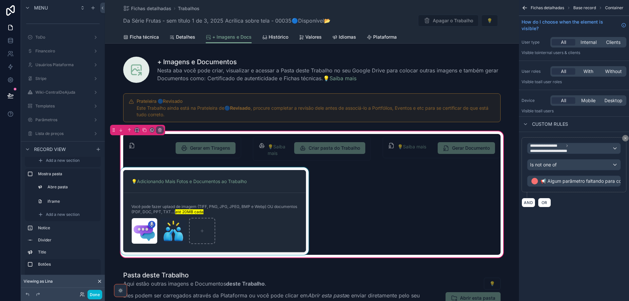
click at [285, 186] on div "scrollable content" at bounding box center [214, 210] width 191 height 87
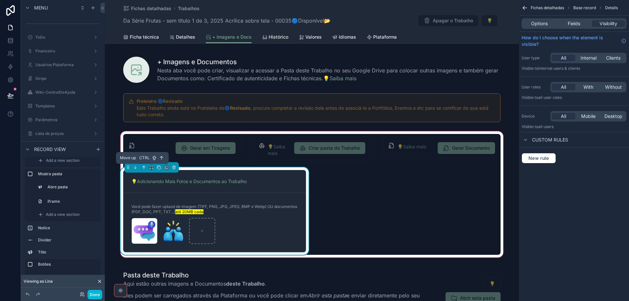
click at [143, 169] on icon "scrollable content" at bounding box center [144, 167] width 5 height 5
click at [142, 168] on icon "scrollable content" at bounding box center [144, 167] width 5 height 5
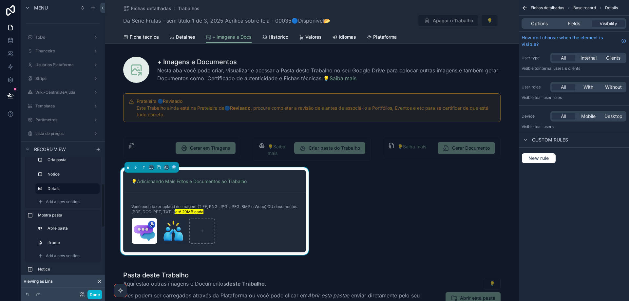
scroll to position [12, 0]
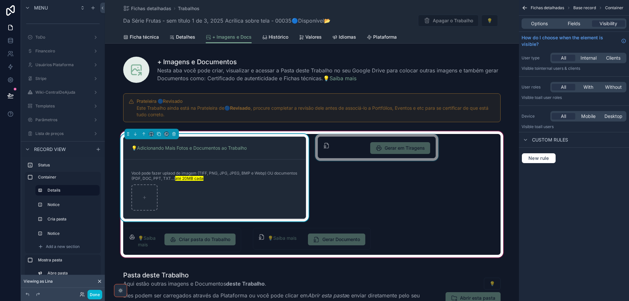
click at [361, 152] on div "scrollable content" at bounding box center [377, 177] width 126 height 87
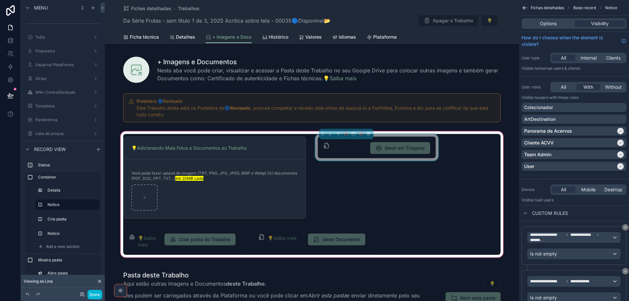
click at [356, 151] on div "Gerar em Tiragens" at bounding box center [382, 148] width 98 height 12
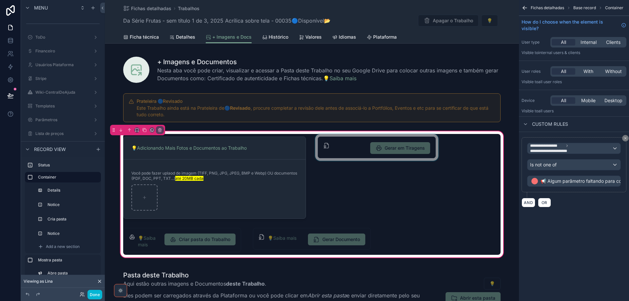
click at [356, 151] on div "scrollable content" at bounding box center [377, 177] width 126 height 87
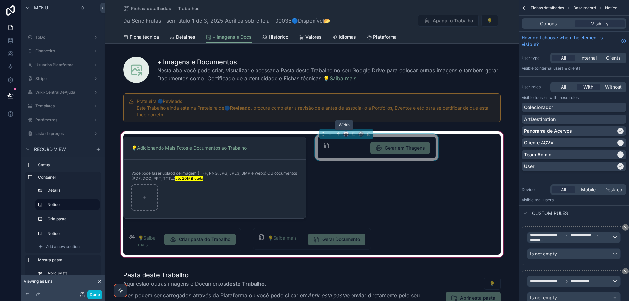
click at [346, 135] on icon "scrollable content" at bounding box center [346, 135] width 1 height 0
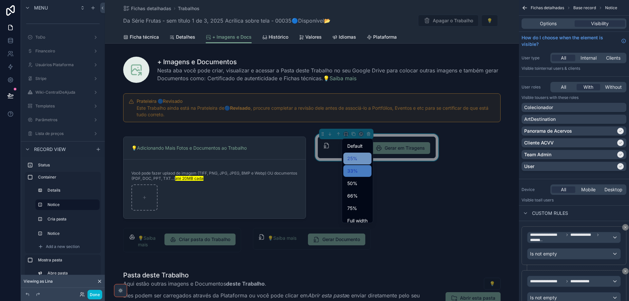
click at [353, 155] on span "25%" at bounding box center [352, 159] width 10 height 8
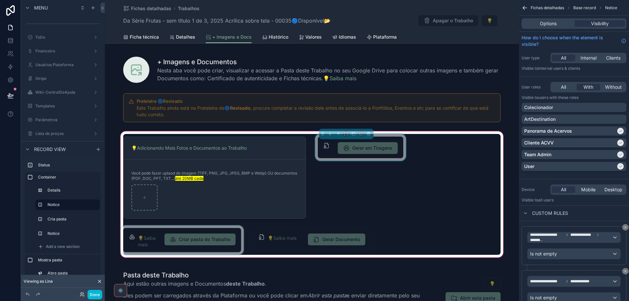
click at [214, 229] on div "scrollable content" at bounding box center [182, 239] width 126 height 29
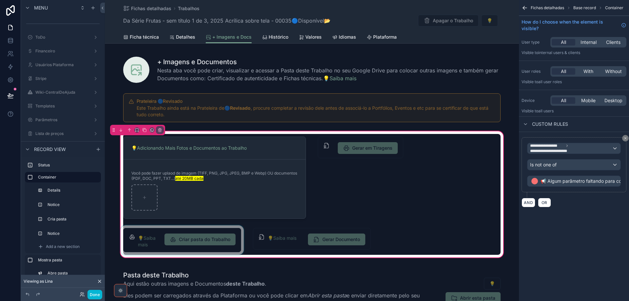
click at [148, 233] on div "scrollable content" at bounding box center [182, 239] width 126 height 29
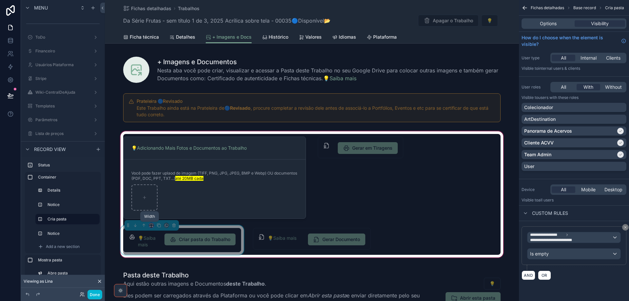
click at [150, 226] on icon "scrollable content" at bounding box center [151, 225] width 5 height 5
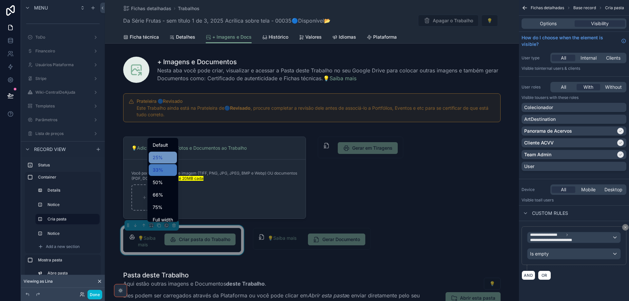
click at [163, 156] on div "25%" at bounding box center [163, 158] width 20 height 8
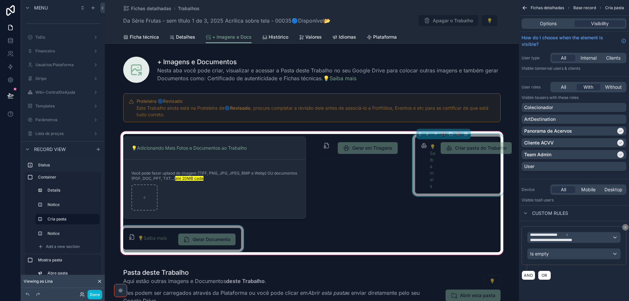
click at [157, 243] on div "scrollable content" at bounding box center [182, 238] width 126 height 27
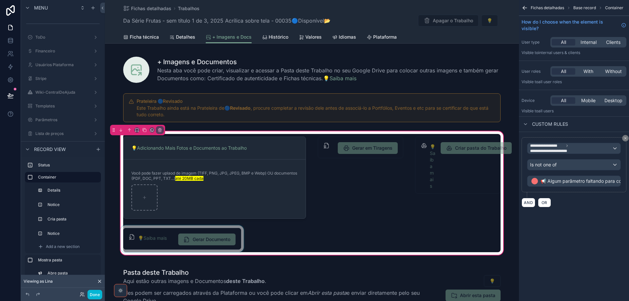
click at [157, 243] on div "scrollable content" at bounding box center [182, 238] width 126 height 27
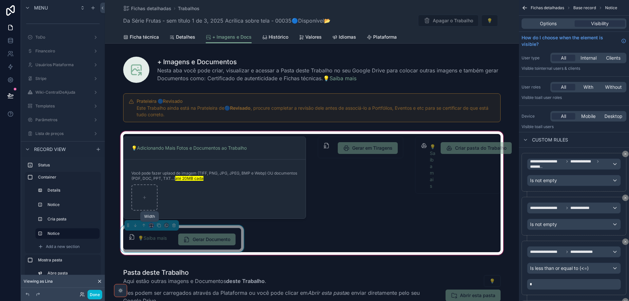
click at [149, 226] on icon "scrollable content" at bounding box center [151, 225] width 5 height 5
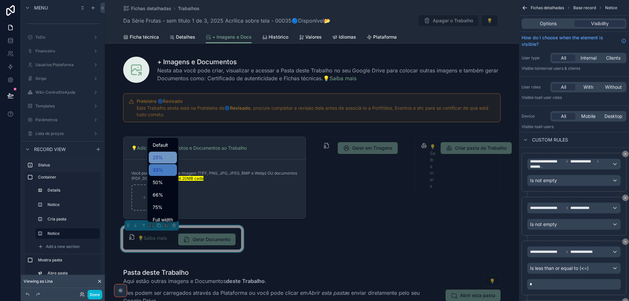
click at [165, 155] on div "25%" at bounding box center [163, 158] width 20 height 8
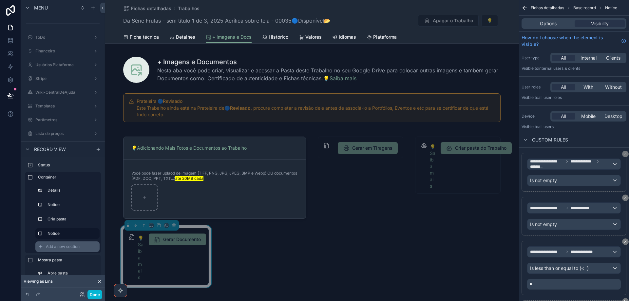
click at [66, 247] on span "Add a new section" at bounding box center [63, 246] width 34 height 5
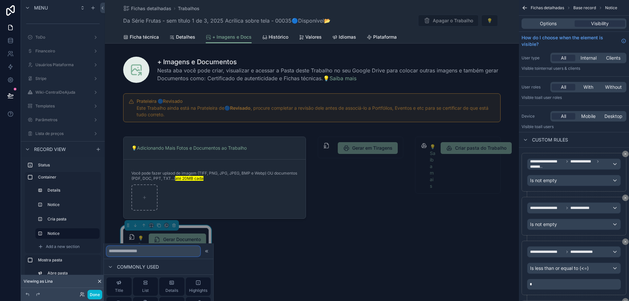
click at [149, 252] on input "text" at bounding box center [154, 251] width 94 height 10
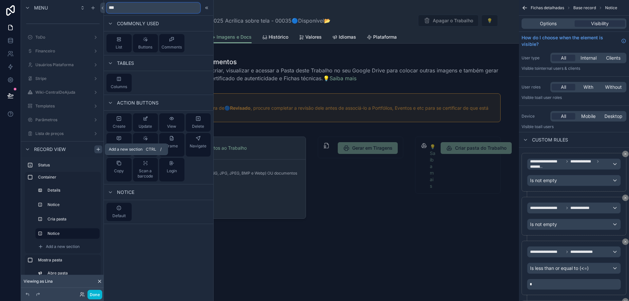
type input "***"
click at [98, 150] on icon "scrollable content" at bounding box center [98, 149] width 5 height 5
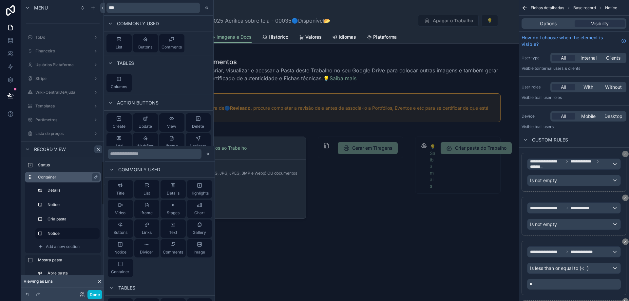
click at [77, 178] on label "Container" at bounding box center [67, 177] width 58 height 5
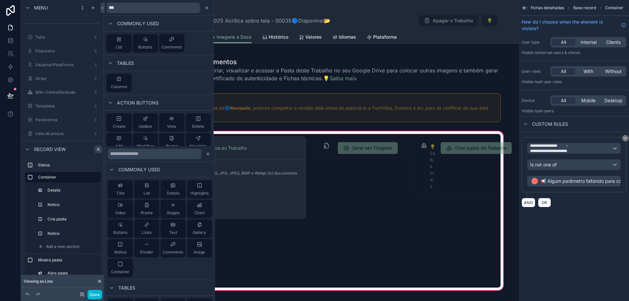
click at [357, 228] on div "💡Adicionando Mais Fotos e Documentos ao Trabalho Você pode fazer uplaod de imag…" at bounding box center [311, 211] width 385 height 154
click at [206, 9] on icon at bounding box center [205, 8] width 1 height 2
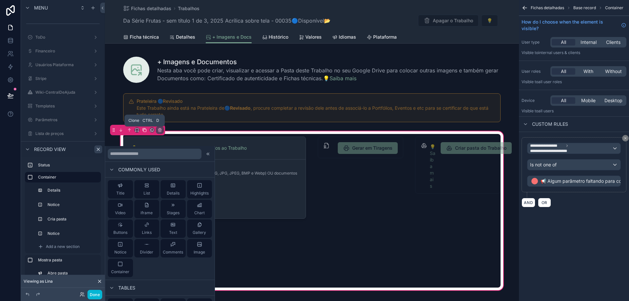
click at [145, 131] on icon "scrollable content" at bounding box center [144, 130] width 5 height 5
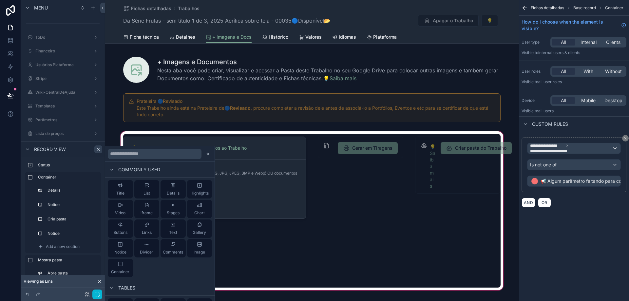
drag, startPoint x: 206, startPoint y: 155, endPoint x: 244, endPoint y: 234, distance: 87.6
click at [206, 155] on icon at bounding box center [207, 153] width 5 height 5
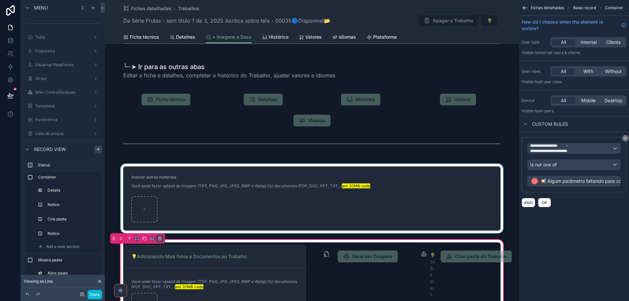
scroll to position [557, 0]
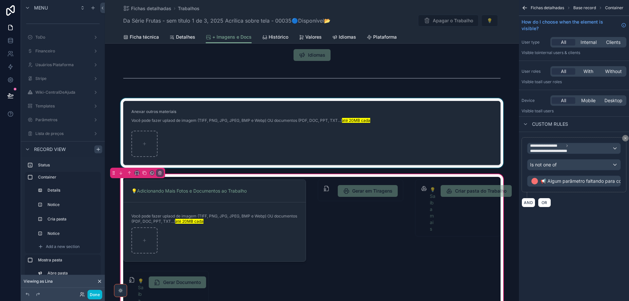
click at [246, 152] on div "scrollable content" at bounding box center [312, 132] width 414 height 69
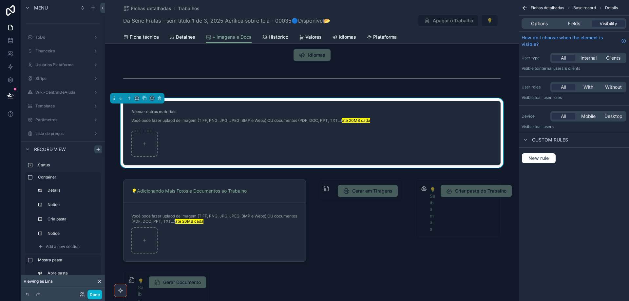
click at [184, 148] on div "scrollable content" at bounding box center [311, 144] width 361 height 26
click at [160, 101] on icon "scrollable content" at bounding box center [159, 98] width 5 height 5
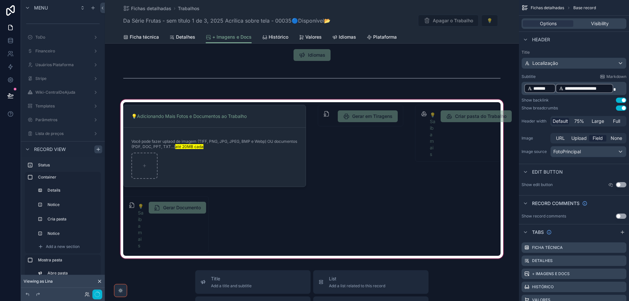
click at [339, 234] on div "scrollable content" at bounding box center [312, 179] width 414 height 162
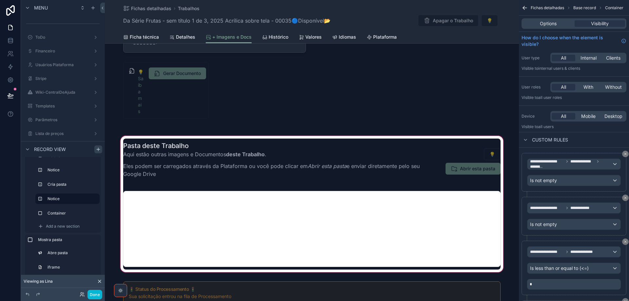
scroll to position [164, 0]
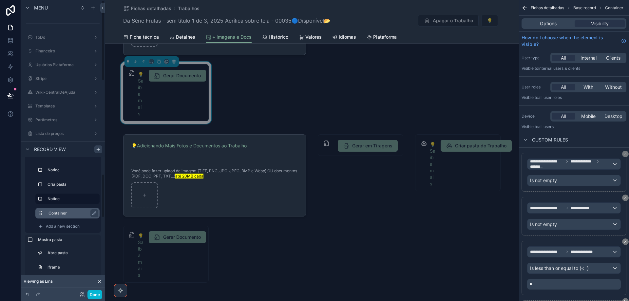
click at [57, 215] on label "Container" at bounding box center [71, 213] width 46 height 5
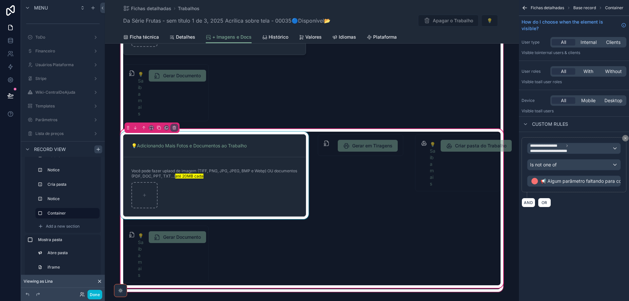
click at [276, 202] on div "scrollable content" at bounding box center [214, 175] width 191 height 87
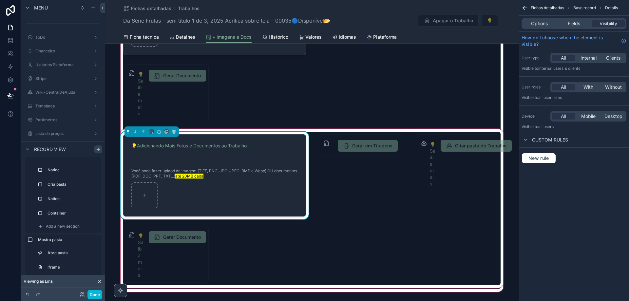
click at [256, 207] on div "scrollable content" at bounding box center [312, 129] width 414 height 327
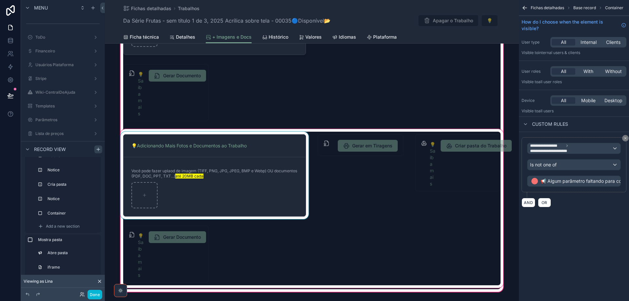
click at [256, 207] on div "scrollable content" at bounding box center [311, 209] width 385 height 162
click at [265, 202] on div "scrollable content" at bounding box center [311, 209] width 385 height 162
click at [296, 205] on div "scrollable content" at bounding box center [311, 209] width 385 height 162
click at [325, 216] on div "scrollable content" at bounding box center [311, 209] width 385 height 162
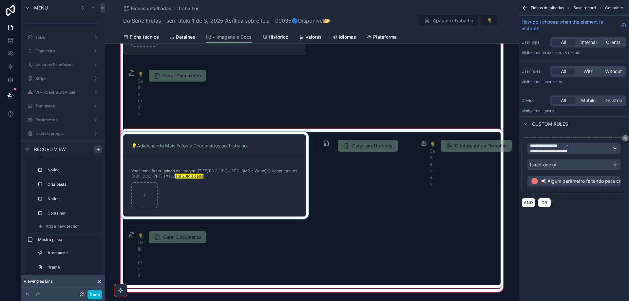
click at [267, 235] on div "scrollable content" at bounding box center [311, 209] width 385 height 162
click at [264, 209] on div "scrollable content" at bounding box center [311, 209] width 385 height 162
click at [262, 207] on div "scrollable content" at bounding box center [311, 209] width 385 height 162
click at [325, 253] on div "scrollable content" at bounding box center [311, 209] width 385 height 162
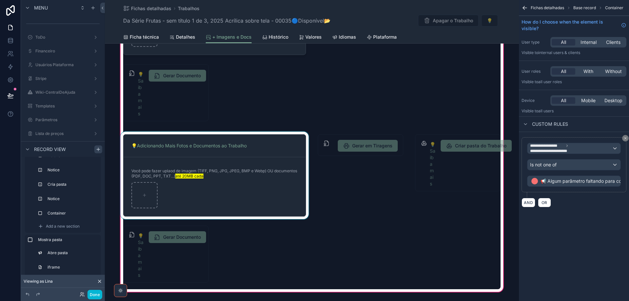
click at [314, 89] on div "💡Adicionando Mais Fotos e Documentos ao Trabalho Você pode fazer uplaod de imag…" at bounding box center [311, 129] width 385 height 319
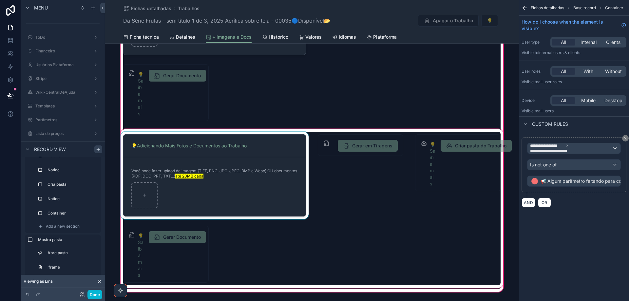
click at [286, 182] on div "scrollable content" at bounding box center [311, 209] width 385 height 162
click at [286, 193] on div "scrollable content" at bounding box center [311, 209] width 385 height 162
click at [285, 196] on div "scrollable content" at bounding box center [311, 209] width 385 height 162
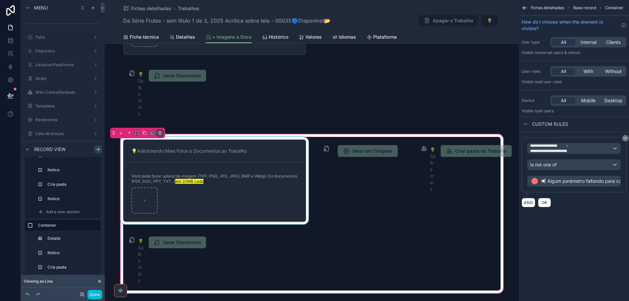
click at [267, 197] on div "scrollable content" at bounding box center [214, 180] width 191 height 87
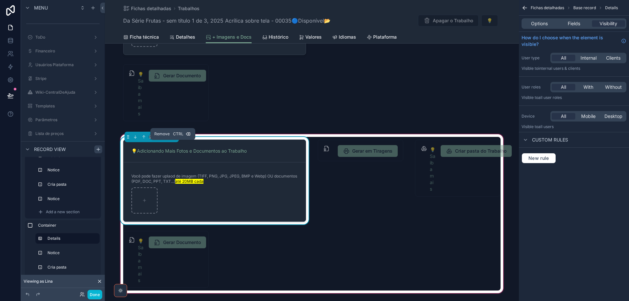
click at [172, 139] on icon "scrollable content" at bounding box center [174, 137] width 5 height 5
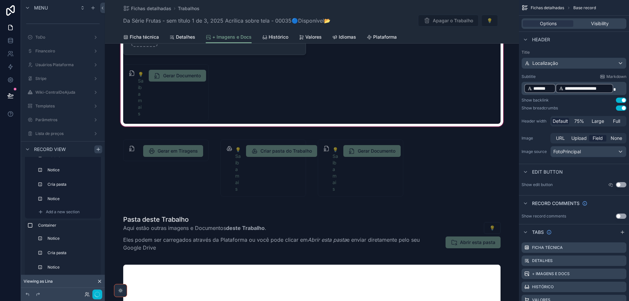
click at [280, 110] on div "scrollable content" at bounding box center [312, 47] width 414 height 162
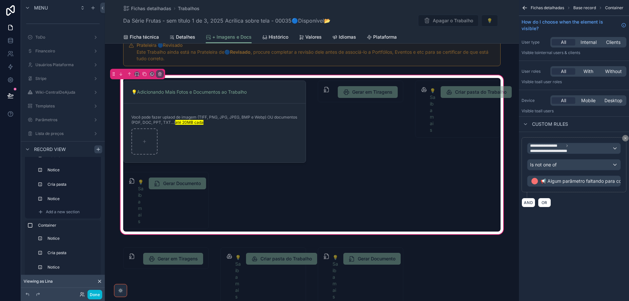
scroll to position [0, 0]
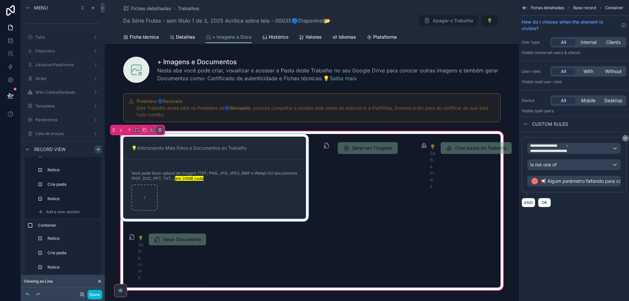
click at [275, 190] on div "scrollable content" at bounding box center [214, 177] width 191 height 87
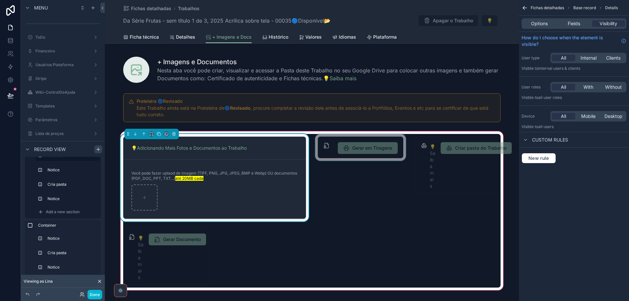
click at [372, 198] on div "scrollable content" at bounding box center [360, 177] width 93 height 87
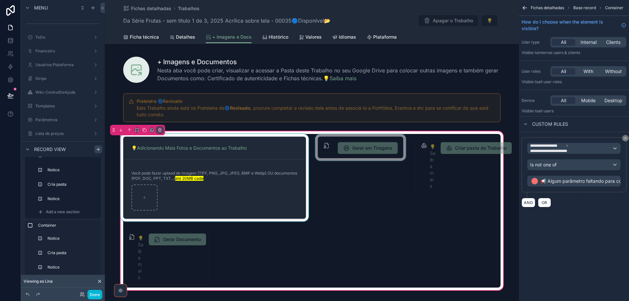
click at [372, 151] on div "scrollable content" at bounding box center [360, 177] width 93 height 87
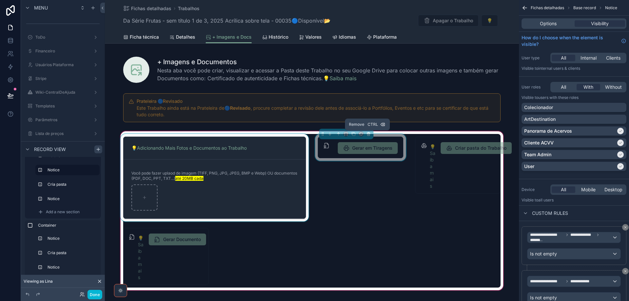
click at [367, 135] on icon "scrollable content" at bounding box center [368, 134] width 5 height 5
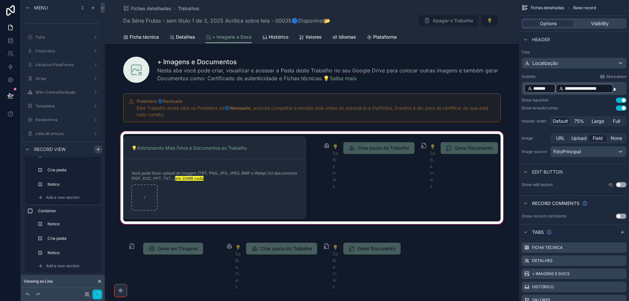
click at [365, 168] on div "scrollable content" at bounding box center [312, 177] width 414 height 95
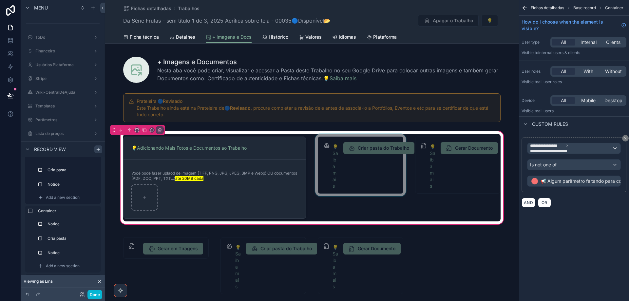
click at [364, 165] on div "scrollable content" at bounding box center [360, 177] width 93 height 87
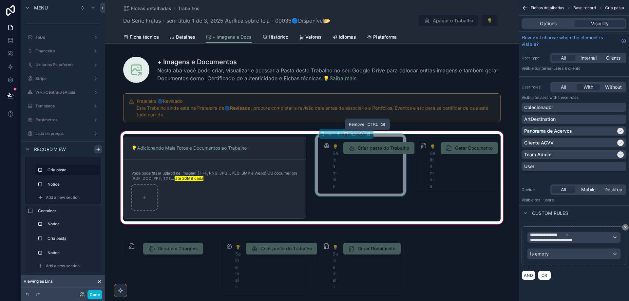
click at [367, 135] on icon "scrollable content" at bounding box center [368, 134] width 5 height 5
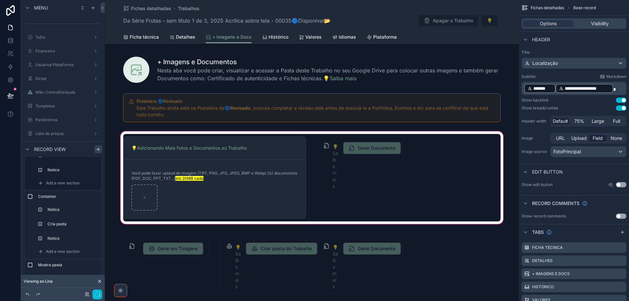
click at [378, 178] on div "scrollable content" at bounding box center [312, 177] width 414 height 95
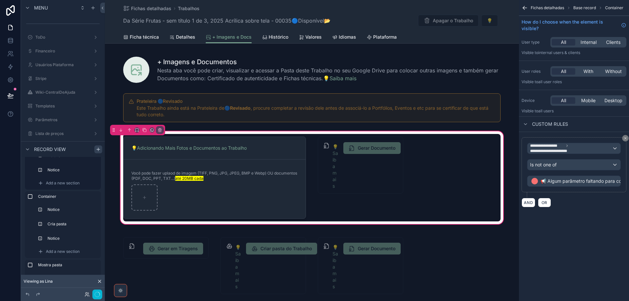
click at [369, 174] on div "scrollable content" at bounding box center [360, 177] width 93 height 87
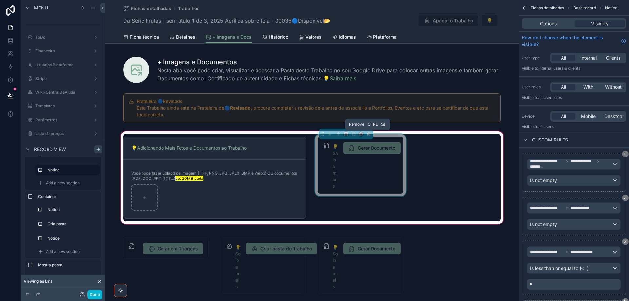
click at [368, 135] on icon "scrollable content" at bounding box center [368, 134] width 3 height 3
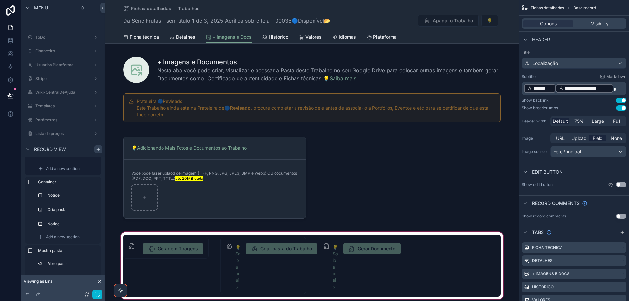
click at [428, 249] on div "scrollable content" at bounding box center [312, 266] width 414 height 70
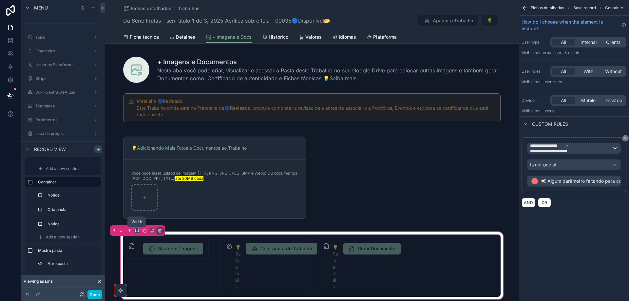
click at [136, 228] on icon "scrollable content" at bounding box center [137, 230] width 5 height 5
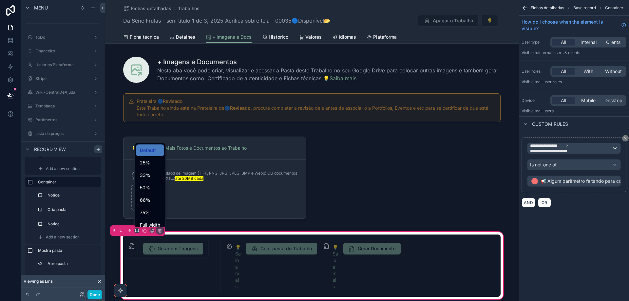
click at [166, 256] on div "scrollable content" at bounding box center [314, 150] width 629 height 301
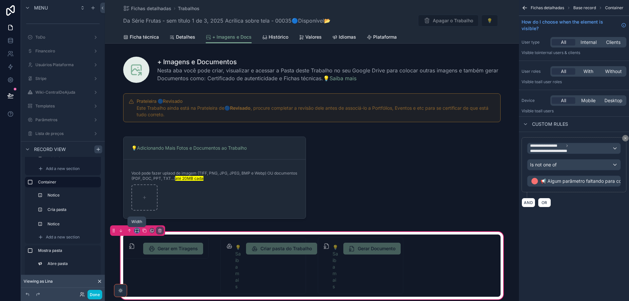
click at [138, 233] on icon "scrollable content" at bounding box center [137, 230] width 5 height 5
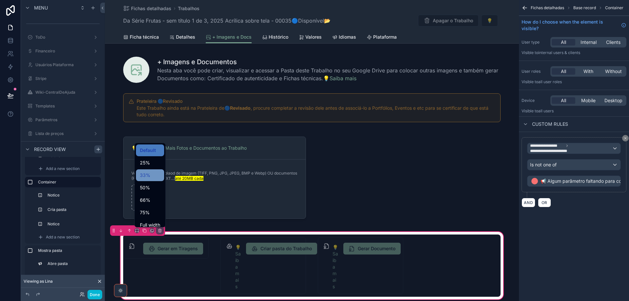
click at [149, 179] on span "33%" at bounding box center [145, 175] width 10 height 8
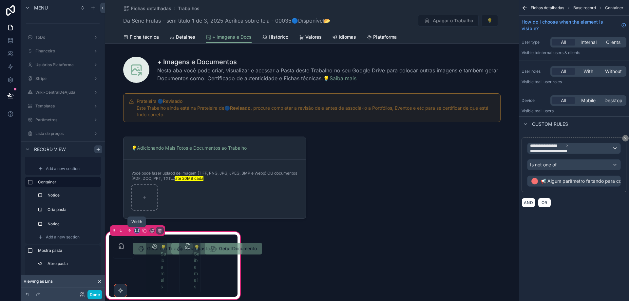
click at [138, 230] on icon "scrollable content" at bounding box center [137, 230] width 5 height 5
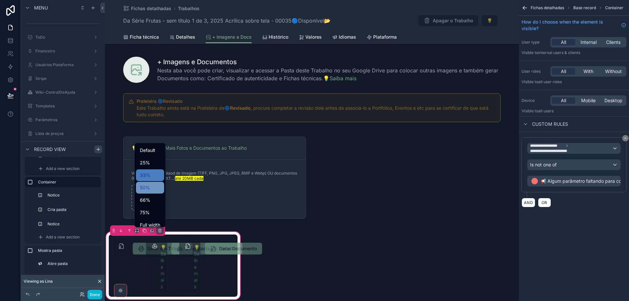
click at [149, 185] on span "50%" at bounding box center [145, 188] width 10 height 8
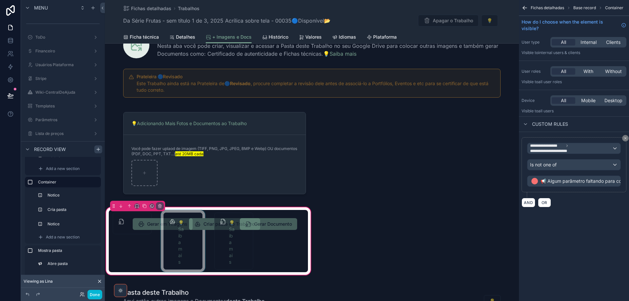
scroll to position [66, 0]
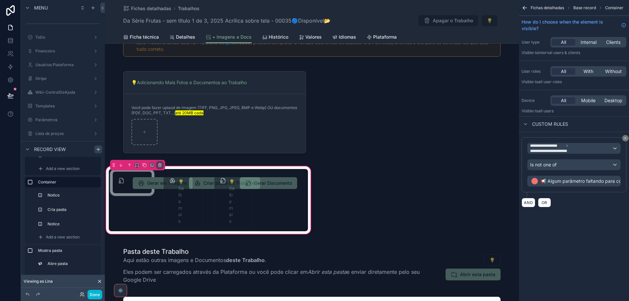
click at [126, 188] on div "scrollable content" at bounding box center [132, 200] width 47 height 62
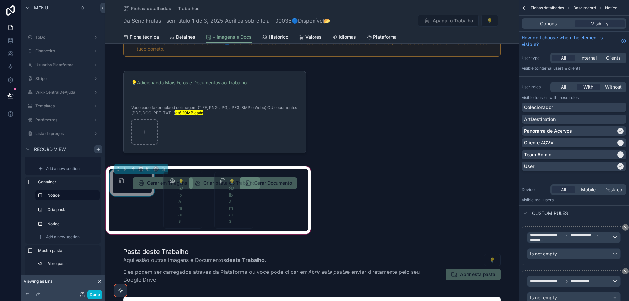
click at [129, 189] on div "Gerar em Tiragens" at bounding box center [141, 183] width 28 height 12
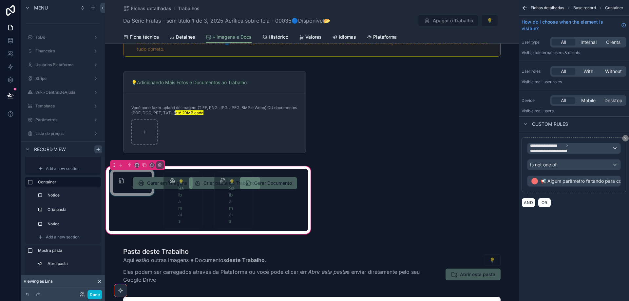
click at [129, 189] on div "scrollable content" at bounding box center [132, 200] width 47 height 62
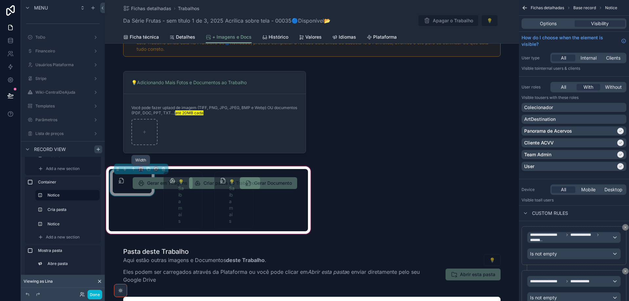
click at [142, 169] on icon "scrollable content" at bounding box center [141, 169] width 5 height 5
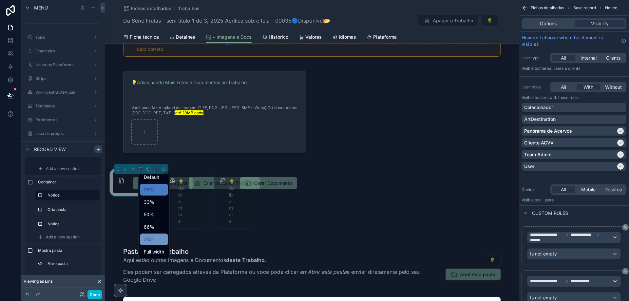
scroll to position [5, 0]
click at [154, 252] on span "Full width" at bounding box center [154, 251] width 20 height 8
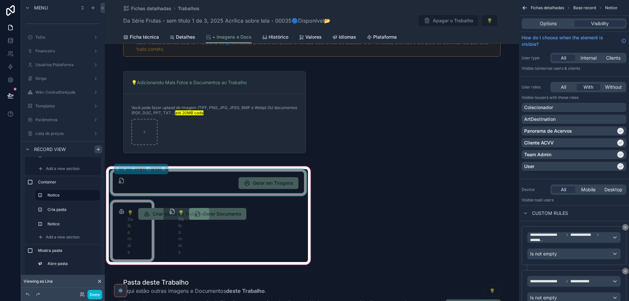
click at [141, 230] on div "scrollable content" at bounding box center [132, 231] width 47 height 62
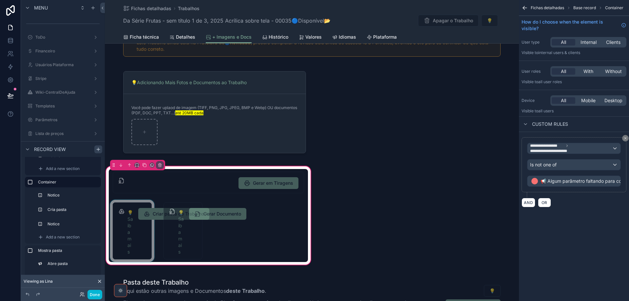
click at [136, 222] on div "scrollable content" at bounding box center [132, 231] width 47 height 62
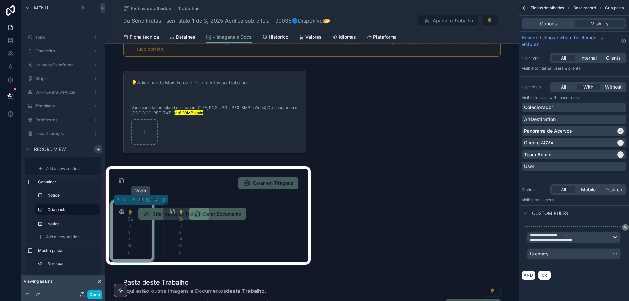
click at [140, 199] on icon "scrollable content" at bounding box center [141, 200] width 5 height 5
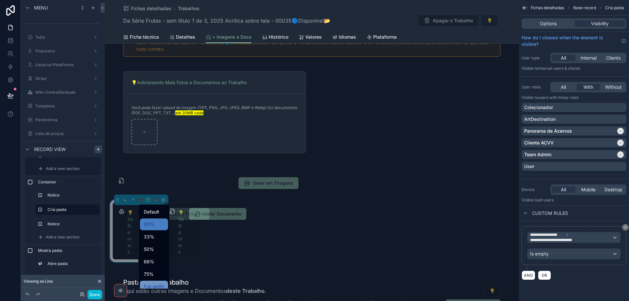
click at [153, 285] on span "Full width" at bounding box center [154, 287] width 20 height 8
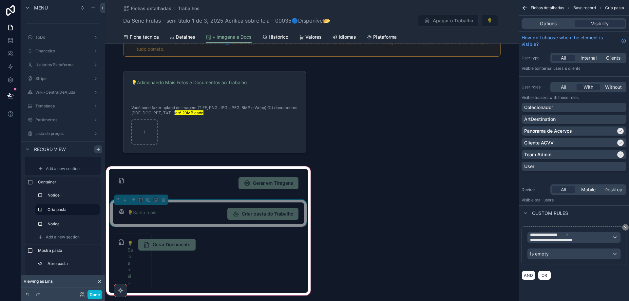
drag, startPoint x: 159, startPoint y: 257, endPoint x: 147, endPoint y: 260, distance: 12.7
click at [159, 257] on div "Gerar em Tiragens 💡Saiba mais Criar pasta do Trabalho 💡Saiba mais Gerar Documen…" at bounding box center [208, 231] width 199 height 124
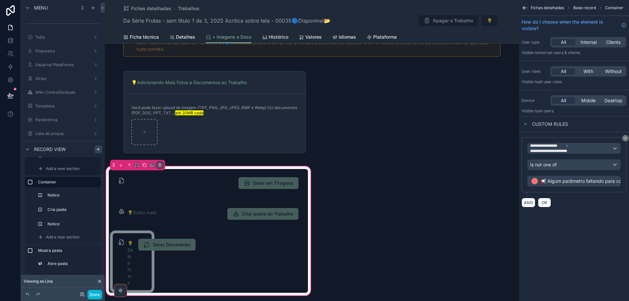
click at [138, 261] on div "scrollable content" at bounding box center [132, 262] width 47 height 62
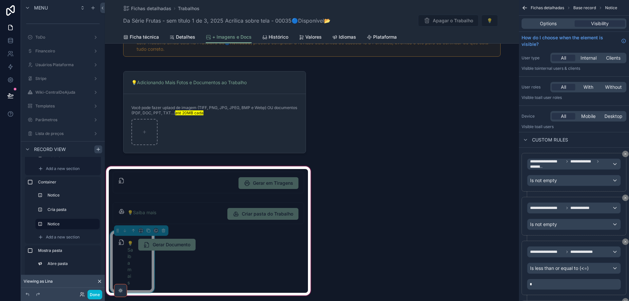
click at [143, 267] on div "💡Saiba mais Gerar Documento" at bounding box center [141, 262] width 28 height 47
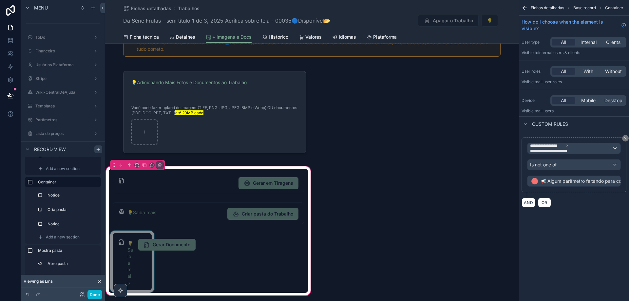
click at [135, 258] on div "scrollable content" at bounding box center [132, 262] width 47 height 62
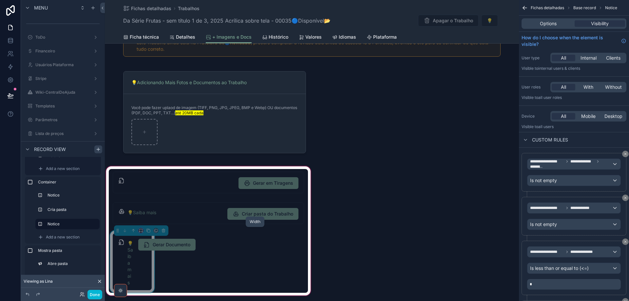
click at [140, 233] on button "scrollable content" at bounding box center [140, 230] width 5 height 5
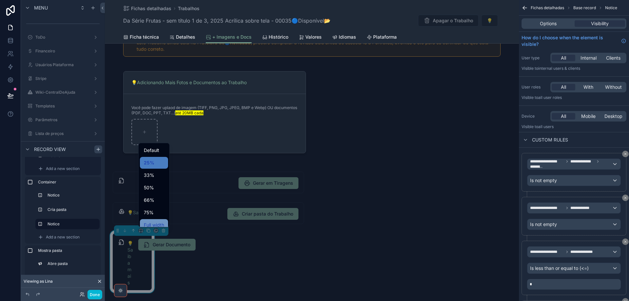
click at [146, 219] on div "Full width" at bounding box center [154, 225] width 28 height 12
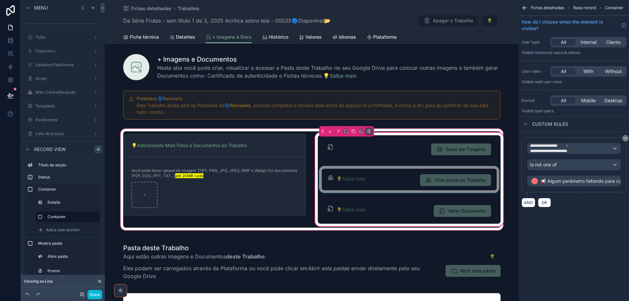
scroll to position [0, 0]
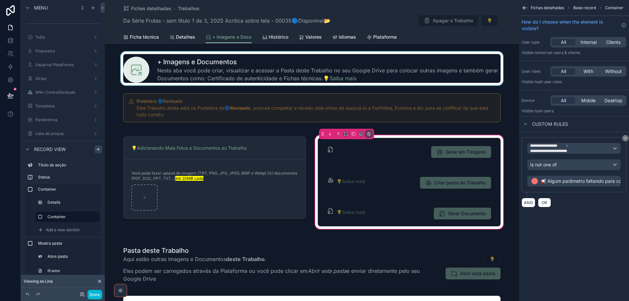
click at [339, 78] on div "scrollable content" at bounding box center [312, 68] width 414 height 34
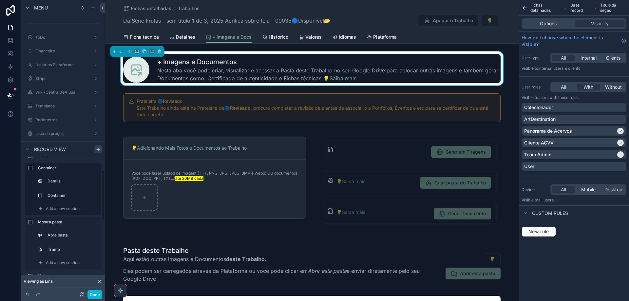
scroll to position [33, 0]
click at [54, 185] on label "Container" at bounding box center [71, 184] width 46 height 5
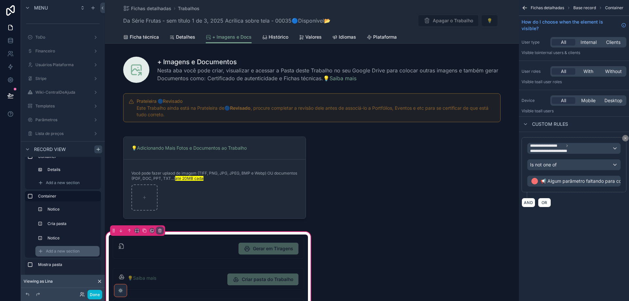
click at [53, 254] on span "Add a new section" at bounding box center [63, 251] width 34 height 5
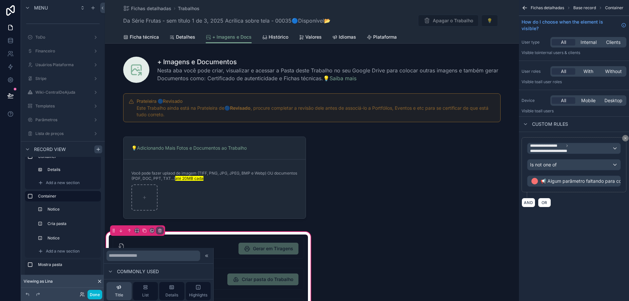
click at [119, 285] on icon at bounding box center [118, 287] width 5 height 5
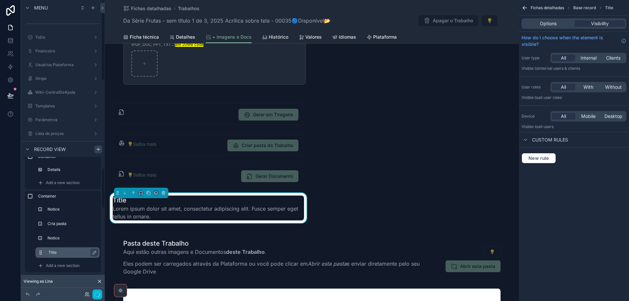
scroll to position [192, 0]
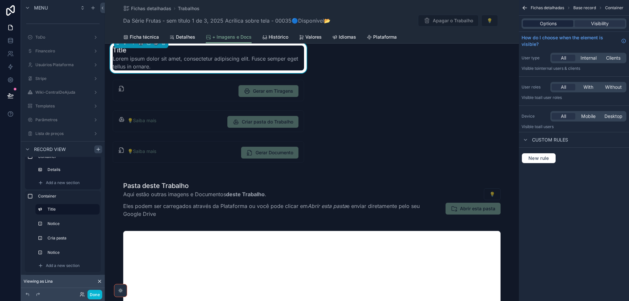
click at [556, 23] on span "Options" at bounding box center [548, 23] width 17 height 7
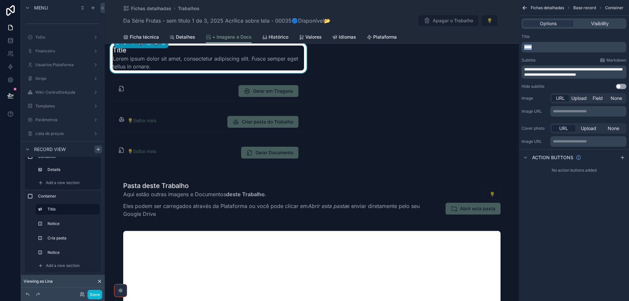
drag, startPoint x: 543, startPoint y: 49, endPoint x: 518, endPoint y: 45, distance: 24.9
click at [518, 45] on div "Jump to... Ctrl K ToDo Financeiro Usuários Plataforma Stripe Wiki-CentralDeAjud…" at bounding box center [367, 150] width 524 height 301
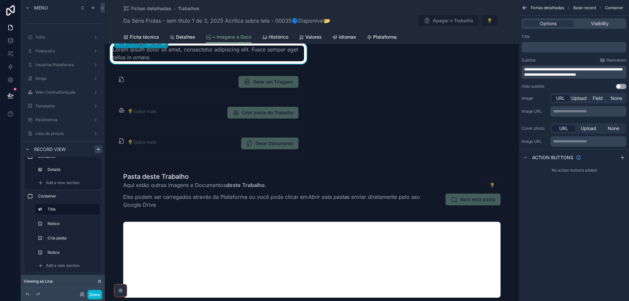
click at [563, 47] on p "﻿" at bounding box center [574, 47] width 101 height 5
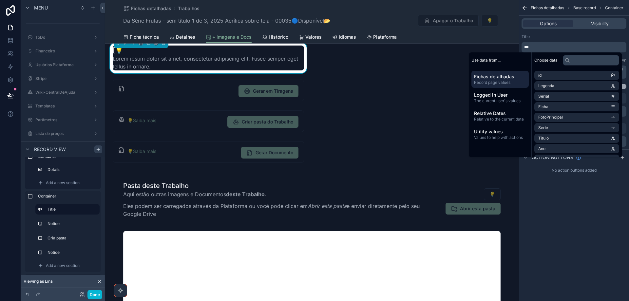
click at [545, 49] on p "***" at bounding box center [574, 47] width 101 height 5
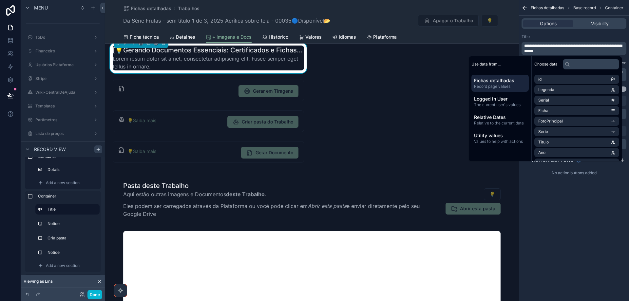
click at [561, 49] on p "**********" at bounding box center [574, 48] width 101 height 10
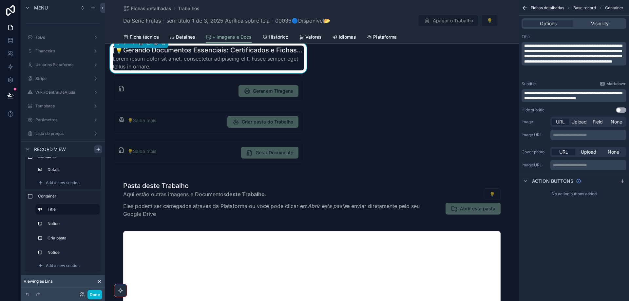
click at [580, 36] on div "Title" at bounding box center [574, 36] width 105 height 5
drag, startPoint x: 588, startPoint y: 72, endPoint x: 519, endPoint y: 43, distance: 75.2
click at [519, 43] on div "**********" at bounding box center [574, 73] width 110 height 84
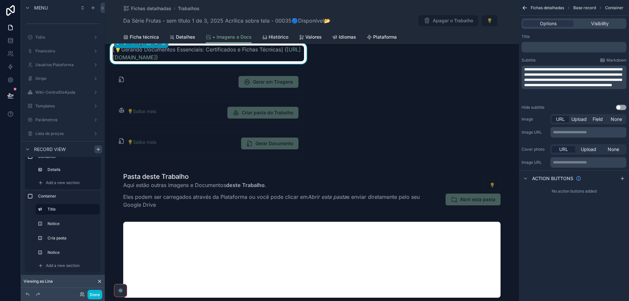
click at [591, 70] on span "**********" at bounding box center [573, 78] width 98 height 20
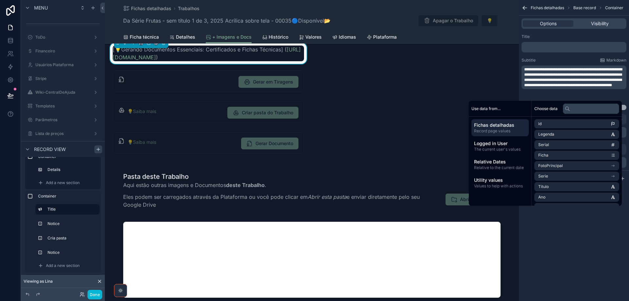
click at [561, 76] on p "**********" at bounding box center [574, 77] width 101 height 21
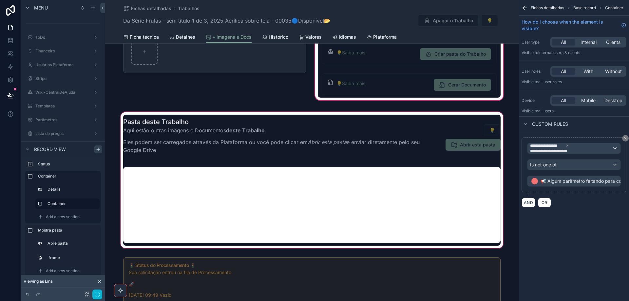
scroll to position [61, 0]
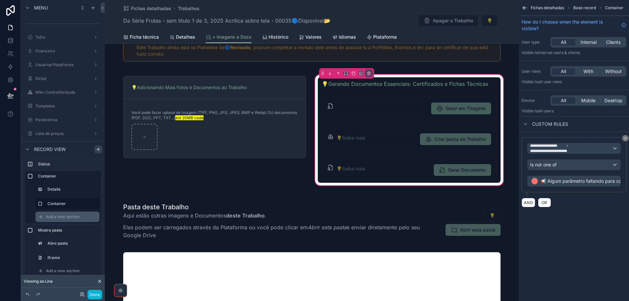
click at [48, 218] on span "Add a new section" at bounding box center [63, 216] width 34 height 5
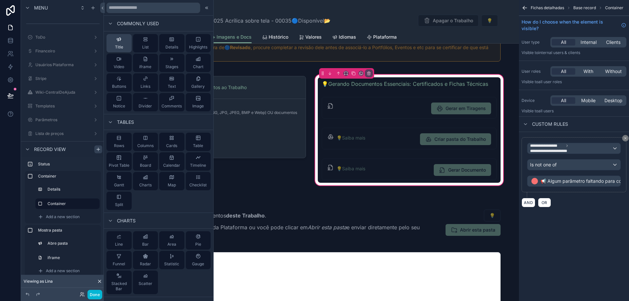
click at [120, 46] on span "Title" at bounding box center [119, 47] width 8 height 5
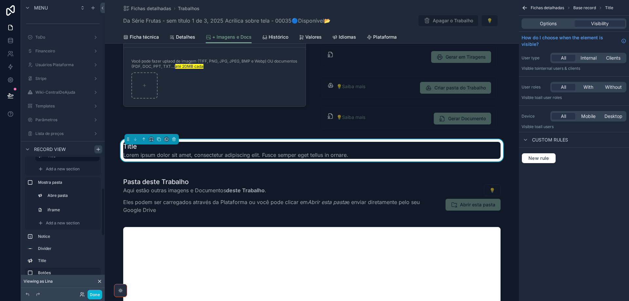
scroll to position [79, 0]
click at [28, 260] on icon "scrollable content" at bounding box center [30, 257] width 5 height 5
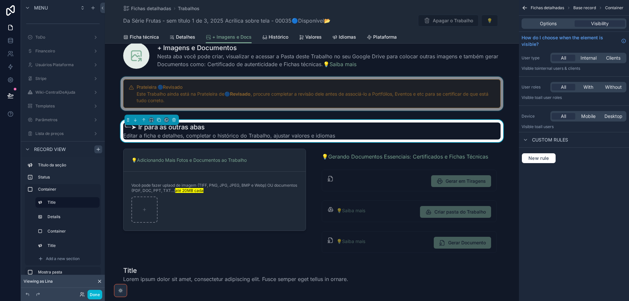
scroll to position [0, 0]
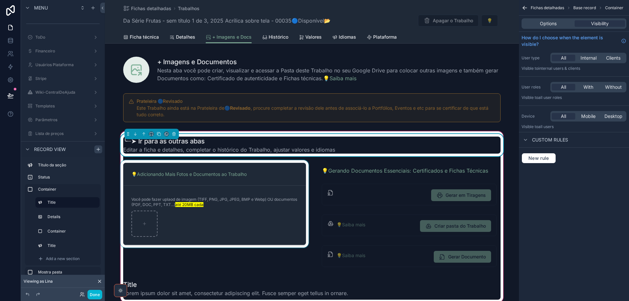
drag, startPoint x: 258, startPoint y: 178, endPoint x: 268, endPoint y: 179, distance: 10.9
click at [258, 178] on div "scrollable content" at bounding box center [214, 216] width 191 height 113
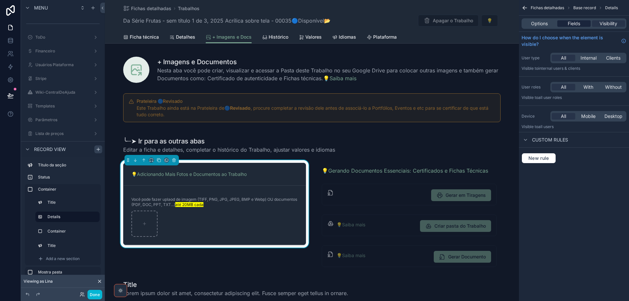
click at [575, 23] on span "Fields" at bounding box center [574, 23] width 12 height 7
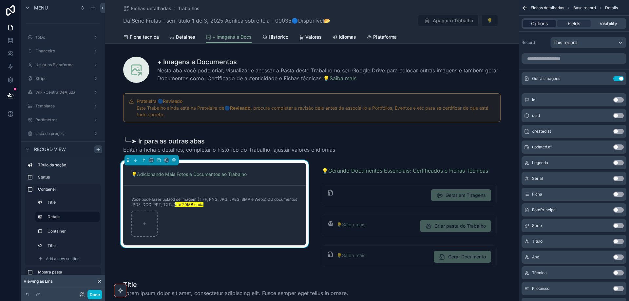
click at [535, 25] on span "Options" at bounding box center [539, 23] width 17 height 7
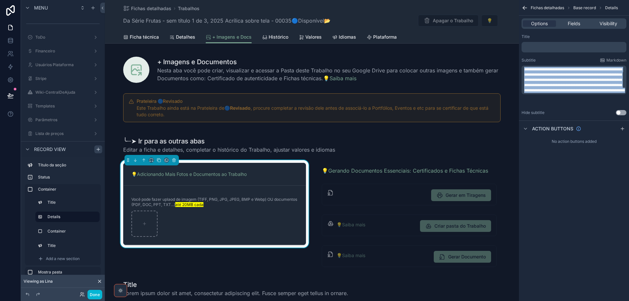
drag, startPoint x: 582, startPoint y: 102, endPoint x: 523, endPoint y: 68, distance: 68.7
click at [523, 68] on div "**********" at bounding box center [574, 80] width 105 height 29
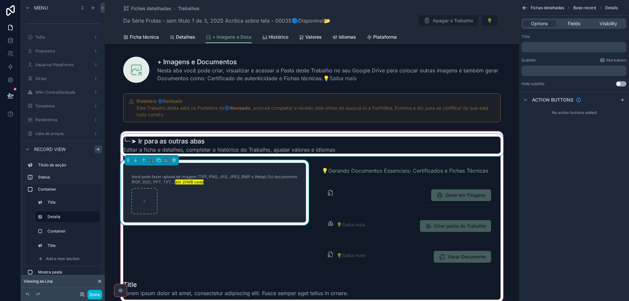
click at [375, 140] on div "scrollable content" at bounding box center [311, 145] width 385 height 22
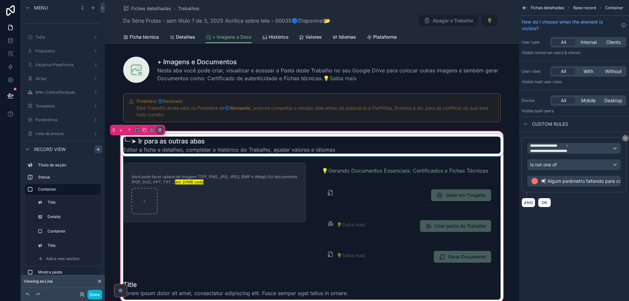
click at [425, 145] on div "scrollable content" at bounding box center [311, 145] width 385 height 22
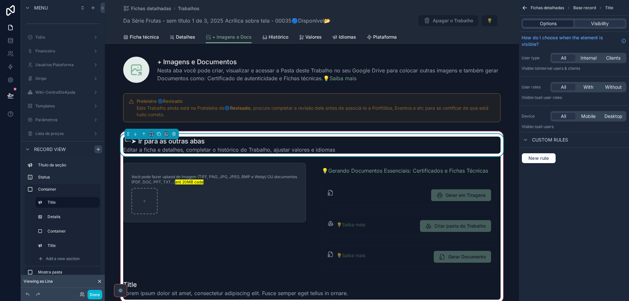
click at [550, 23] on span "Options" at bounding box center [548, 23] width 17 height 7
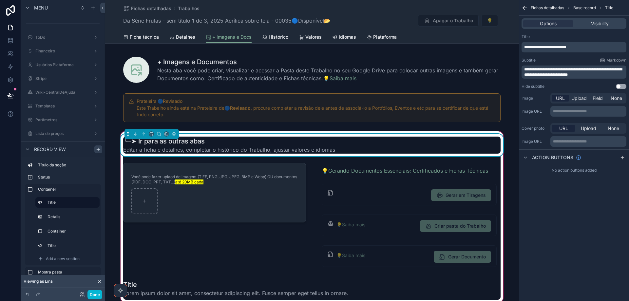
click at [598, 76] on p "**********" at bounding box center [574, 72] width 101 height 10
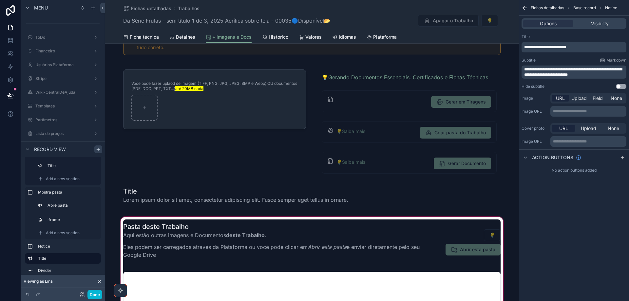
scroll to position [33, 0]
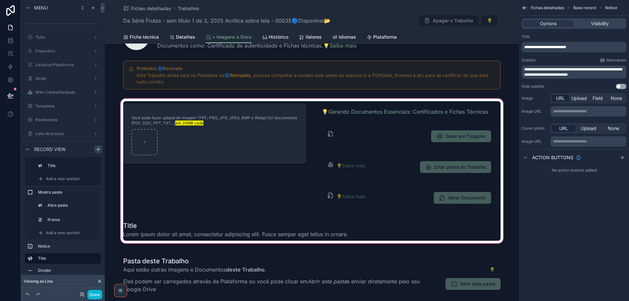
click at [168, 234] on div "scrollable content" at bounding box center [312, 170] width 414 height 147
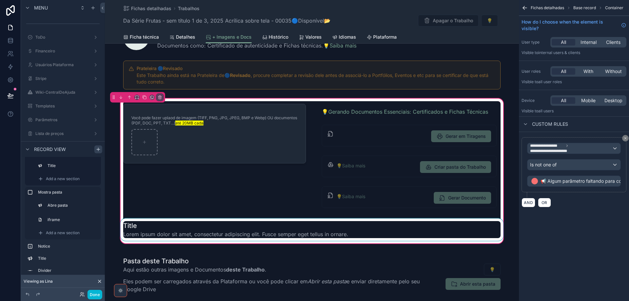
click at [169, 231] on div "scrollable content" at bounding box center [311, 230] width 385 height 22
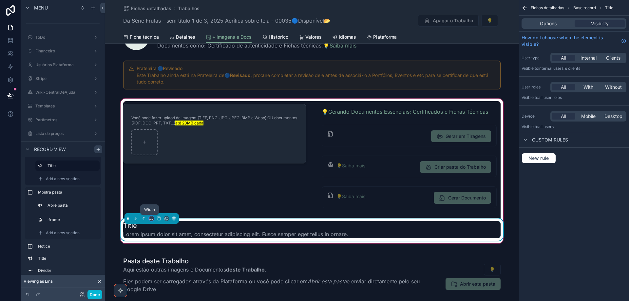
click at [149, 218] on icon "scrollable content" at bounding box center [151, 218] width 5 height 5
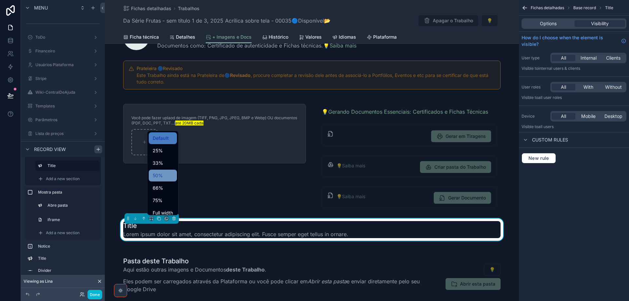
click at [163, 174] on span "50%" at bounding box center [158, 176] width 10 height 8
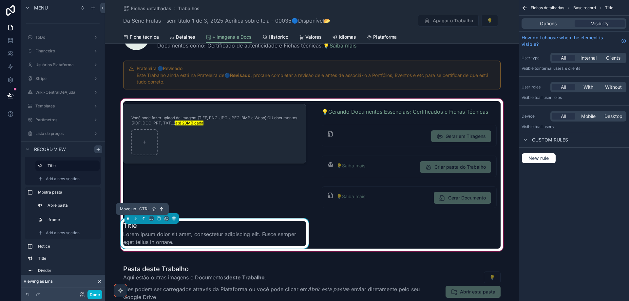
click at [142, 218] on icon "scrollable content" at bounding box center [144, 218] width 5 height 5
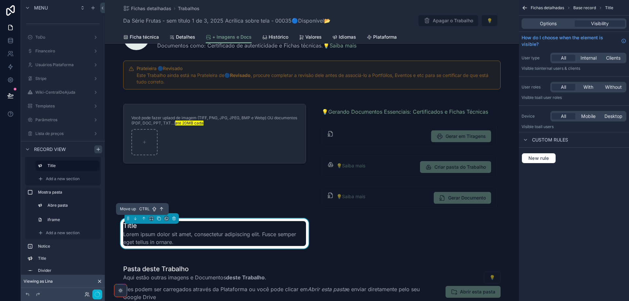
click at [142, 218] on icon "scrollable content" at bounding box center [144, 218] width 5 height 5
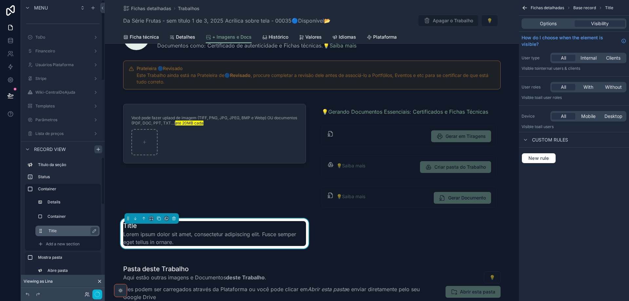
scroll to position [0, 0]
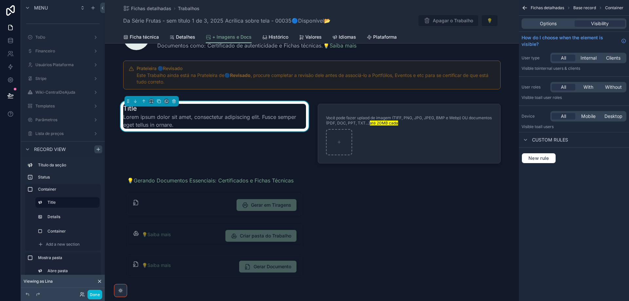
drag, startPoint x: 552, startPoint y: 24, endPoint x: 553, endPoint y: 30, distance: 6.1
click at [551, 24] on span "Options" at bounding box center [548, 23] width 17 height 7
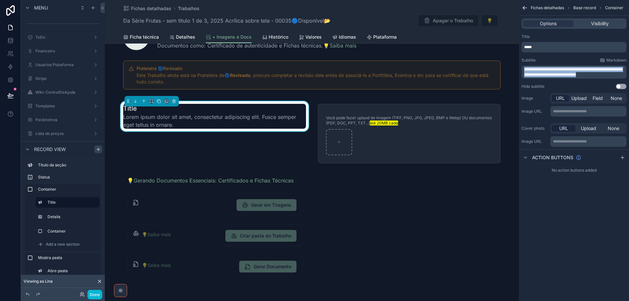
drag, startPoint x: 606, startPoint y: 75, endPoint x: 523, endPoint y: 66, distance: 83.4
click at [523, 66] on div "**********" at bounding box center [574, 72] width 105 height 13
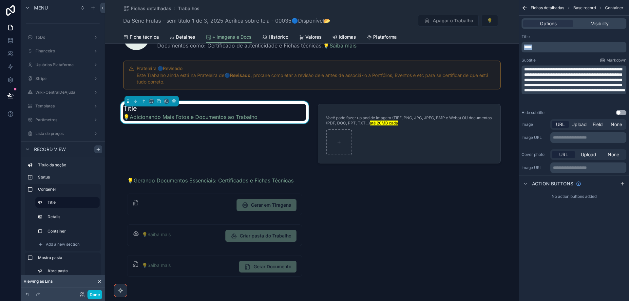
drag, startPoint x: 545, startPoint y: 48, endPoint x: 522, endPoint y: 46, distance: 23.0
click at [522, 46] on div "*****" at bounding box center [574, 47] width 105 height 10
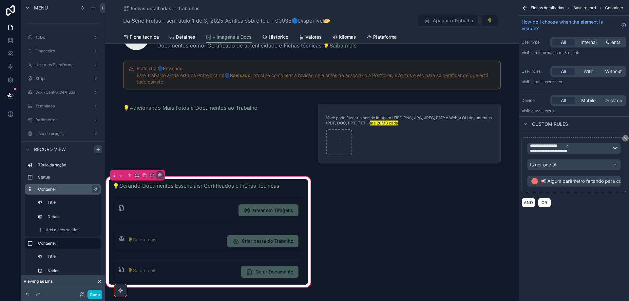
click at [68, 189] on label "Container" at bounding box center [67, 189] width 58 height 5
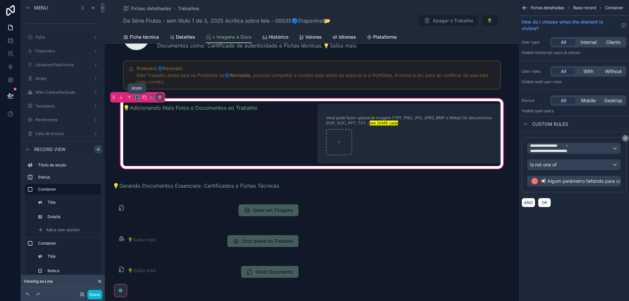
click at [136, 97] on icon "scrollable content" at bounding box center [137, 97] width 5 height 5
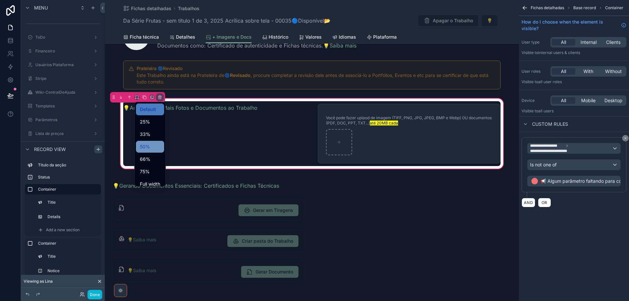
click at [151, 148] on div "50%" at bounding box center [150, 147] width 20 height 8
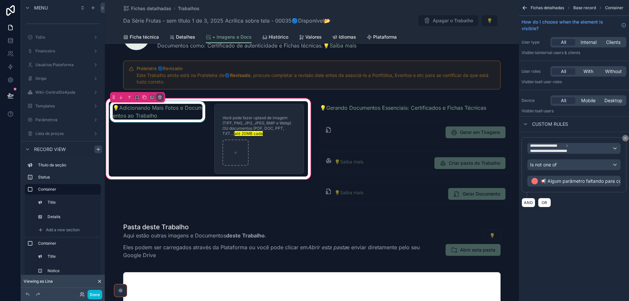
click at [174, 116] on div "scrollable content" at bounding box center [158, 138] width 98 height 75
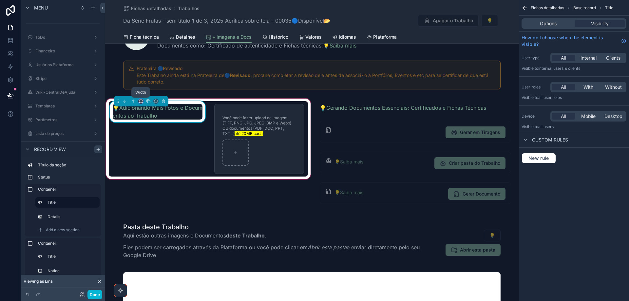
click at [142, 100] on icon "scrollable content" at bounding box center [140, 101] width 3 height 2
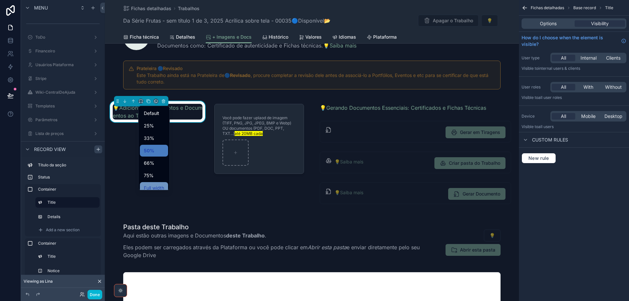
click at [154, 185] on span "Full width" at bounding box center [154, 188] width 20 height 8
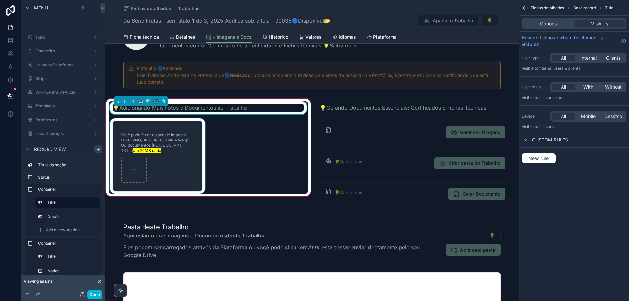
click at [177, 168] on div "scrollable content" at bounding box center [158, 155] width 98 height 75
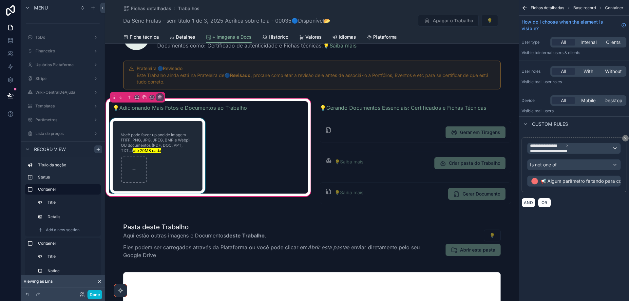
click at [177, 164] on div "scrollable content" at bounding box center [158, 155] width 98 height 75
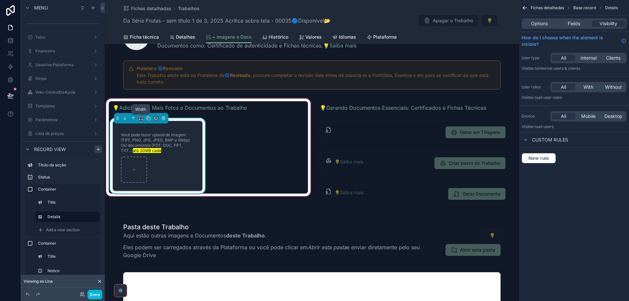
click at [140, 119] on icon "scrollable content" at bounding box center [141, 118] width 5 height 5
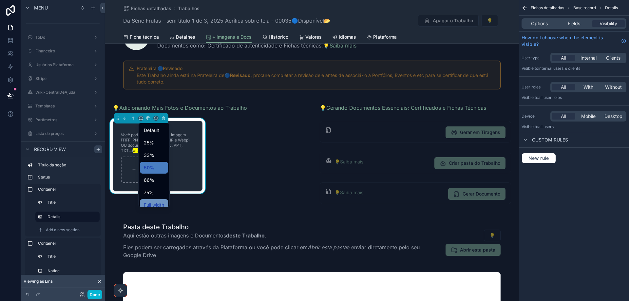
click at [157, 202] on span "Full width" at bounding box center [154, 205] width 20 height 8
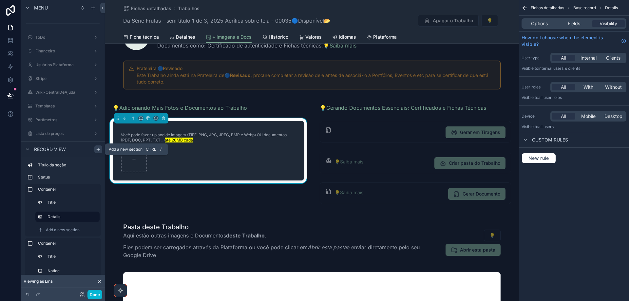
click at [99, 148] on icon "scrollable content" at bounding box center [98, 149] width 5 height 5
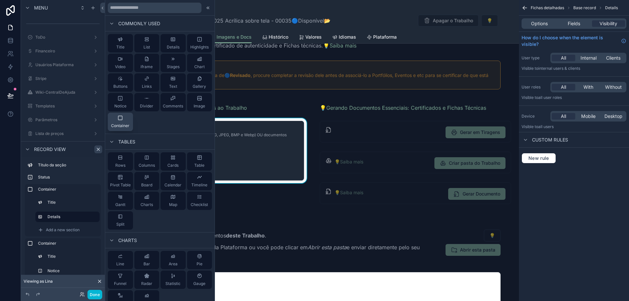
click at [123, 120] on div "Container" at bounding box center [120, 121] width 18 height 13
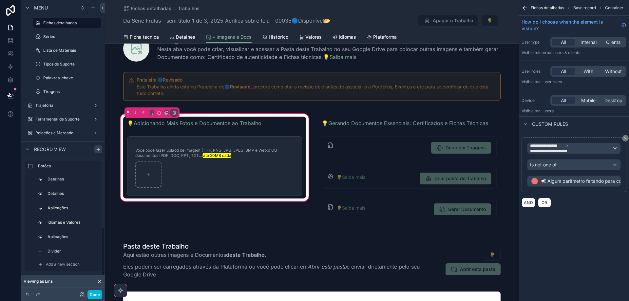
scroll to position [33, 0]
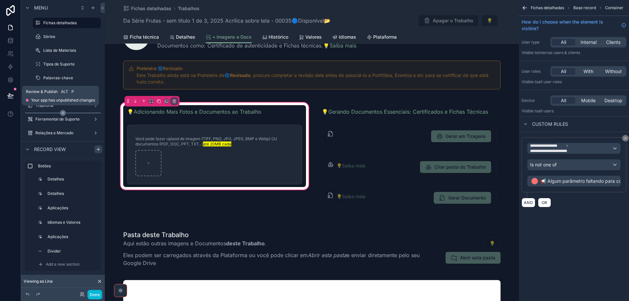
drag, startPoint x: 11, startPoint y: 98, endPoint x: 28, endPoint y: 113, distance: 22.3
click at [11, 98] on icon at bounding box center [10, 98] width 5 height 0
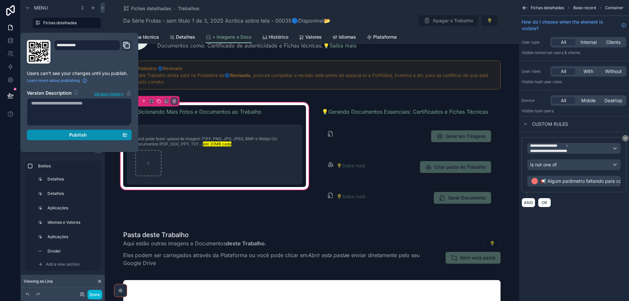
click at [50, 137] on div "Publish" at bounding box center [79, 135] width 96 height 6
